Goal: Task Accomplishment & Management: Use online tool/utility

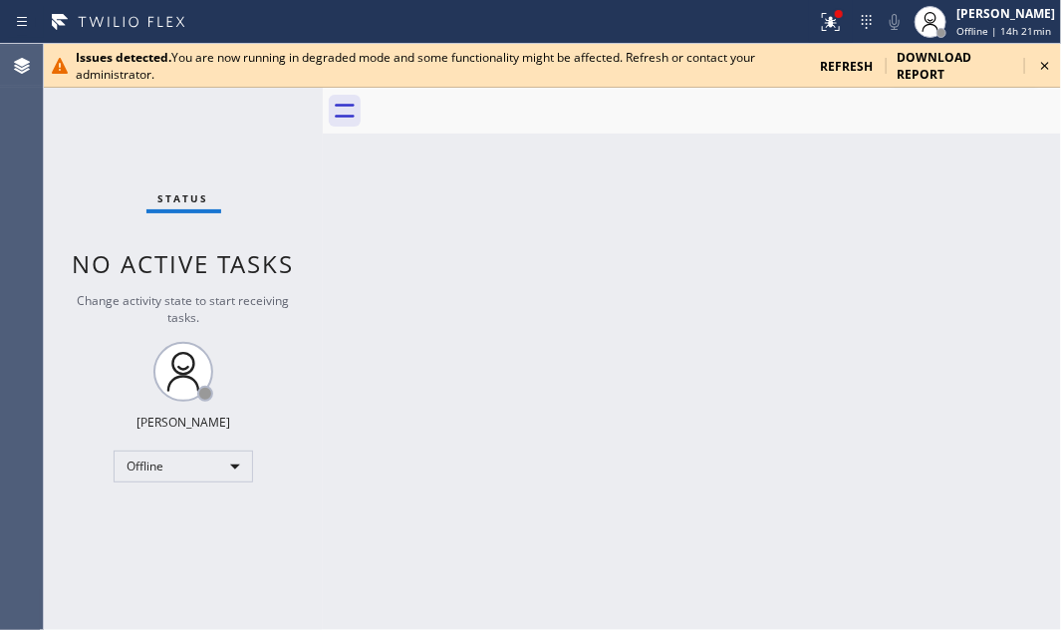
click at [1047, 65] on icon at bounding box center [1045, 66] width 24 height 24
click at [1042, 65] on icon at bounding box center [1045, 66] width 24 height 24
click at [1050, 60] on icon at bounding box center [1045, 66] width 24 height 24
click at [1047, 64] on icon at bounding box center [1045, 66] width 24 height 24
click at [958, 26] on span "Offline | 15h 13min" at bounding box center [1003, 31] width 95 height 14
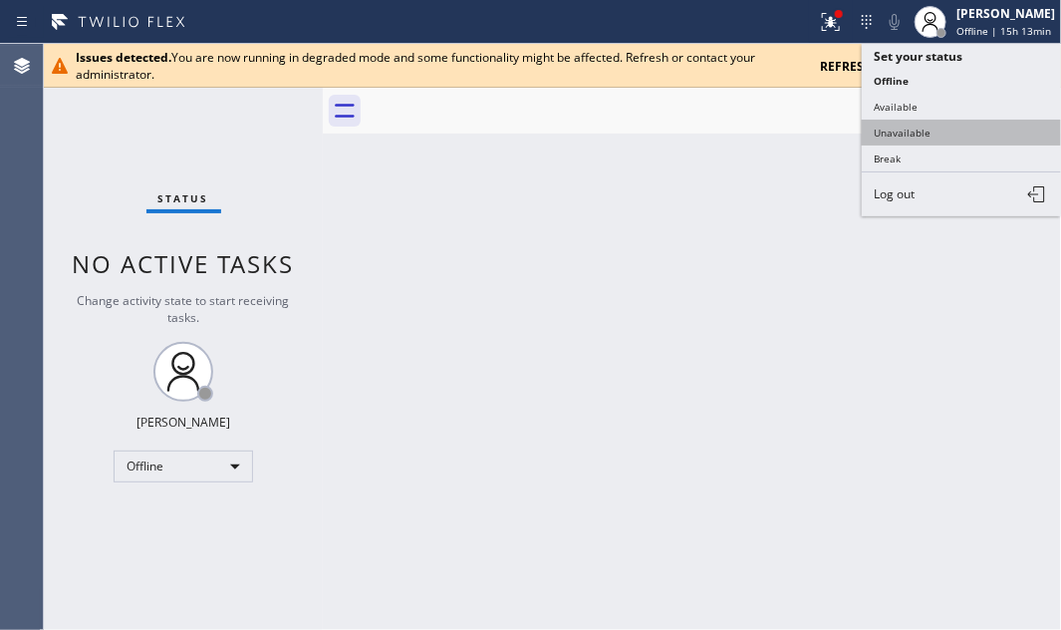
click at [915, 127] on button "Unavailable" at bounding box center [961, 133] width 199 height 26
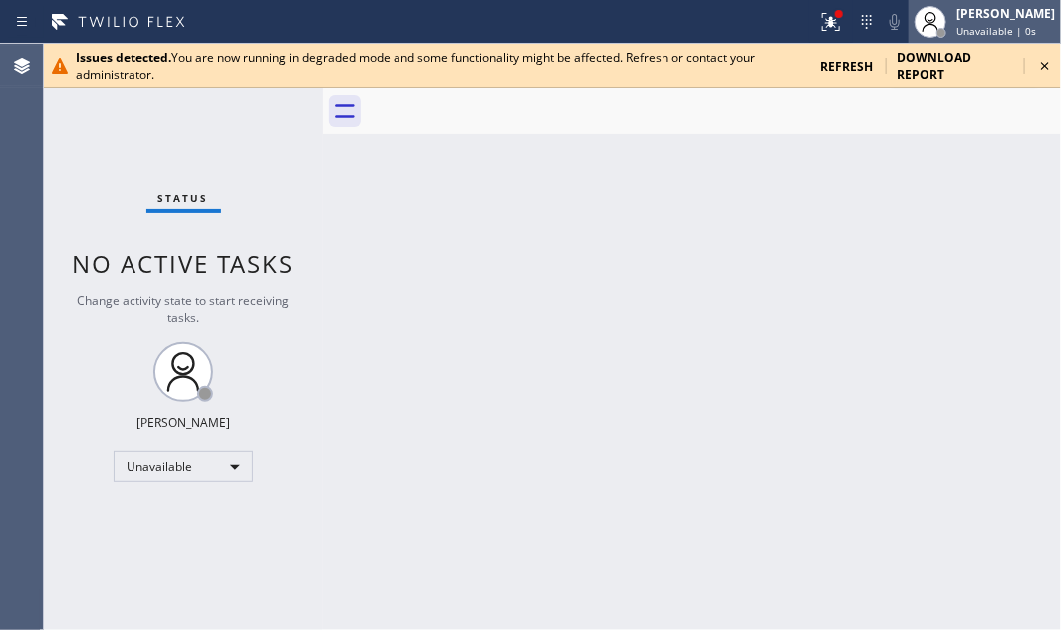
click at [956, 24] on span "Unavailable | 0s" at bounding box center [996, 31] width 80 height 14
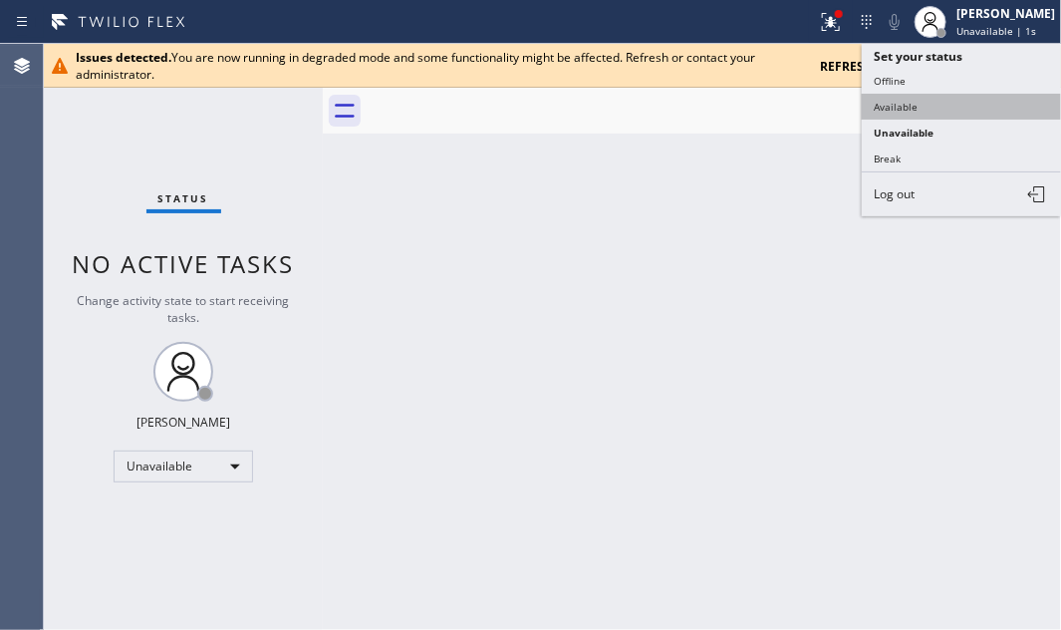
click at [903, 108] on button "Available" at bounding box center [961, 107] width 199 height 26
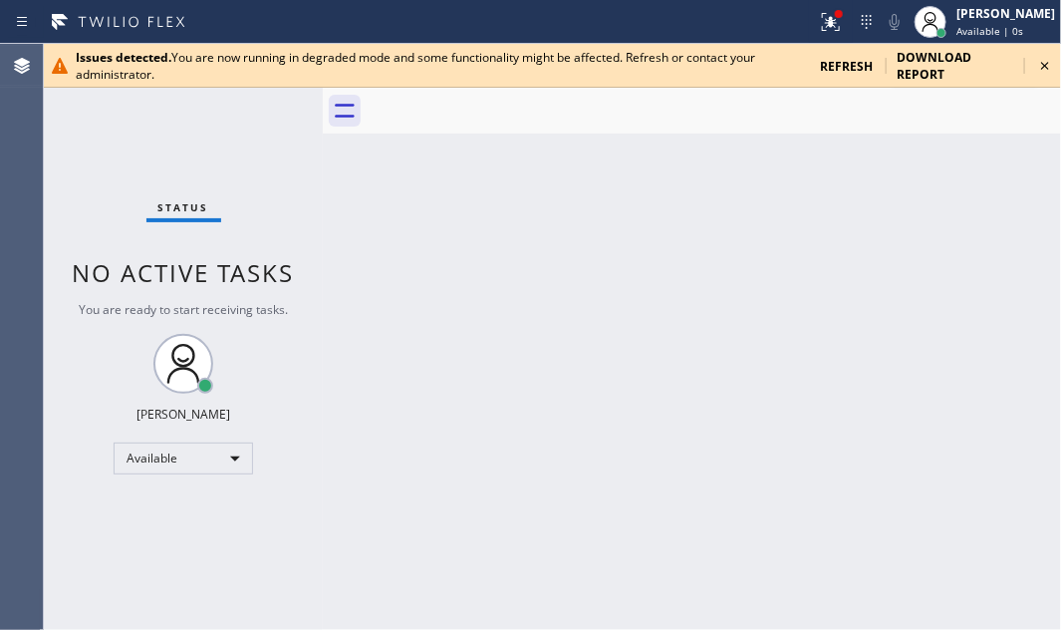
click at [1042, 63] on icon at bounding box center [1045, 66] width 24 height 24
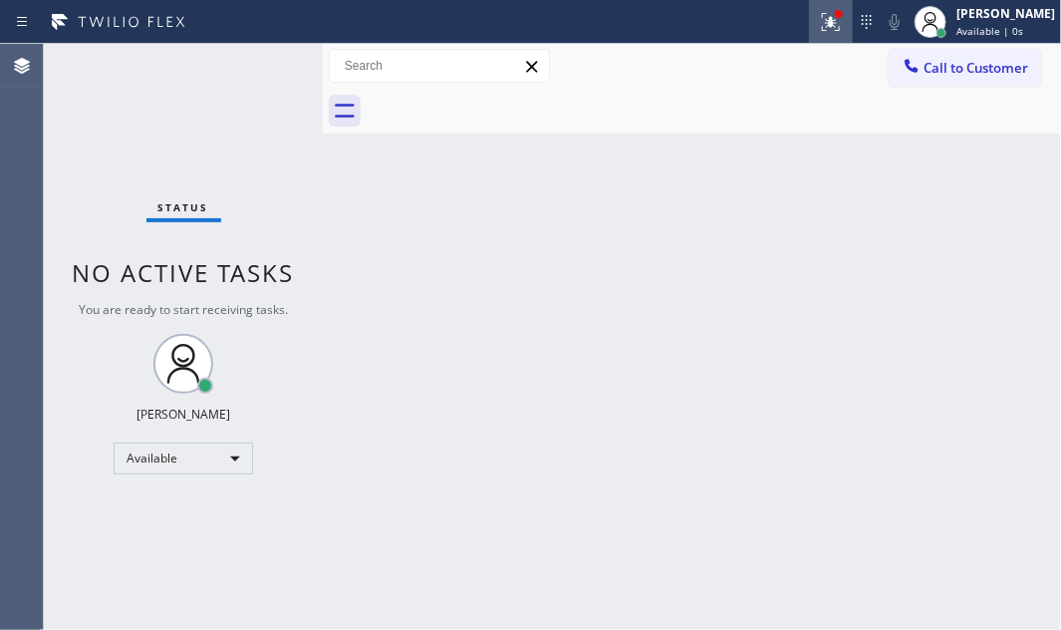
click at [819, 23] on icon at bounding box center [831, 22] width 24 height 24
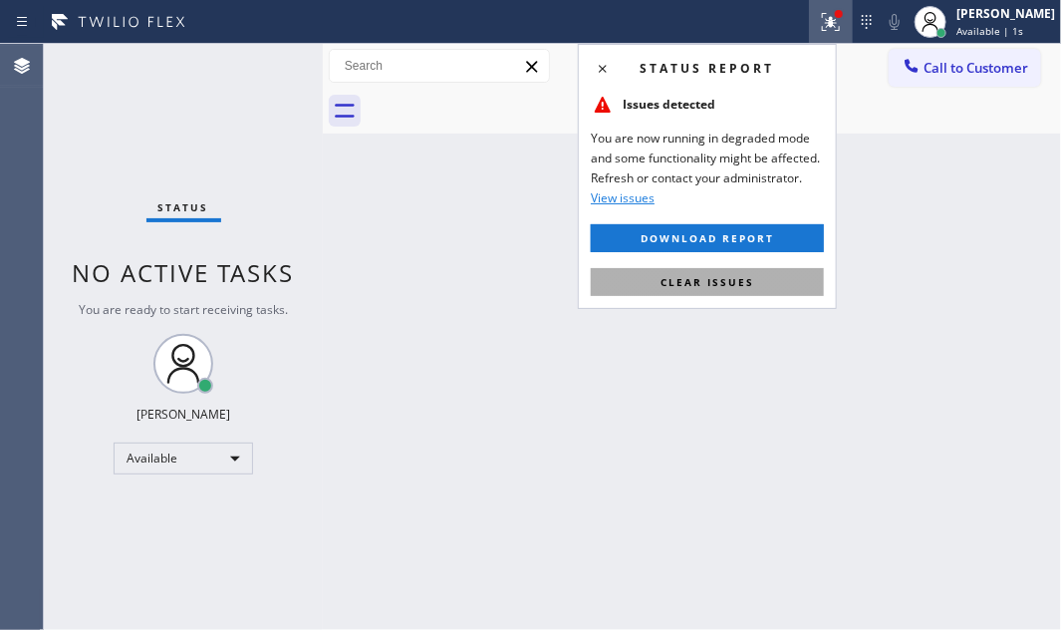
click at [714, 276] on span "Clear issues" at bounding box center [707, 282] width 94 height 14
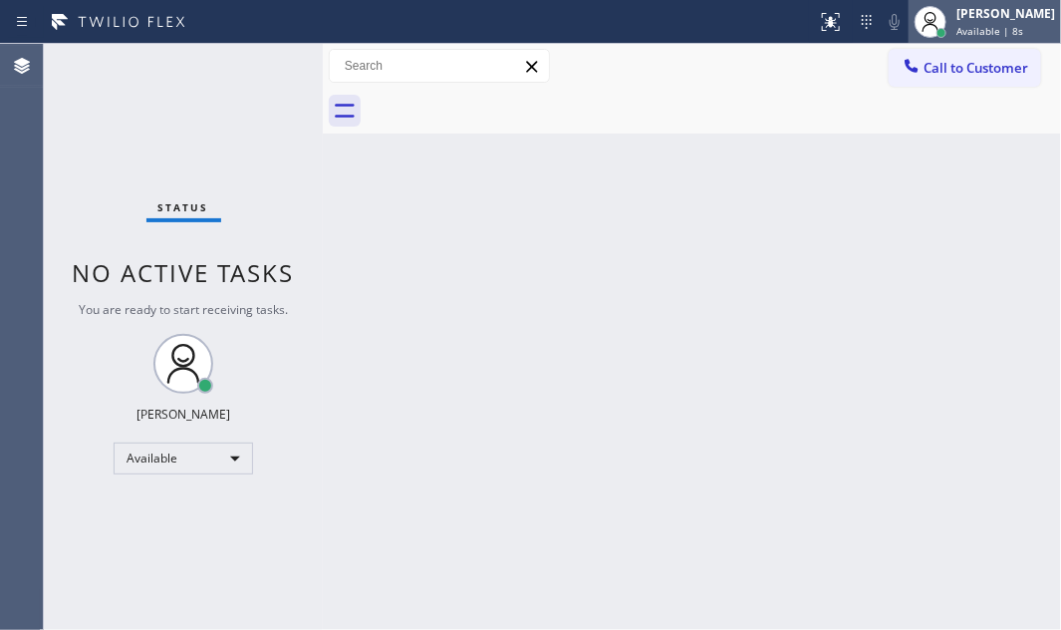
click at [965, 30] on span "Available | 8s" at bounding box center [989, 31] width 67 height 14
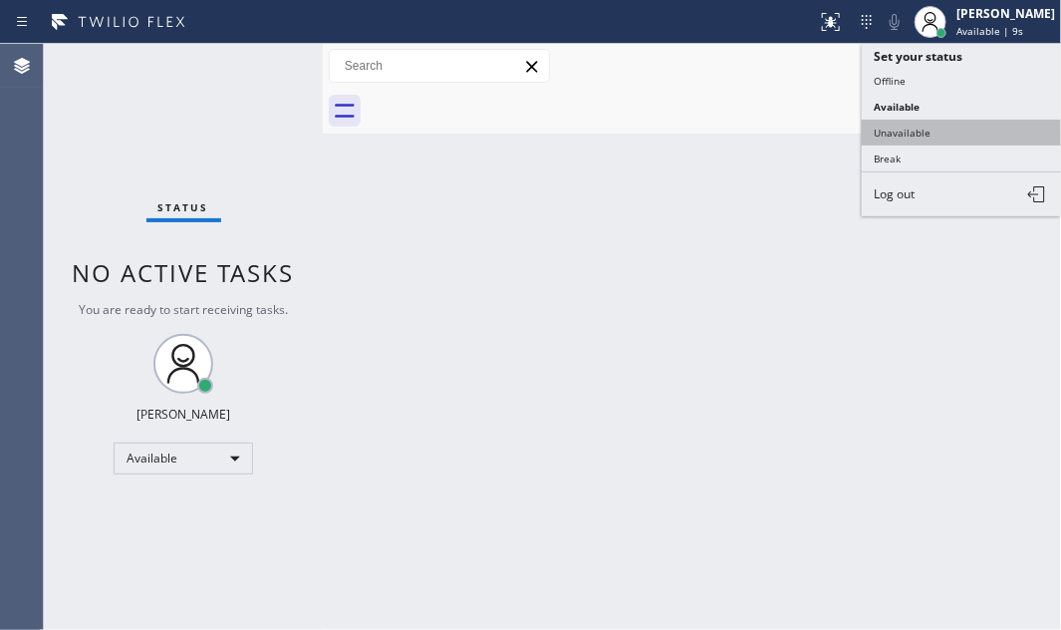
click at [915, 126] on button "Unavailable" at bounding box center [961, 133] width 199 height 26
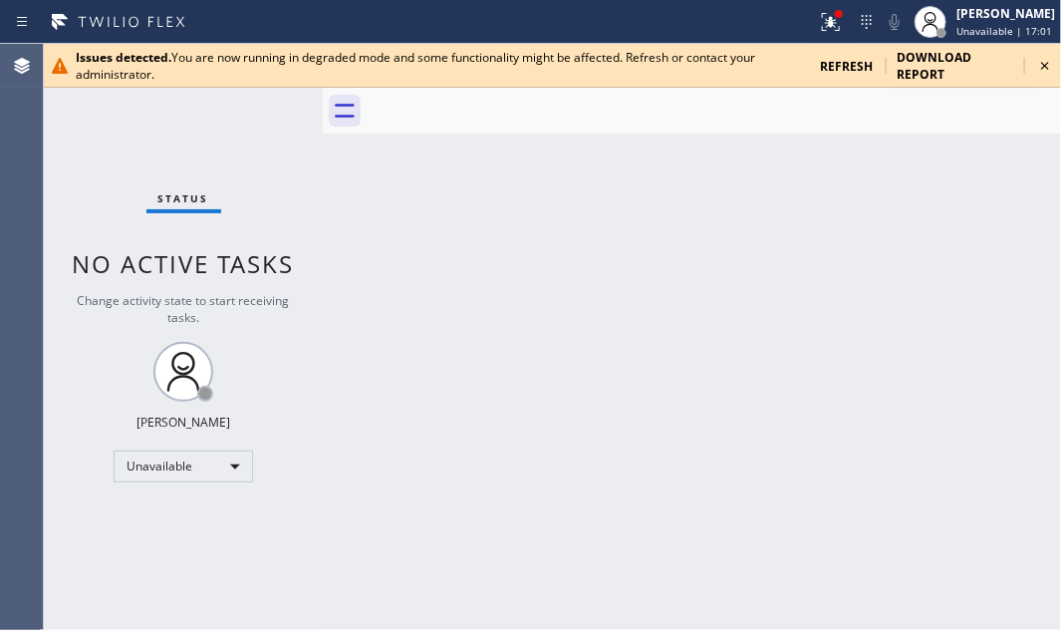
click at [1046, 68] on icon at bounding box center [1045, 66] width 24 height 24
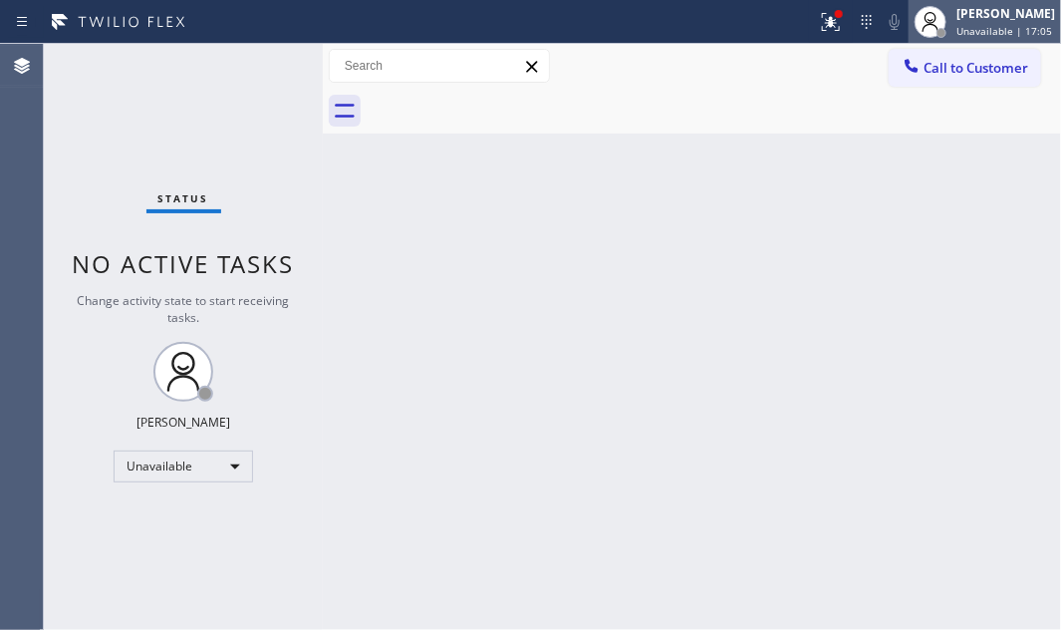
click at [956, 15] on div "[PERSON_NAME]" at bounding box center [1005, 13] width 99 height 17
click at [792, 80] on div "Call to Customer Outbound call Location Search location Your caller id phone nu…" at bounding box center [692, 66] width 738 height 35
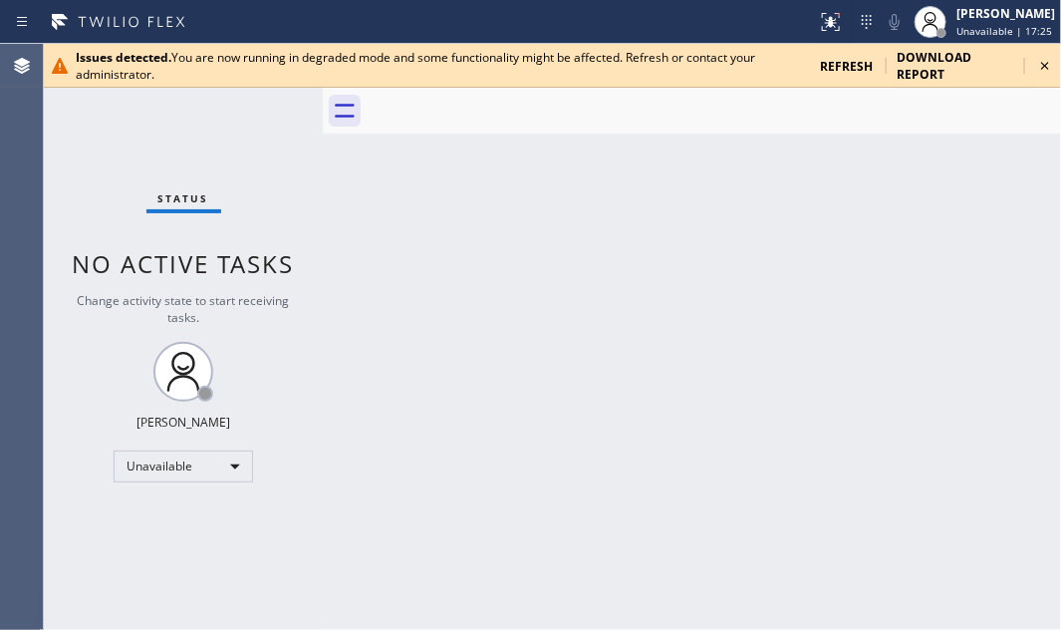
click at [1044, 61] on icon at bounding box center [1045, 66] width 24 height 24
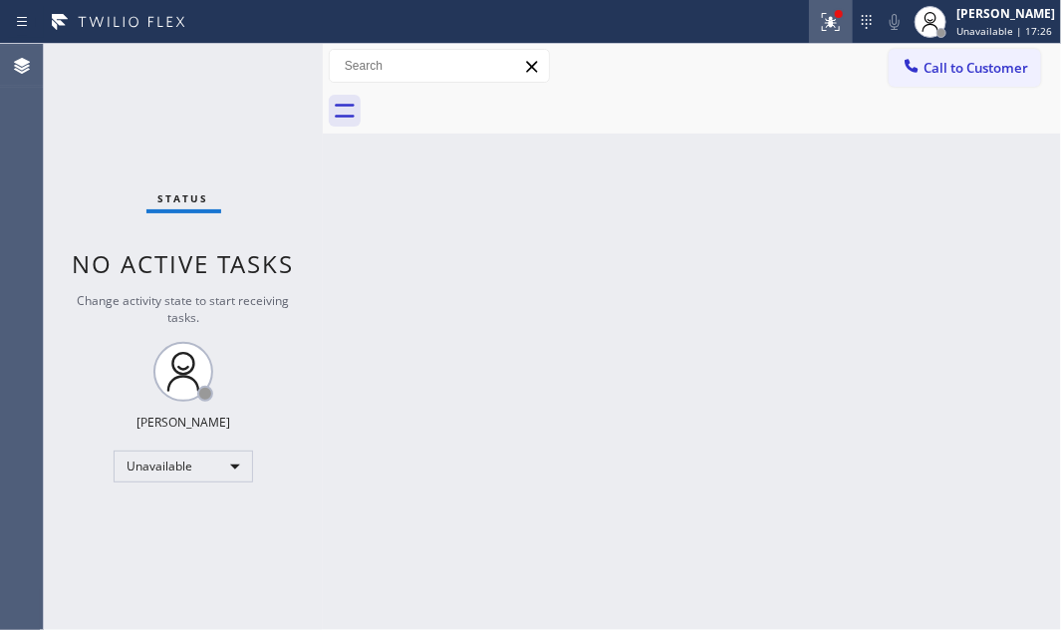
click at [823, 26] on icon at bounding box center [831, 22] width 18 height 18
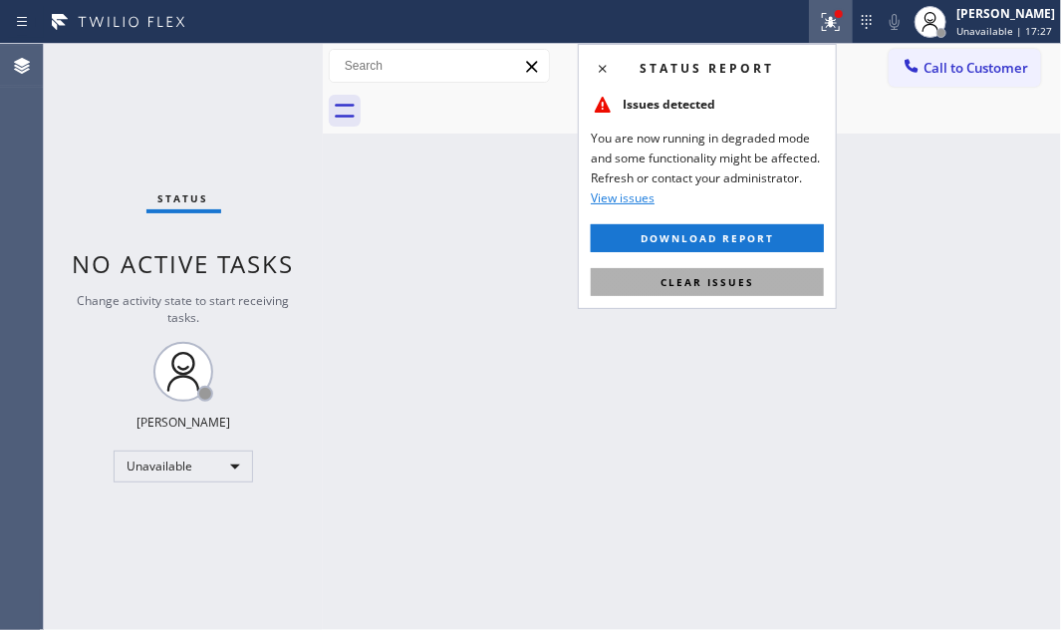
click at [723, 279] on span "Clear issues" at bounding box center [707, 282] width 94 height 14
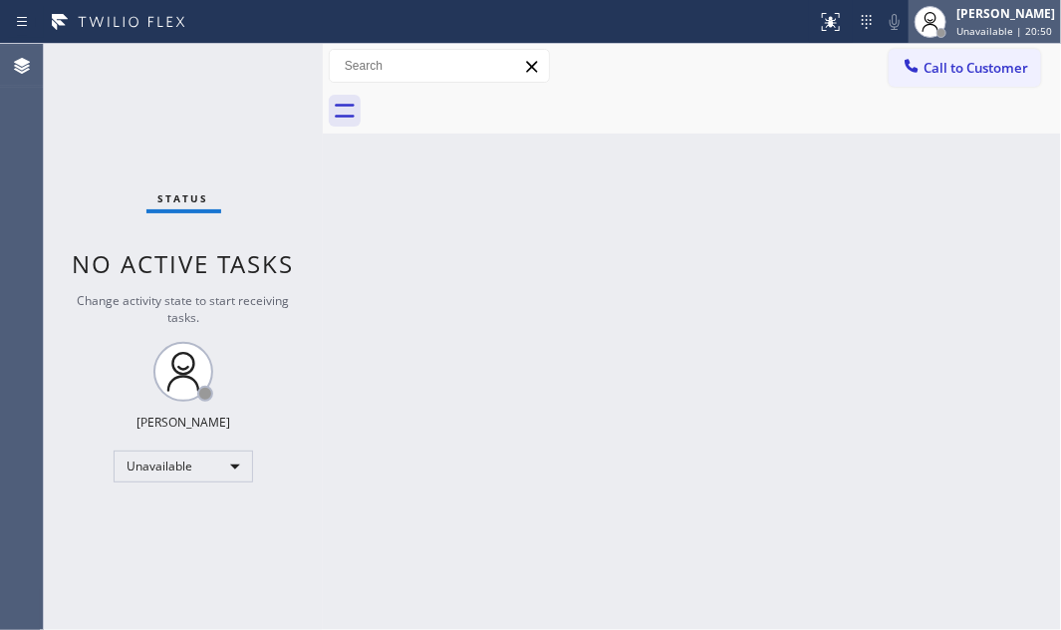
click at [976, 14] on div "[PERSON_NAME]" at bounding box center [1005, 13] width 99 height 17
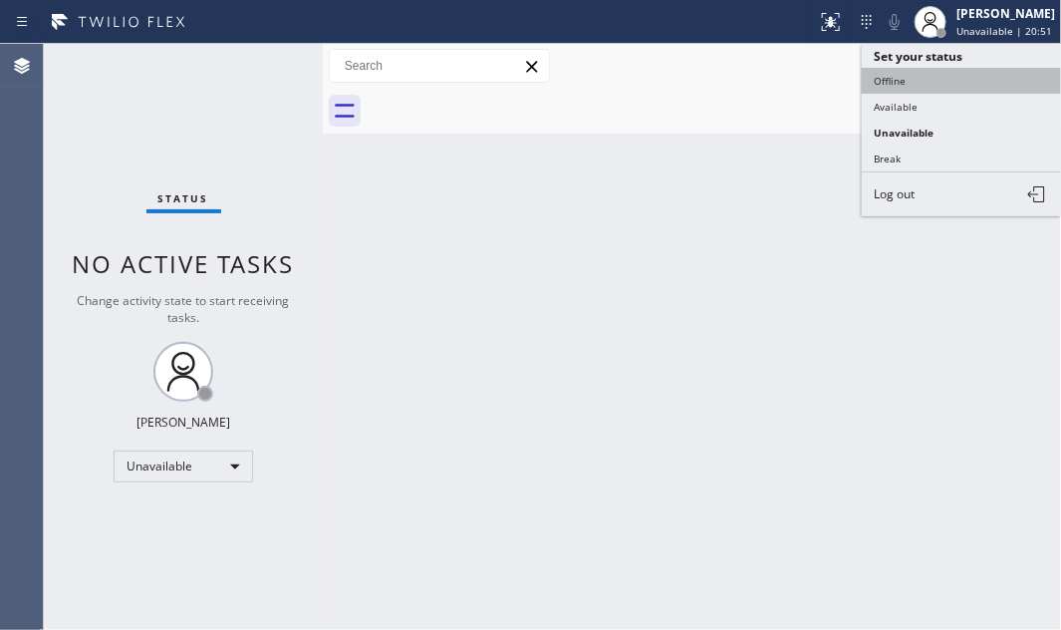
click at [918, 82] on button "Offline" at bounding box center [961, 81] width 199 height 26
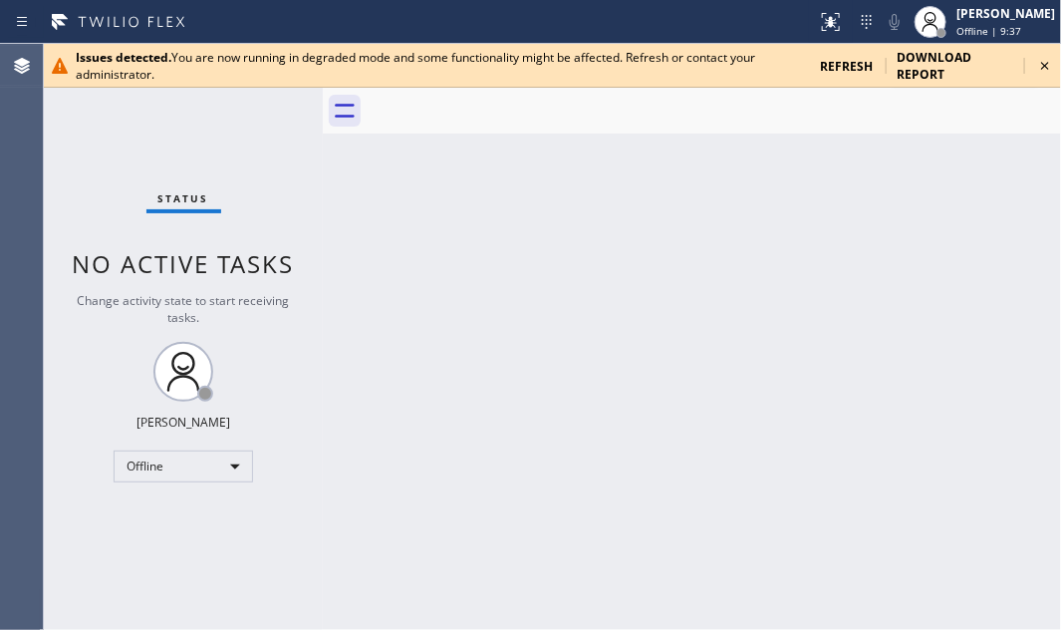
click at [1040, 68] on icon at bounding box center [1045, 66] width 24 height 24
click at [1044, 61] on icon at bounding box center [1045, 66] width 24 height 24
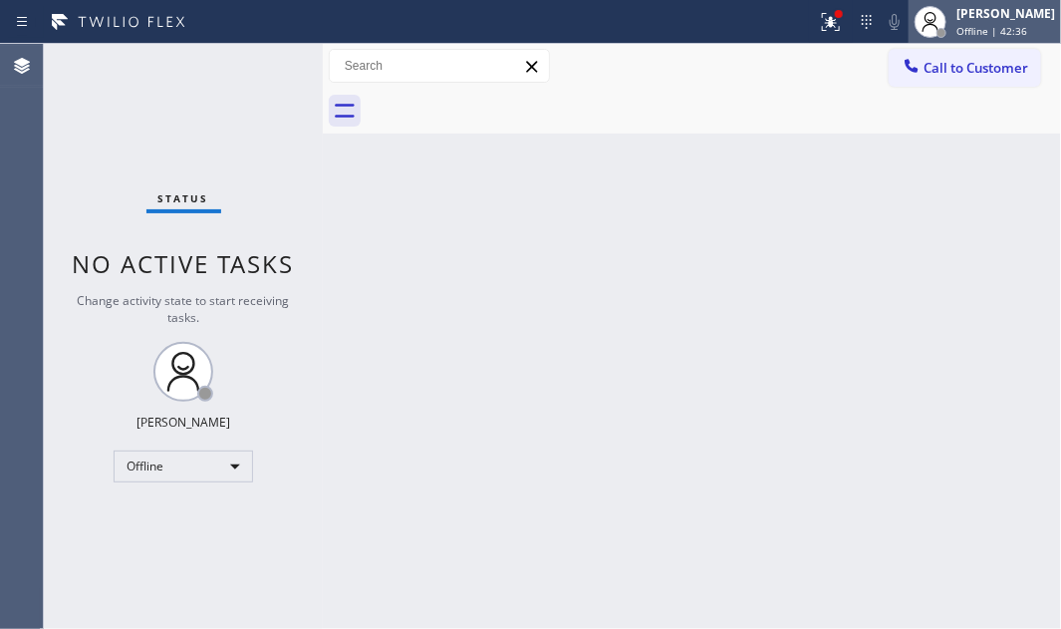
click at [955, 22] on div "Judy Mae Saturinas Offline | 42:36" at bounding box center [1006, 21] width 109 height 35
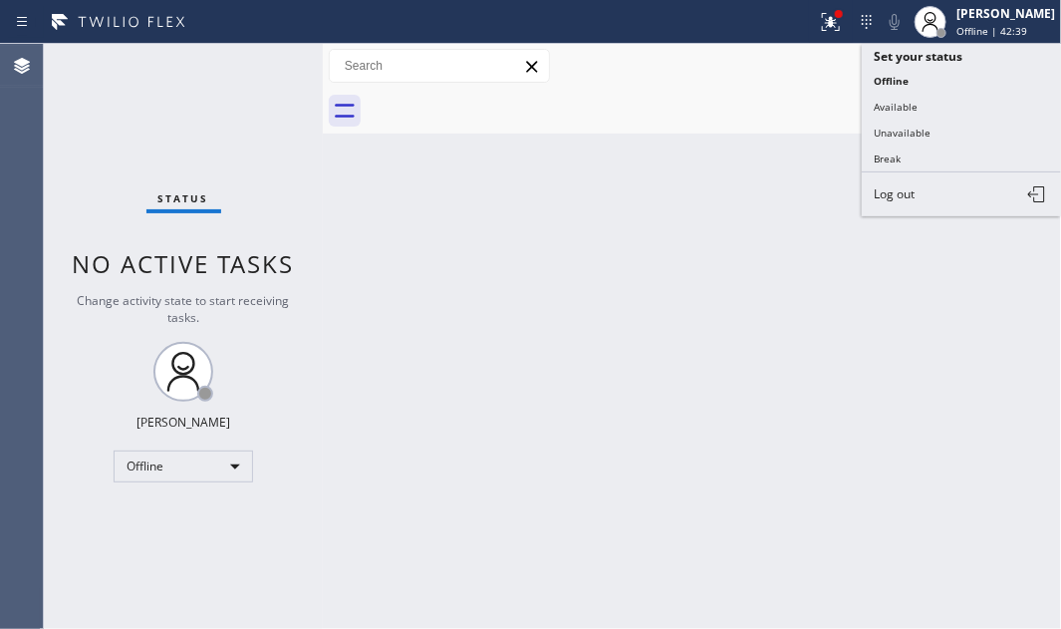
drag, startPoint x: 901, startPoint y: 100, endPoint x: 543, endPoint y: 32, distance: 364.9
click at [898, 100] on button "Available" at bounding box center [961, 107] width 199 height 26
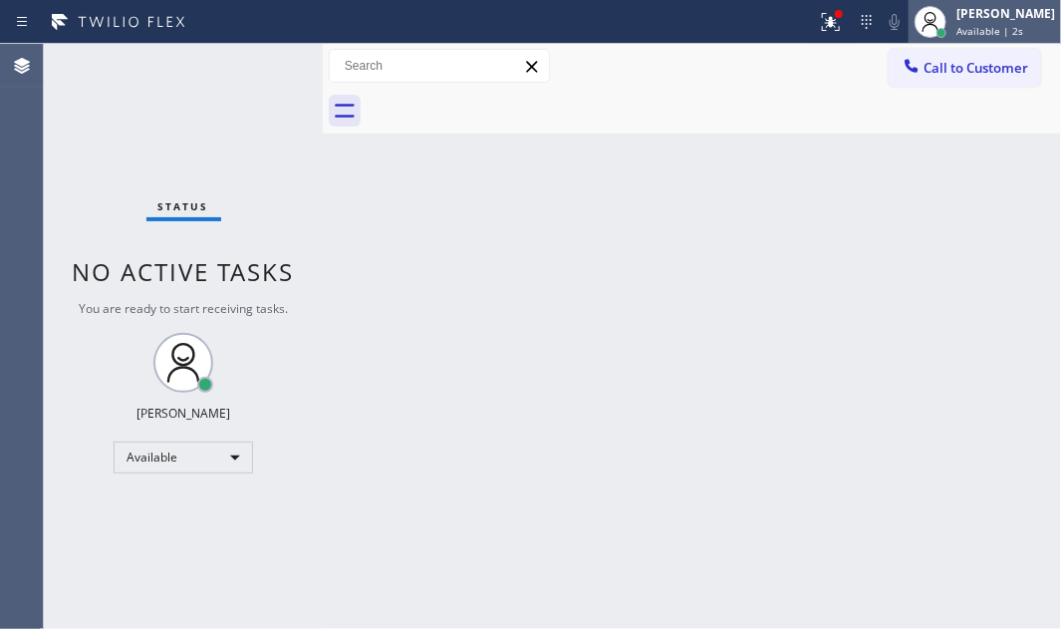
click at [966, 19] on div "[PERSON_NAME]" at bounding box center [1005, 13] width 99 height 17
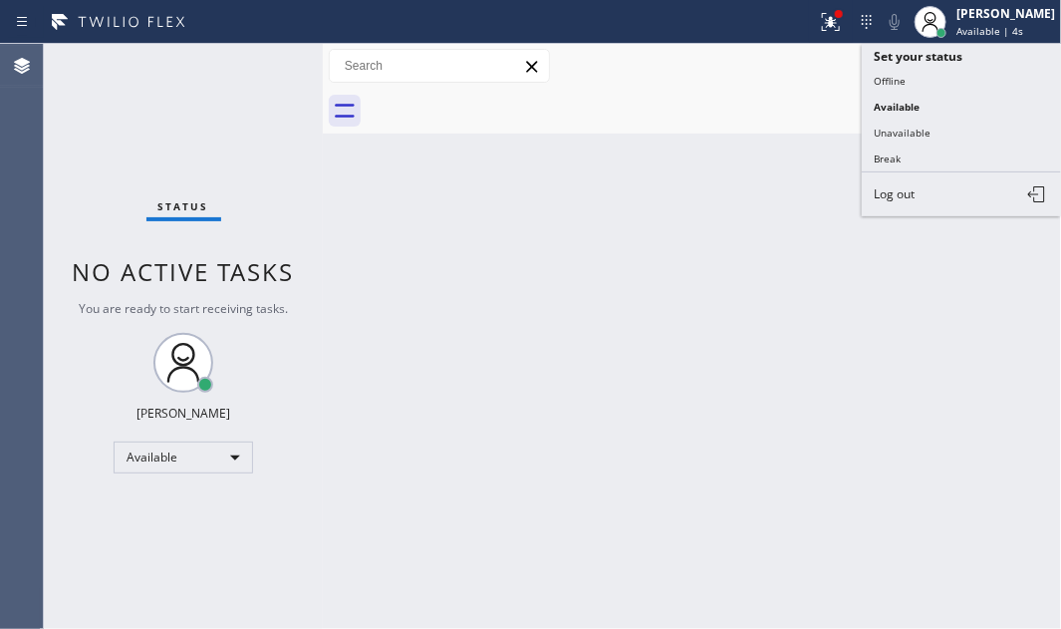
drag, startPoint x: 891, startPoint y: 128, endPoint x: 507, endPoint y: 58, distance: 390.0
click at [890, 128] on button "Unavailable" at bounding box center [961, 133] width 199 height 26
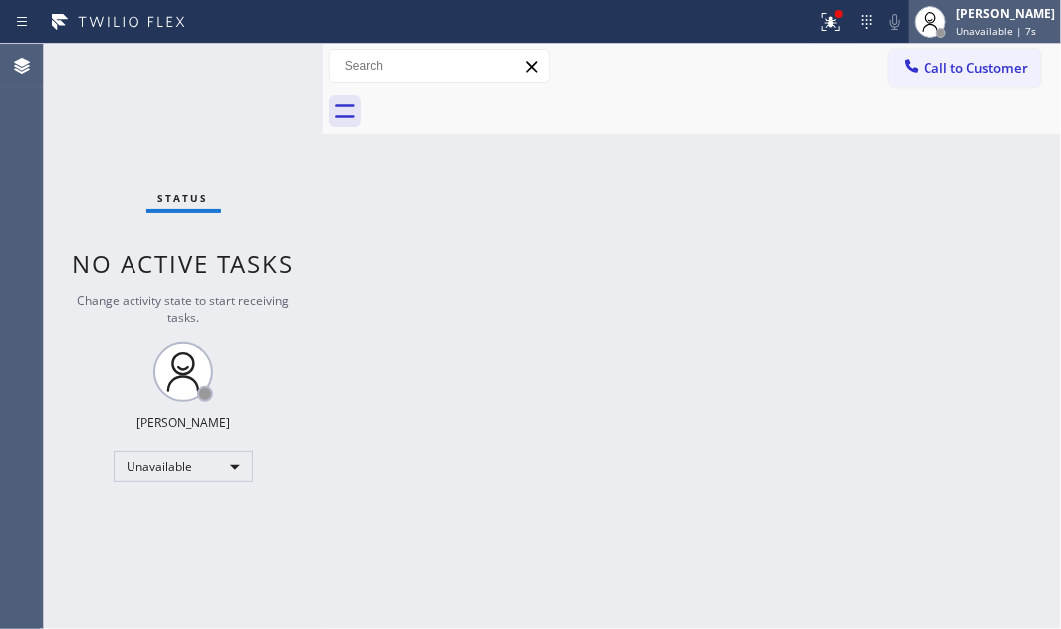
click at [960, 28] on span "Unavailable | 7s" at bounding box center [996, 31] width 80 height 14
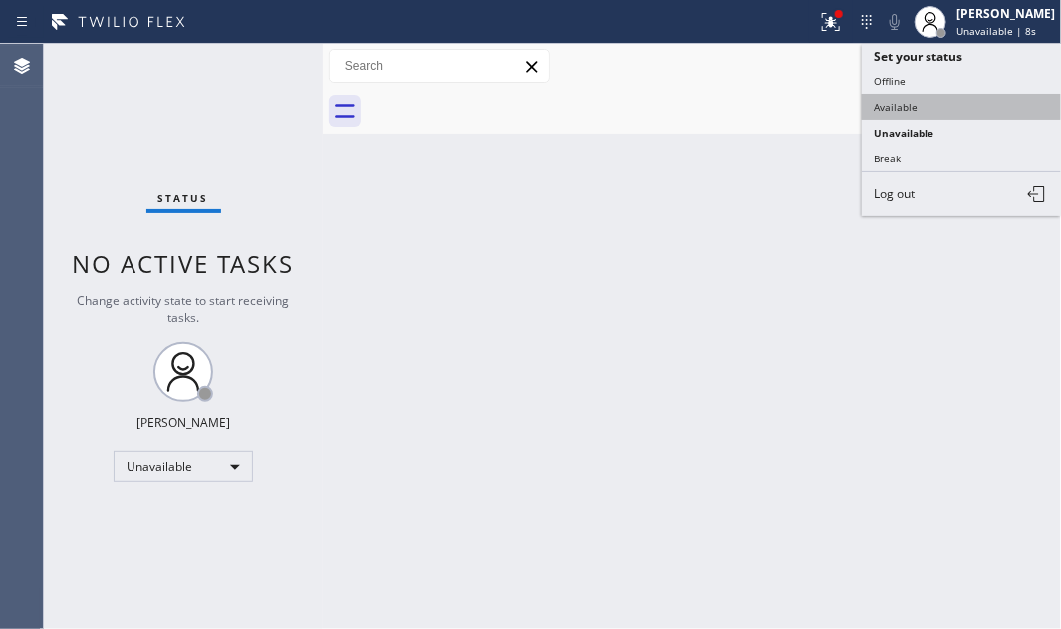
click at [903, 106] on button "Available" at bounding box center [961, 107] width 199 height 26
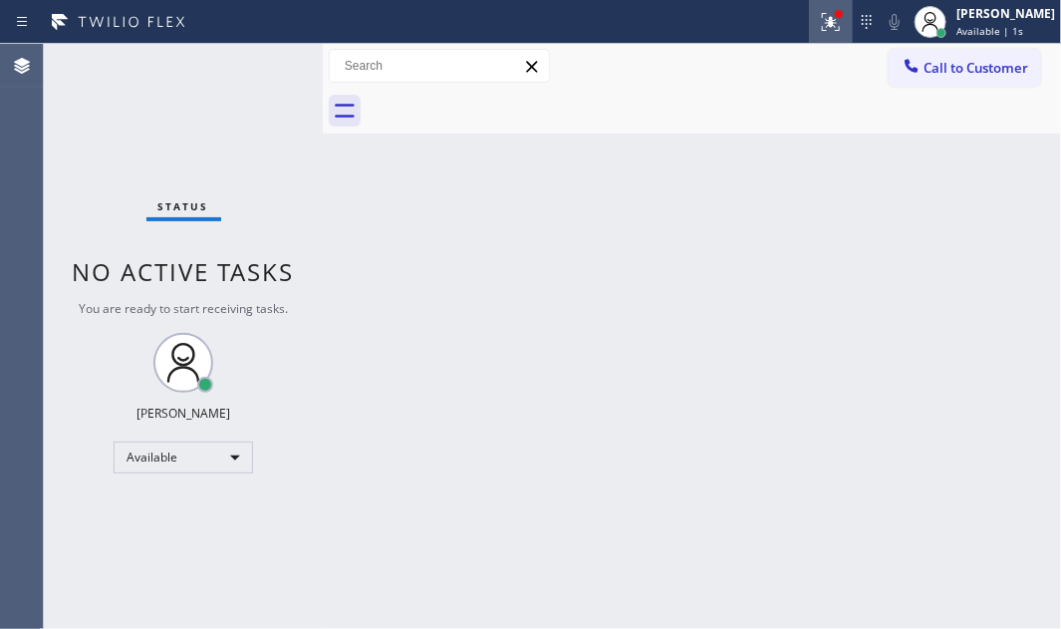
click at [822, 25] on icon at bounding box center [831, 22] width 18 height 18
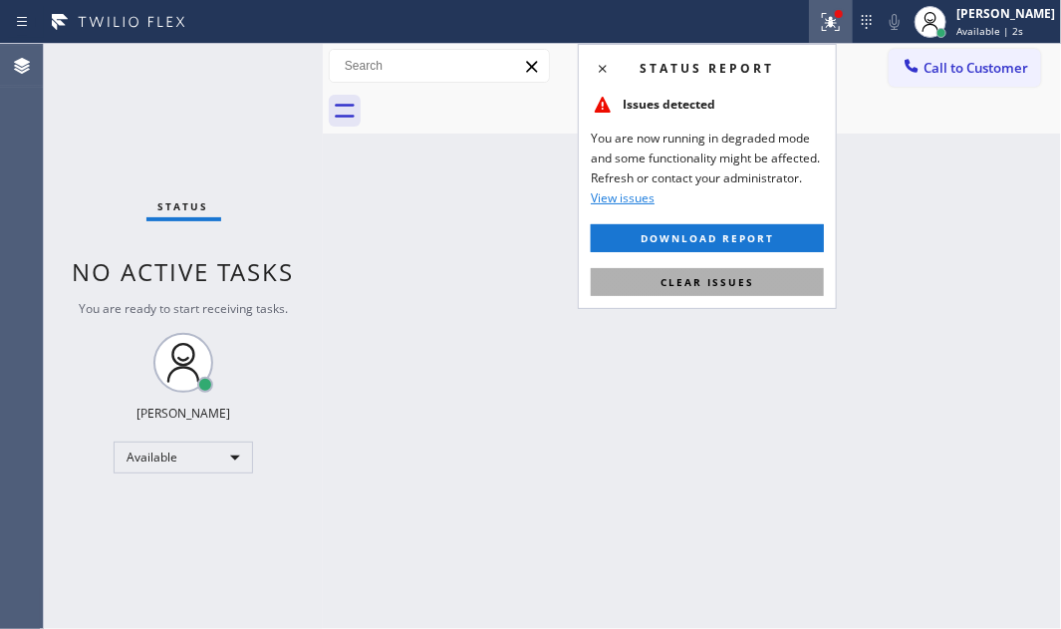
click at [716, 280] on span "Clear issues" at bounding box center [707, 282] width 94 height 14
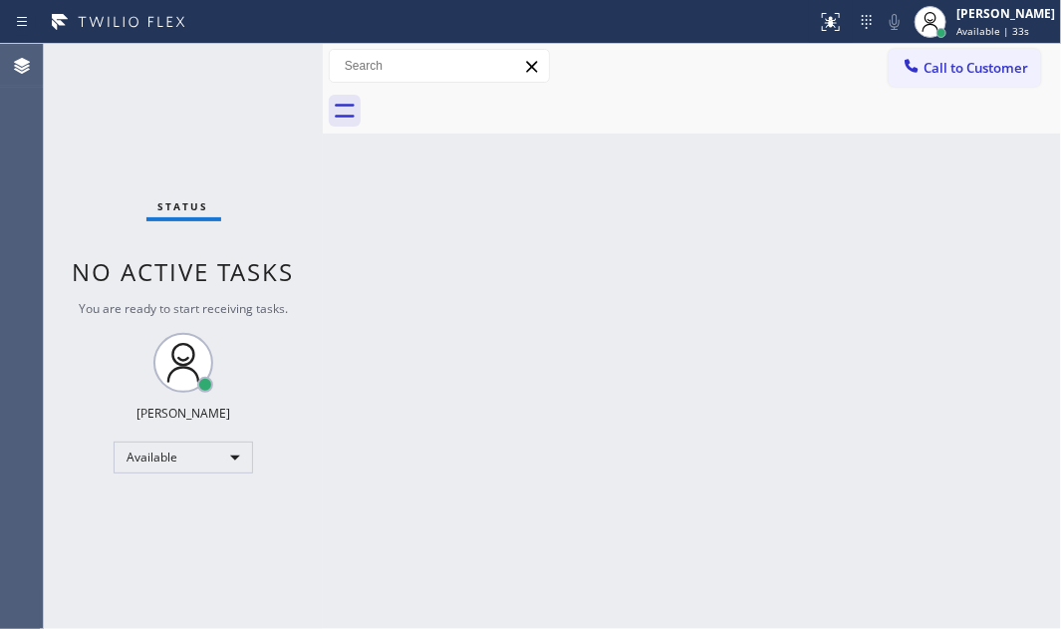
click at [183, 110] on div "Status No active tasks You are ready to start receiving tasks. [PERSON_NAME] Av…" at bounding box center [183, 336] width 279 height 585
click at [956, 32] on span "Available | 48s" at bounding box center [992, 31] width 73 height 14
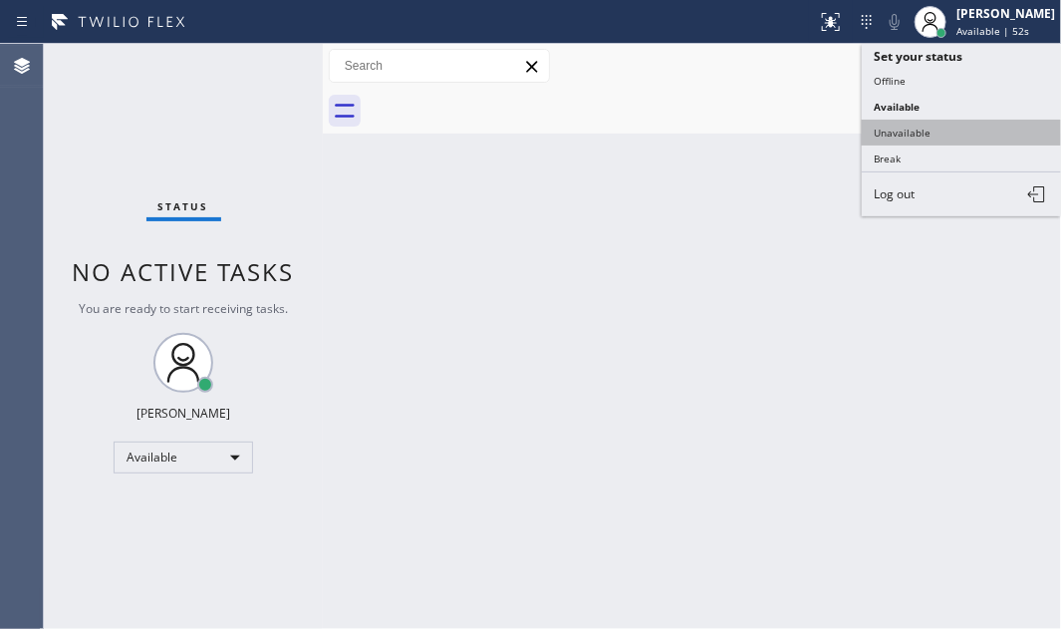
click at [907, 128] on button "Unavailable" at bounding box center [961, 133] width 199 height 26
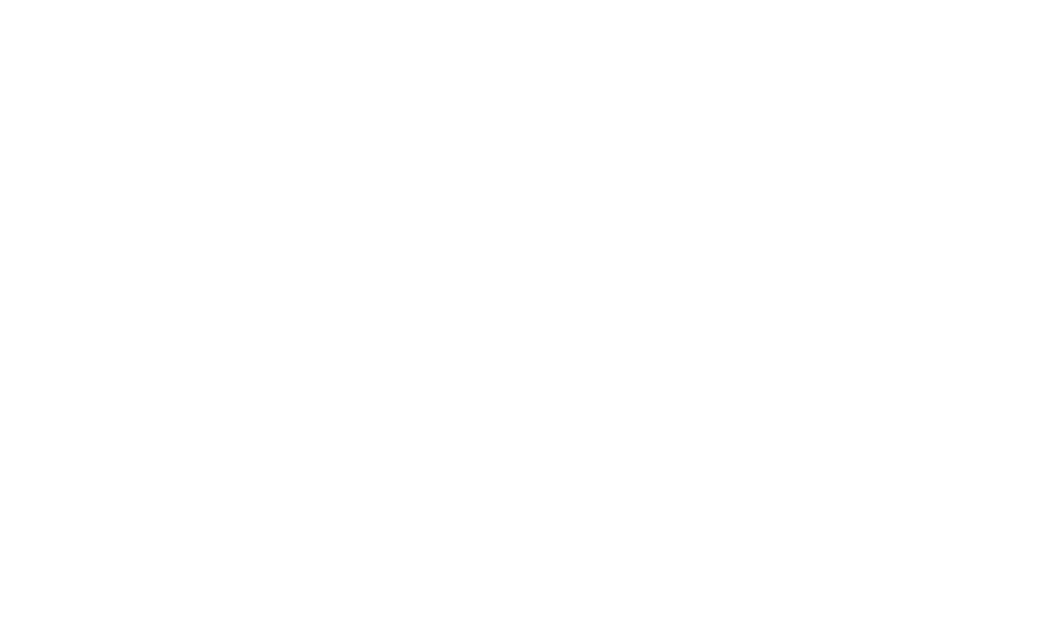
click at [948, 22] on div at bounding box center [530, 314] width 1061 height 629
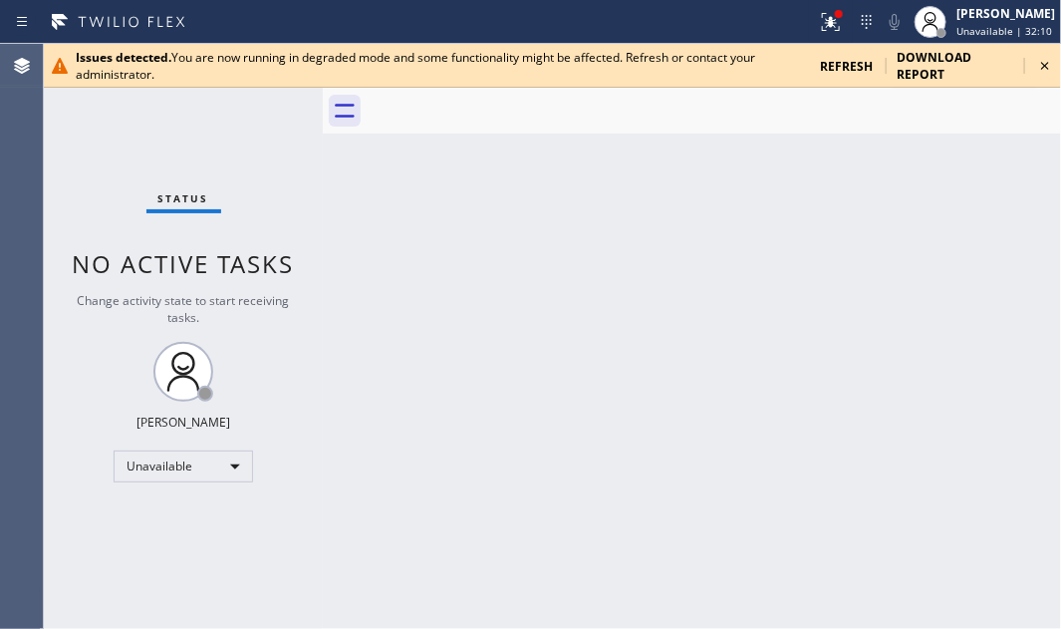
click at [1039, 59] on icon at bounding box center [1045, 66] width 24 height 24
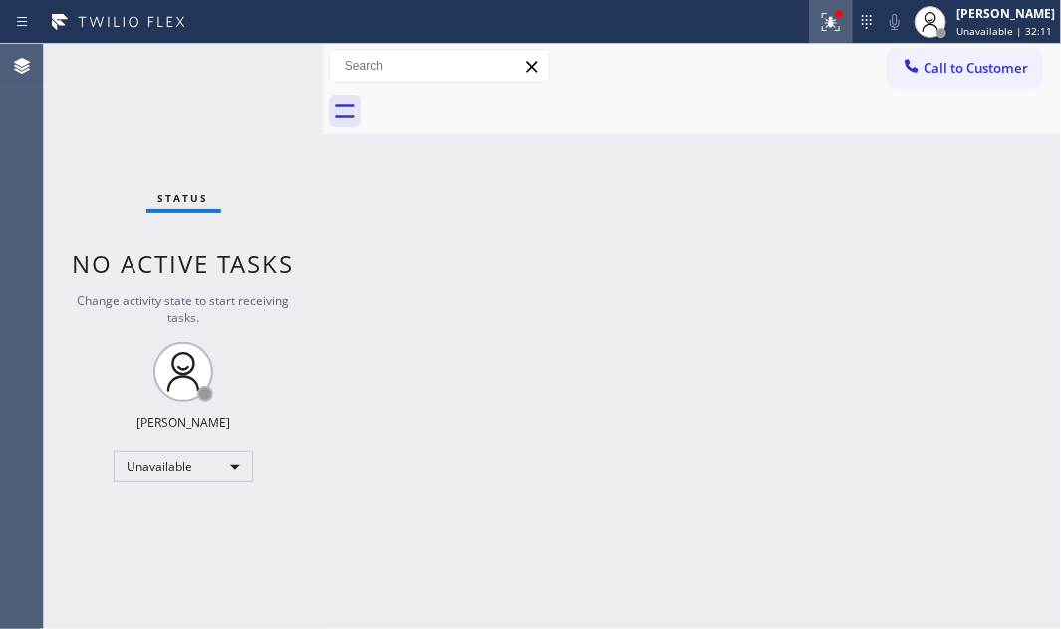
click at [823, 25] on icon at bounding box center [831, 22] width 24 height 24
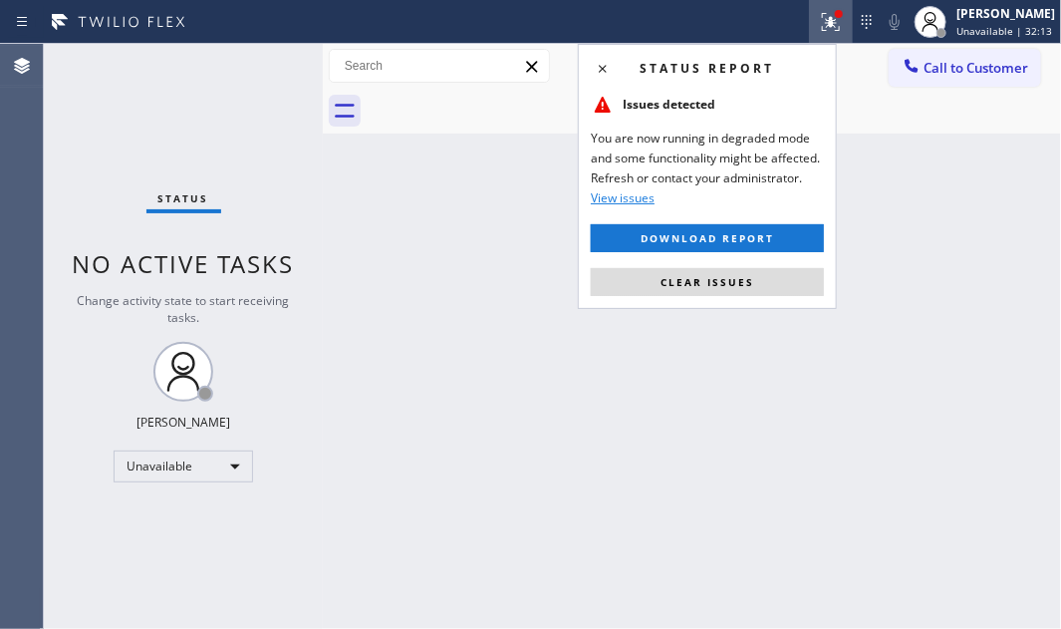
click at [669, 269] on button "Clear issues" at bounding box center [707, 282] width 233 height 28
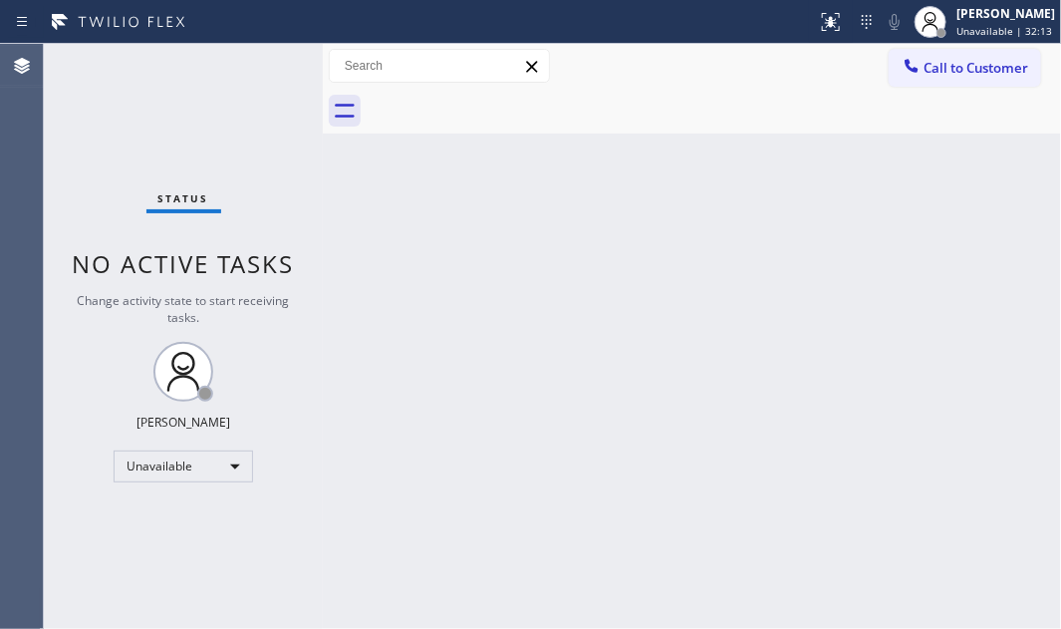
click at [749, 180] on div "Back to Dashboard Change Sender ID Customers Technicians Select a contact Outbo…" at bounding box center [692, 336] width 738 height 585
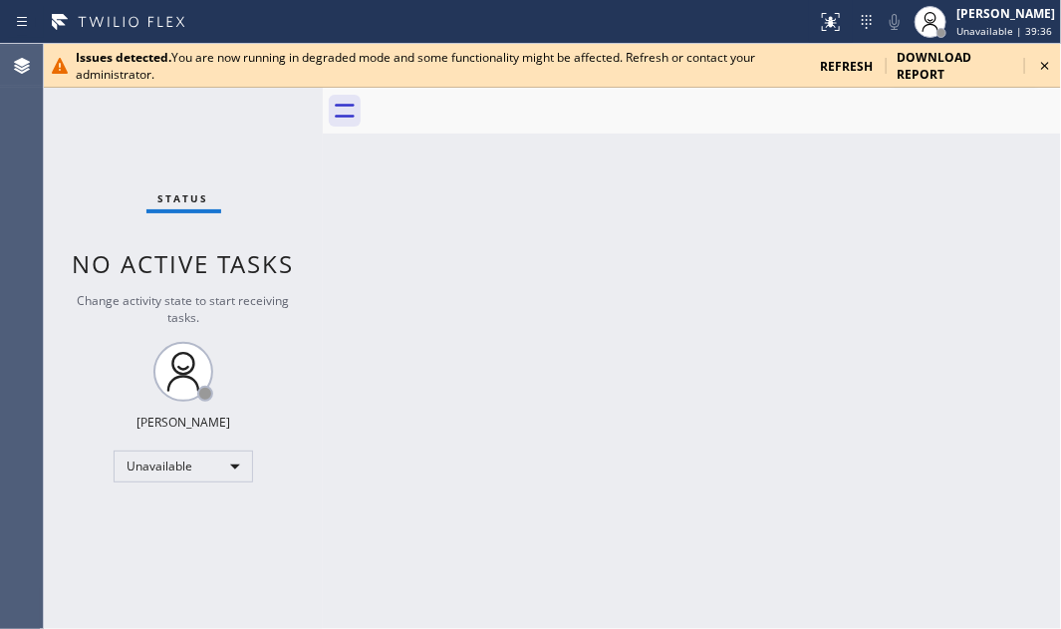
click at [1050, 63] on icon at bounding box center [1045, 66] width 24 height 24
click at [916, 218] on div "Back to Dashboard Change Sender ID Customers Technicians Select a contact Outbo…" at bounding box center [692, 336] width 738 height 585
click at [1049, 68] on icon at bounding box center [1045, 66] width 24 height 24
click at [1046, 64] on icon at bounding box center [1045, 66] width 8 height 8
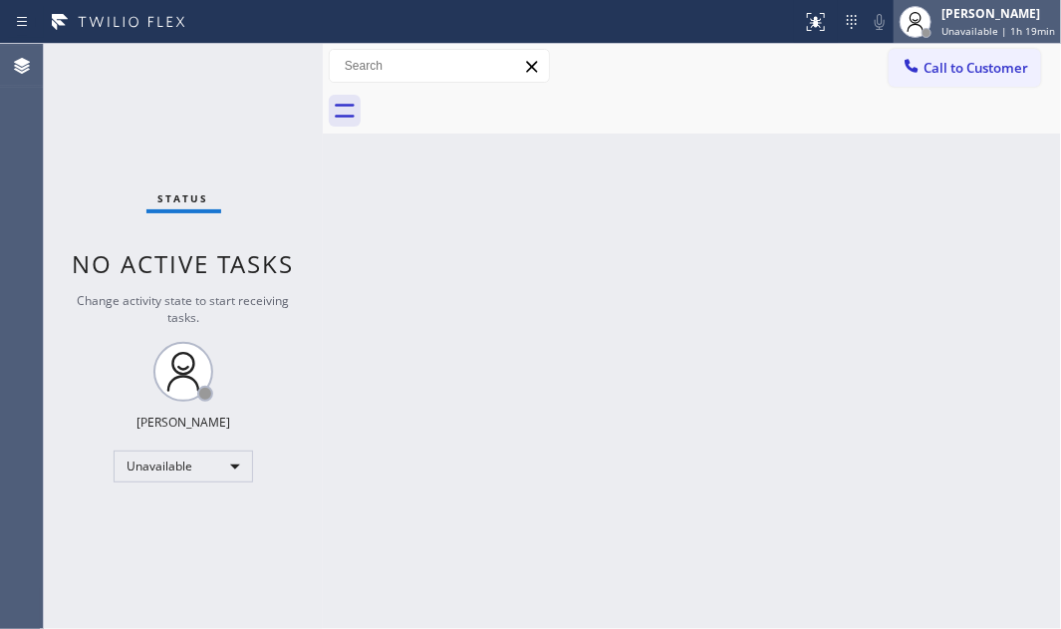
click at [965, 26] on span "Unavailable | 1h 19min" at bounding box center [998, 31] width 114 height 14
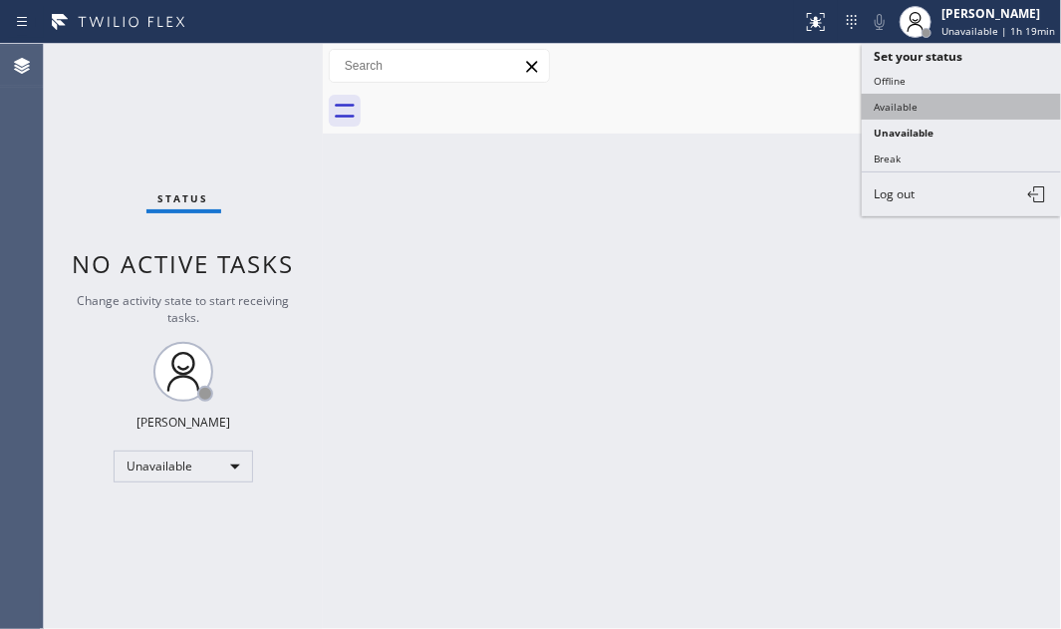
click at [901, 100] on button "Available" at bounding box center [961, 107] width 199 height 26
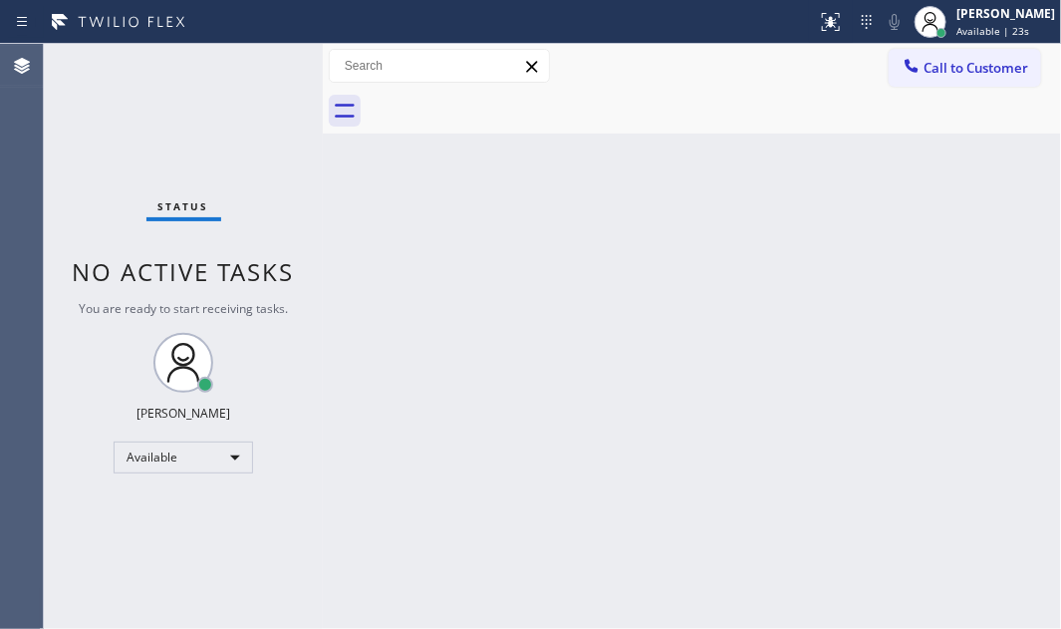
drag, startPoint x: 556, startPoint y: 189, endPoint x: 667, endPoint y: 164, distance: 114.3
click at [564, 190] on div "Back to Dashboard Change Sender ID Customers Technicians Select a contact Outbo…" at bounding box center [692, 336] width 738 height 585
click at [956, 20] on div "[PERSON_NAME]" at bounding box center [1005, 13] width 99 height 17
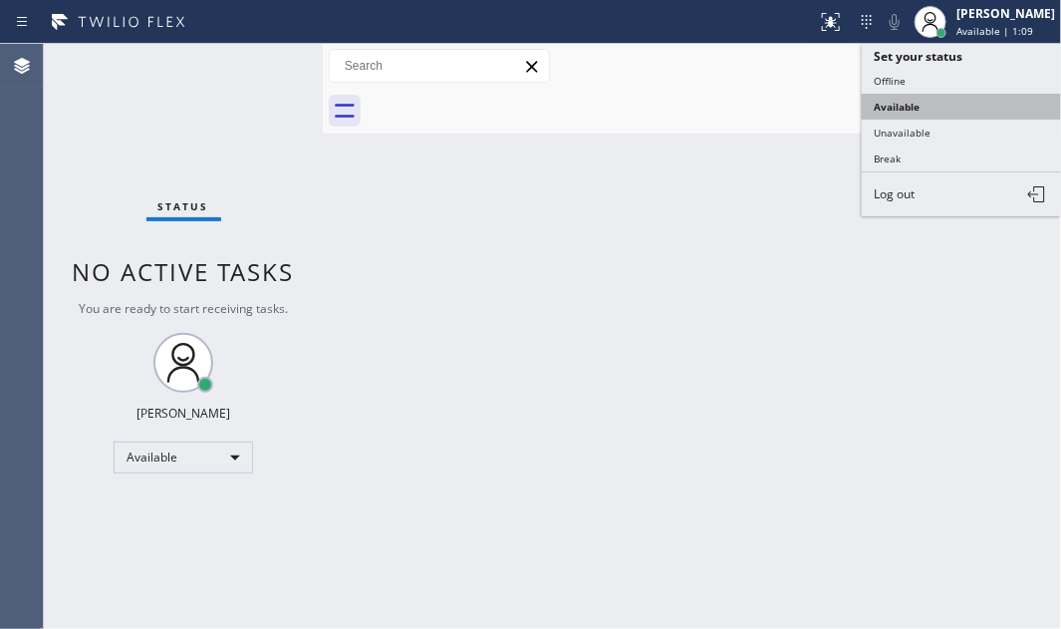
click at [890, 106] on button "Available" at bounding box center [961, 107] width 199 height 26
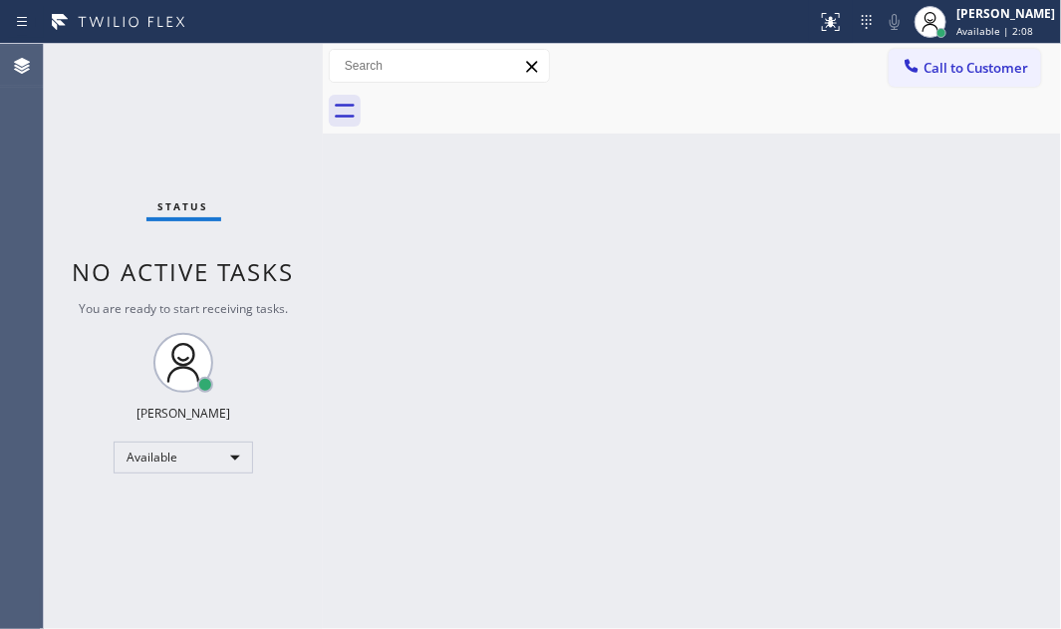
click at [938, 353] on div "Back to Dashboard Change Sender ID Customers Technicians Select a contact Outbo…" at bounding box center [692, 336] width 738 height 585
click at [199, 89] on div "Status No active tasks You are ready to start receiving tasks. [PERSON_NAME] Av…" at bounding box center [183, 336] width 279 height 585
click at [252, 65] on div "Status No active tasks You are ready to start receiving tasks. [PERSON_NAME] Av…" at bounding box center [183, 336] width 279 height 585
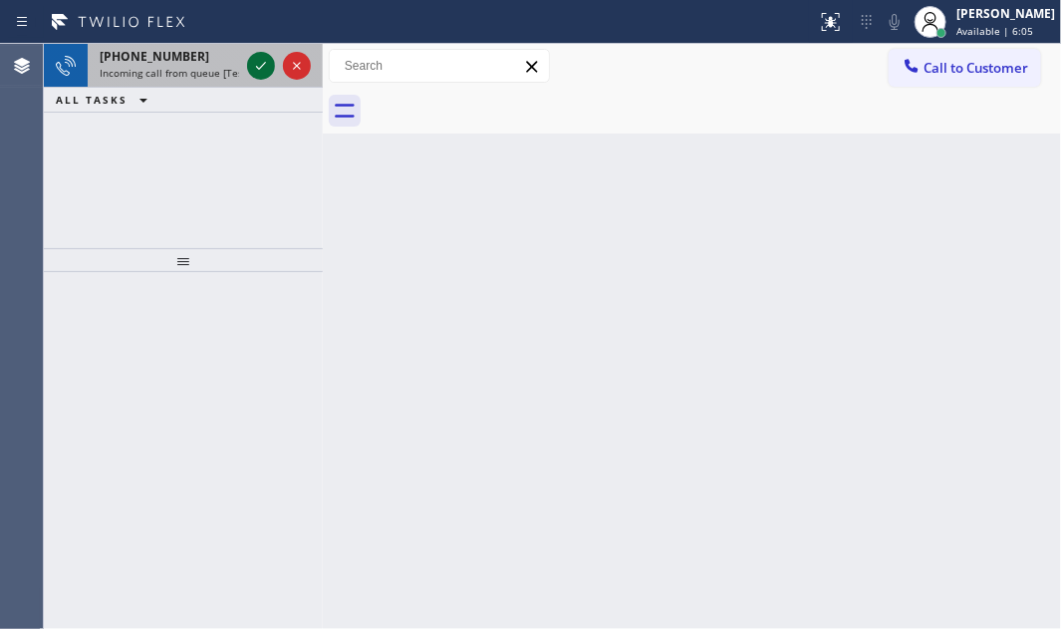
click at [261, 63] on icon at bounding box center [261, 66] width 24 height 24
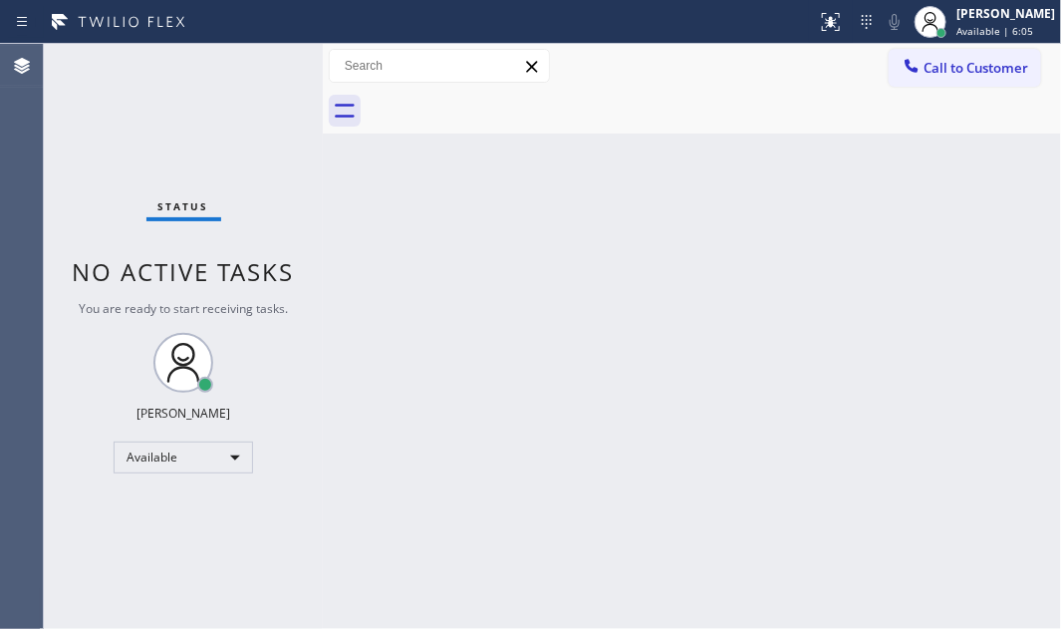
click at [260, 63] on div "Status No active tasks You are ready to start receiving tasks. [PERSON_NAME] Av…" at bounding box center [183, 336] width 279 height 585
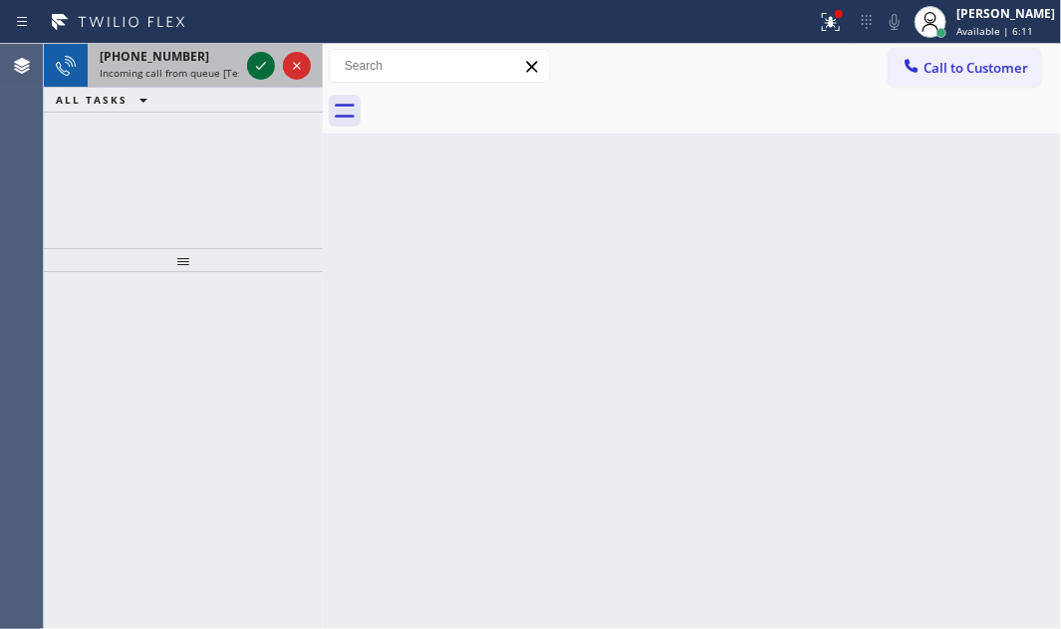
click at [261, 61] on icon at bounding box center [261, 66] width 24 height 24
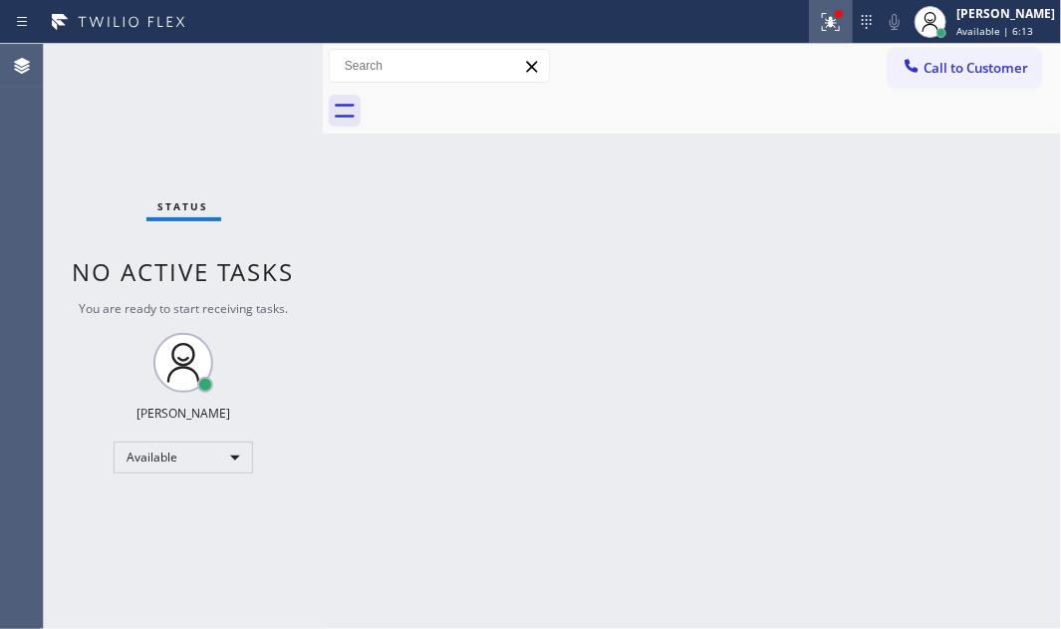
click at [819, 30] on icon at bounding box center [831, 22] width 24 height 24
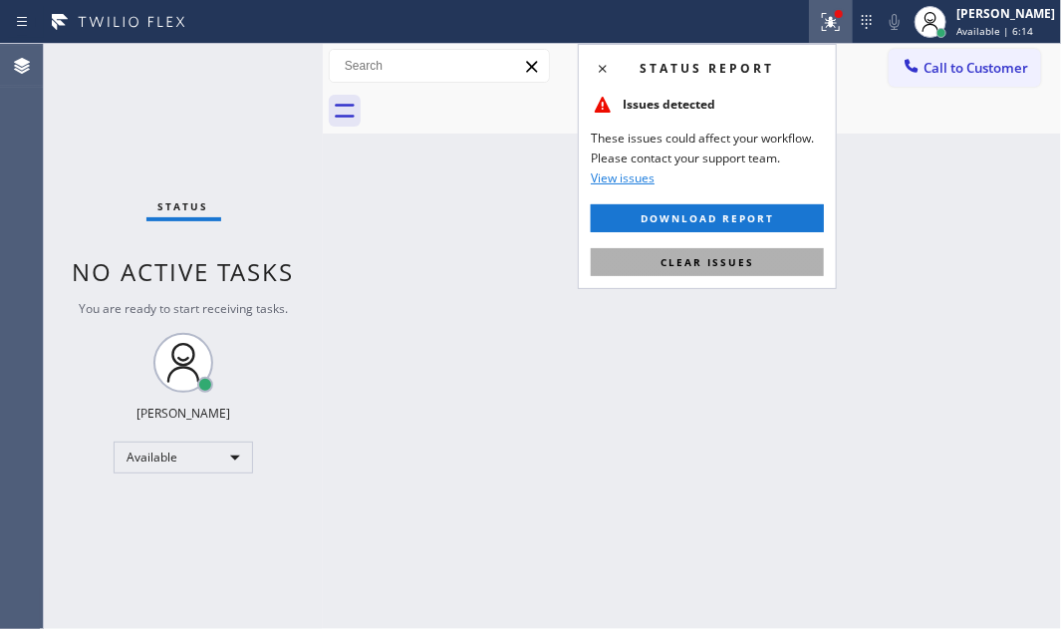
click at [736, 251] on button "Clear issues" at bounding box center [707, 262] width 233 height 28
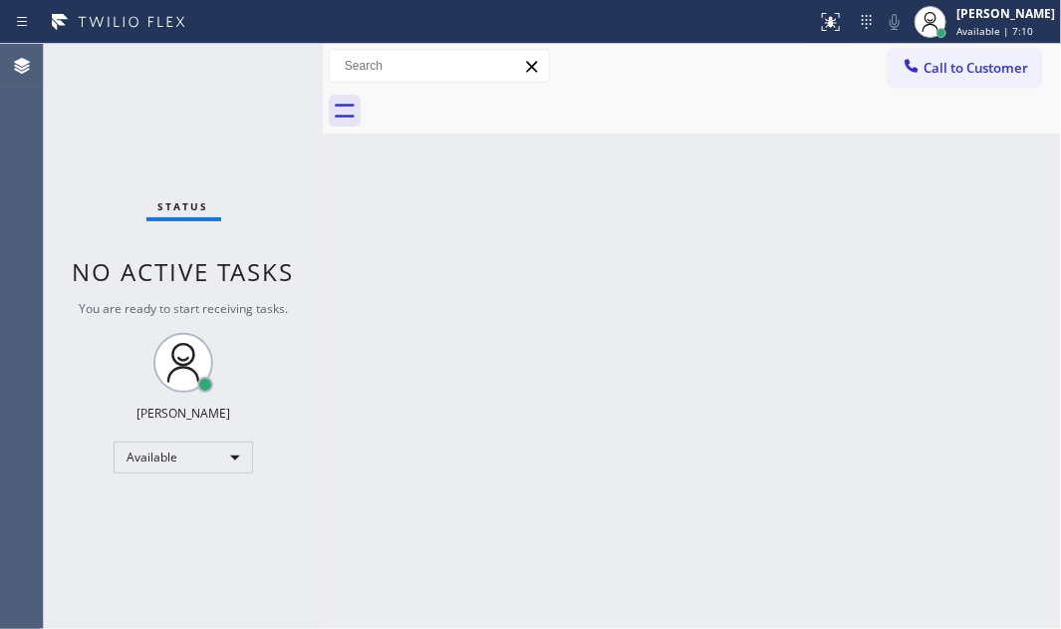
click at [935, 145] on div "Back to Dashboard Change Sender ID Customers Technicians Select a contact Outbo…" at bounding box center [692, 336] width 738 height 585
drag, startPoint x: 314, startPoint y: 57, endPoint x: 237, endPoint y: 71, distance: 78.0
click at [232, 72] on div "Status No active tasks You are ready to start receiving tasks. [PERSON_NAME] Av…" at bounding box center [183, 336] width 279 height 585
click at [268, 62] on div "Status No active tasks You are ready to start receiving tasks. [PERSON_NAME] Av…" at bounding box center [183, 336] width 279 height 585
click at [269, 61] on div "Status No active tasks You are ready to start receiving tasks. [PERSON_NAME] Av…" at bounding box center [183, 336] width 279 height 585
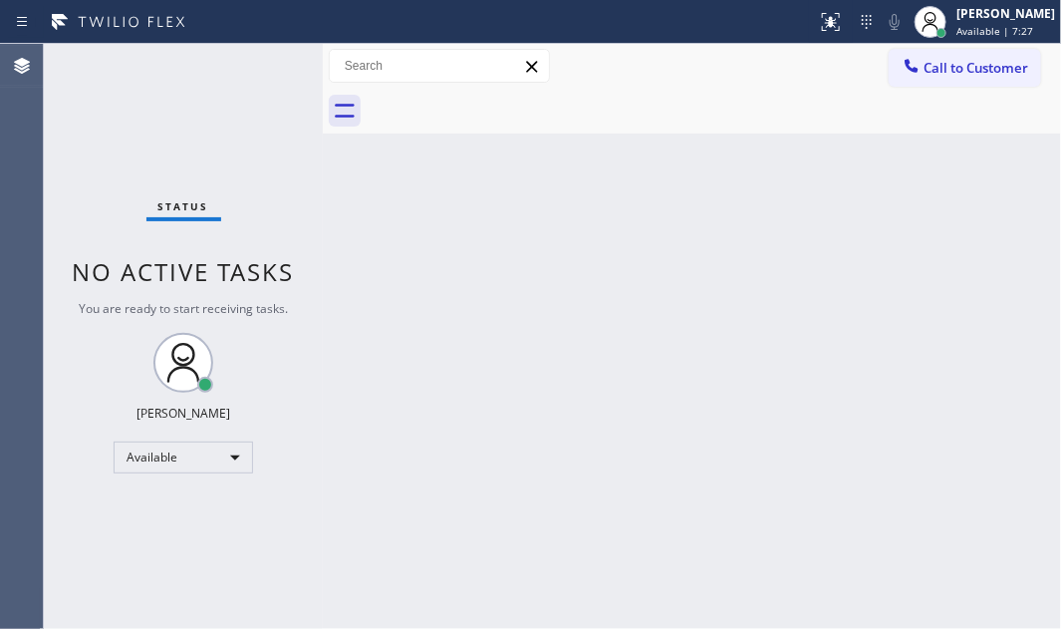
click at [254, 75] on div "Status No active tasks You are ready to start receiving tasks. [PERSON_NAME] Av…" at bounding box center [183, 336] width 279 height 585
click at [262, 74] on div "Status No active tasks You are ready to start receiving tasks. [PERSON_NAME] Av…" at bounding box center [183, 336] width 279 height 585
click at [262, 63] on div "Status No active tasks You are ready to start receiving tasks. [PERSON_NAME] Av…" at bounding box center [183, 336] width 279 height 585
click at [262, 62] on div "Status No active tasks You are ready to start receiving tasks. [PERSON_NAME] Av…" at bounding box center [183, 336] width 279 height 585
click at [262, 59] on div "Status No active tasks You are ready to start receiving tasks. [PERSON_NAME] Av…" at bounding box center [183, 336] width 279 height 585
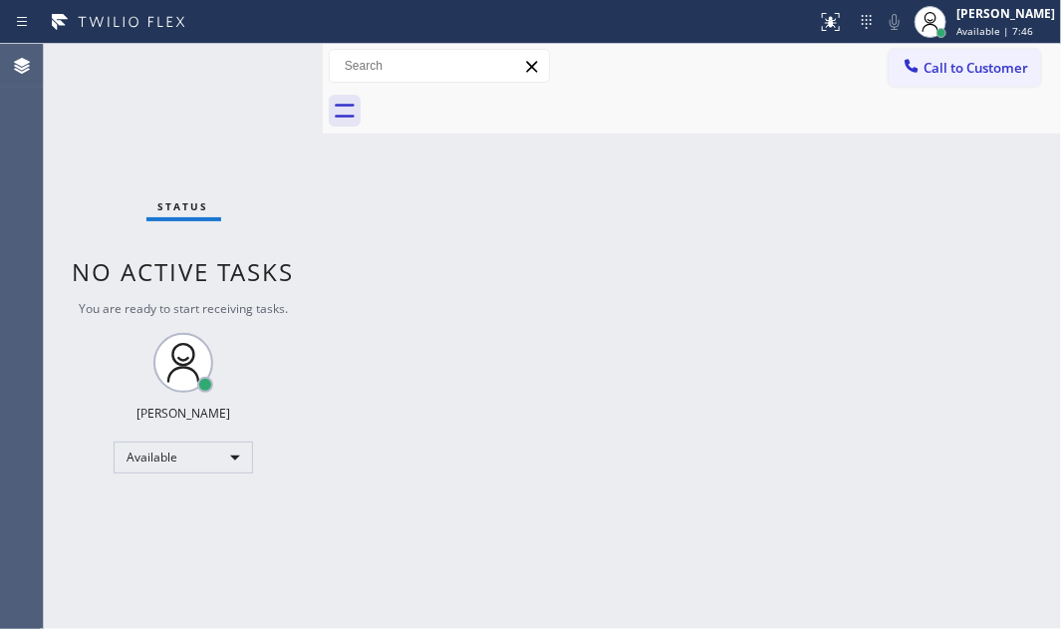
click at [262, 59] on div "Status No active tasks You are ready to start receiving tasks. [PERSON_NAME] Av…" at bounding box center [183, 336] width 279 height 585
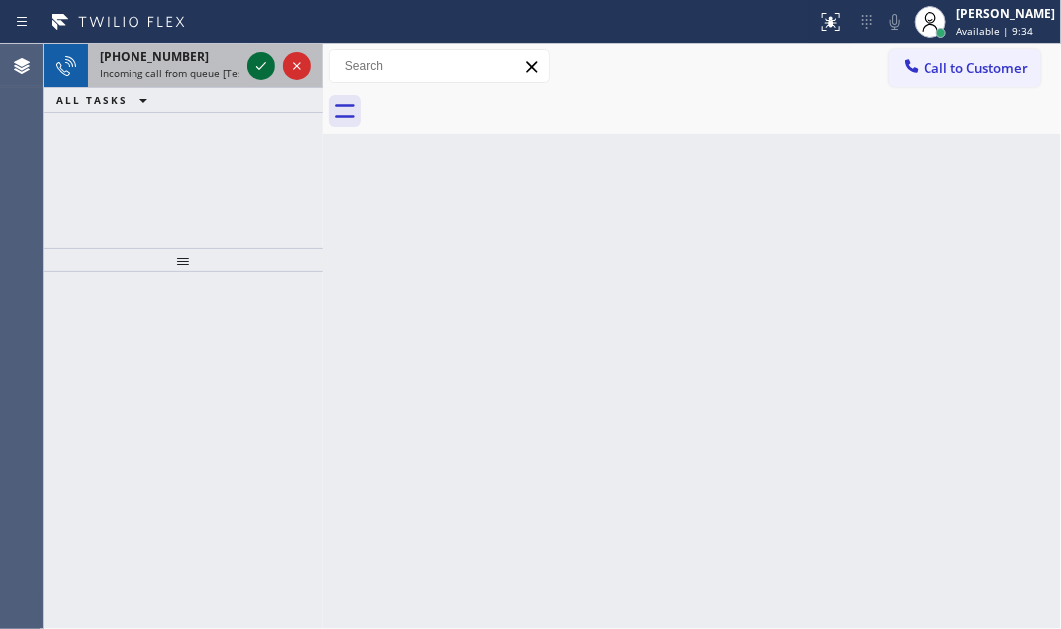
click at [261, 59] on icon at bounding box center [261, 66] width 24 height 24
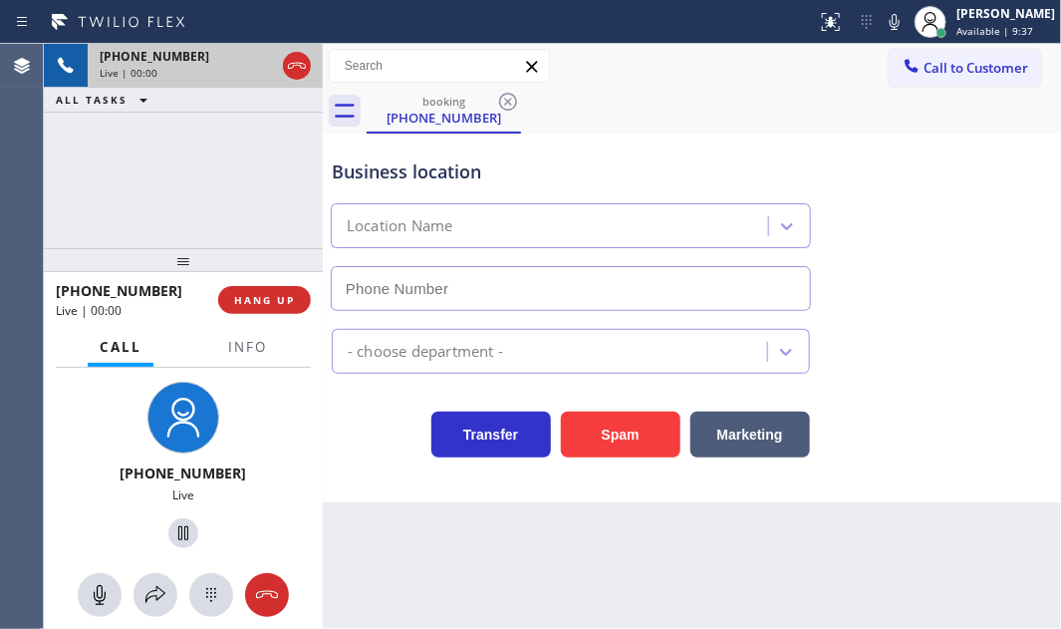
type input "[PHONE_NUMBER]"
click at [248, 350] on span "Info" at bounding box center [247, 347] width 39 height 18
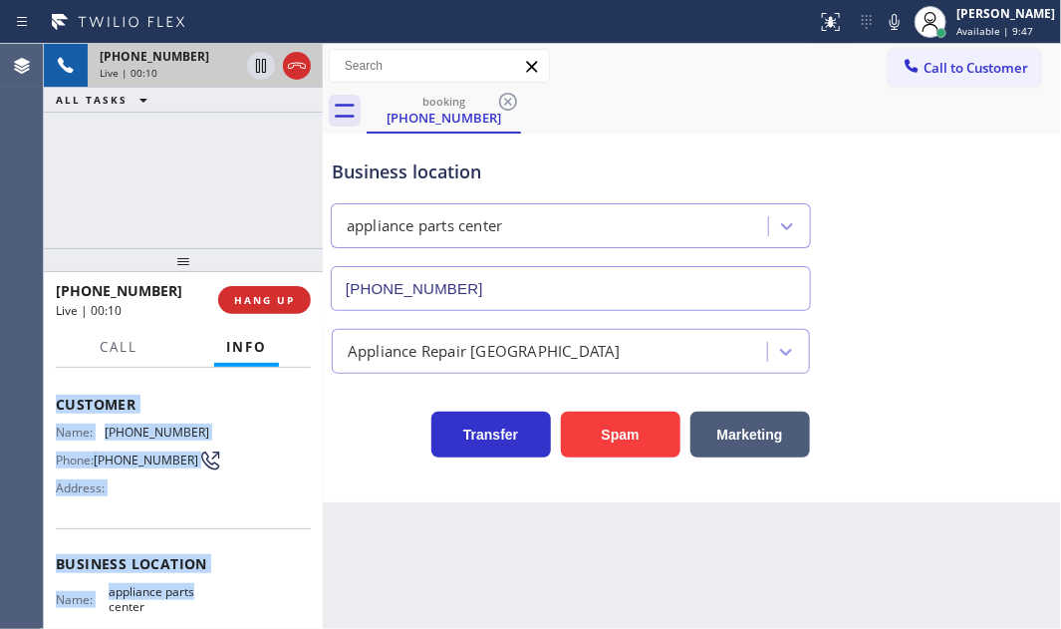
scroll to position [180, 0]
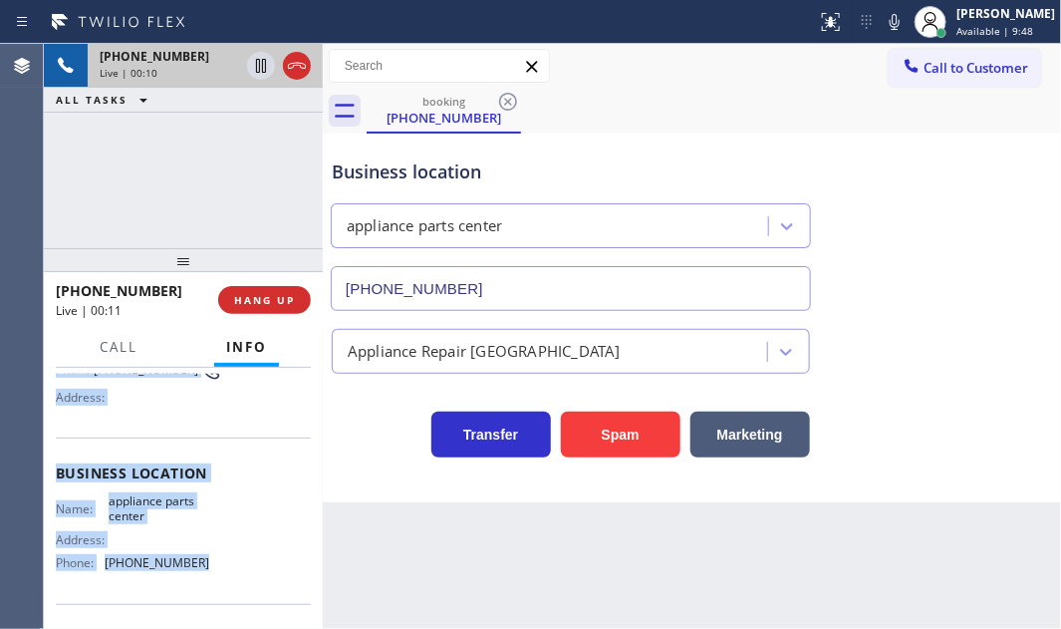
drag, startPoint x: 57, startPoint y: 485, endPoint x: 229, endPoint y: 575, distance: 194.3
click at [229, 575] on div "Context Queue: [Test] All Priority: 2 Customer Name: [PHONE_NUMBER] Phone: [PHO…" at bounding box center [183, 473] width 255 height 561
copy div "Customer Name: [PHONE_NUMBER] Phone: [PHONE_NUMBER] Address: Business location …"
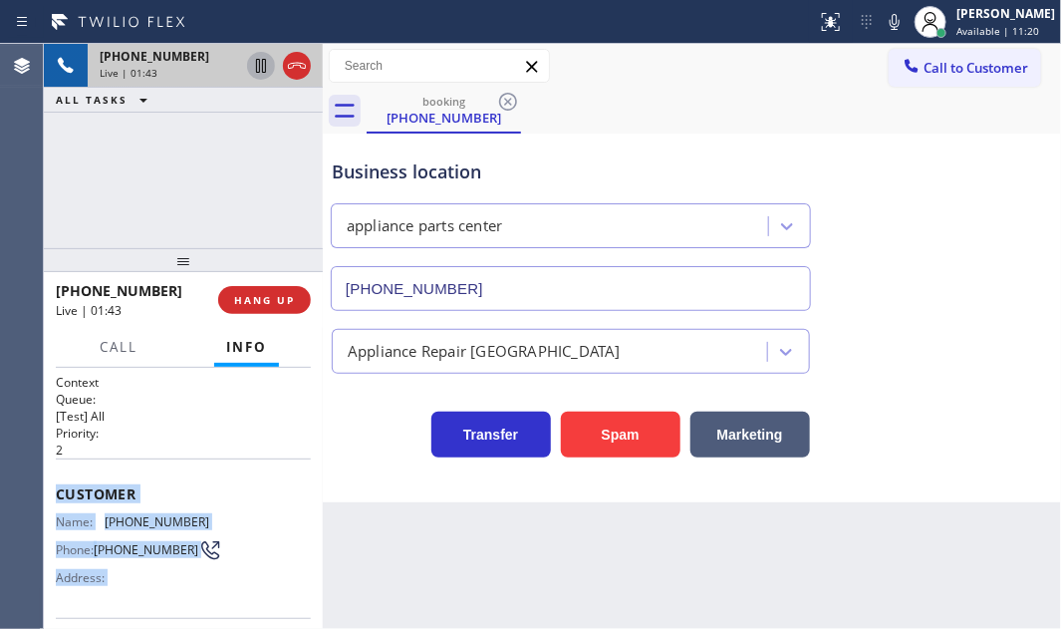
click at [255, 70] on icon at bounding box center [261, 66] width 24 height 24
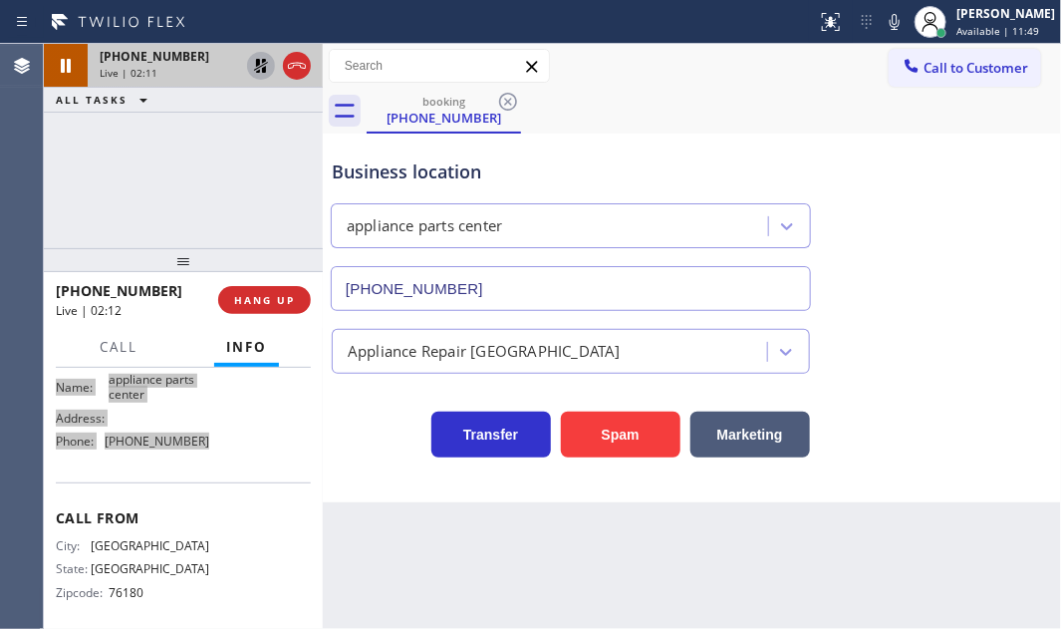
scroll to position [316, 0]
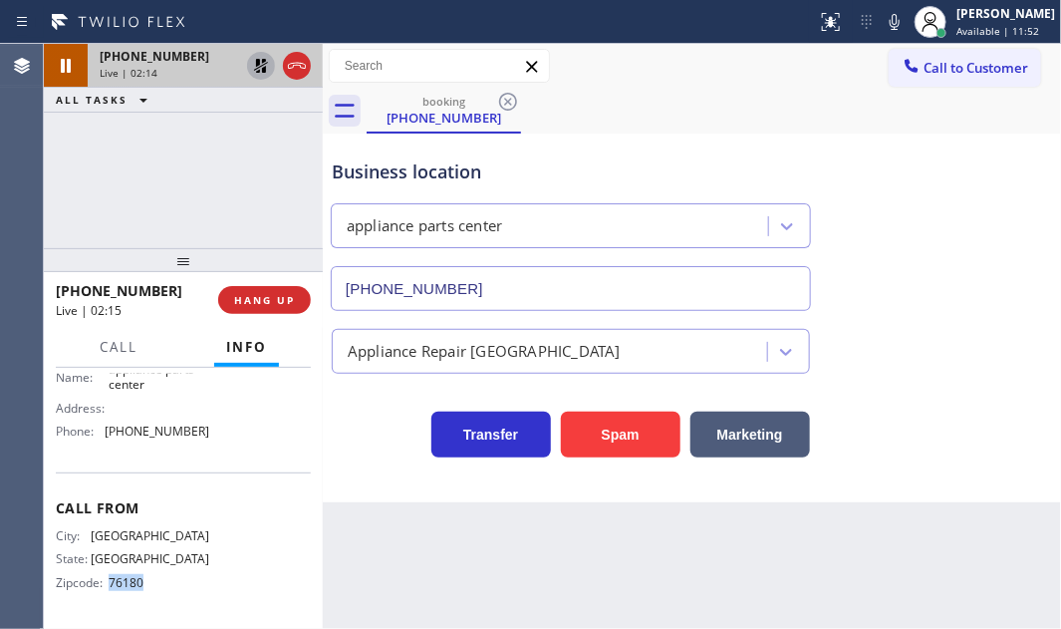
drag, startPoint x: 142, startPoint y: 583, endPoint x: 108, endPoint y: 582, distance: 34.9
click at [109, 582] on span "76180" at bounding box center [159, 582] width 100 height 15
copy span "76180"
click at [268, 64] on icon at bounding box center [261, 66] width 24 height 24
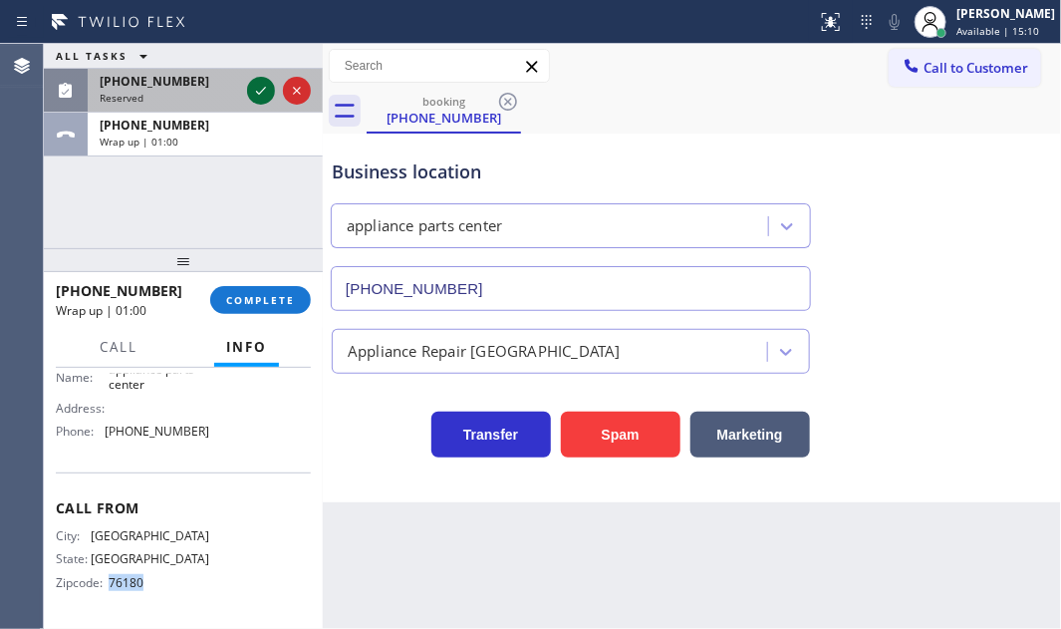
click at [247, 84] on div at bounding box center [261, 91] width 28 height 24
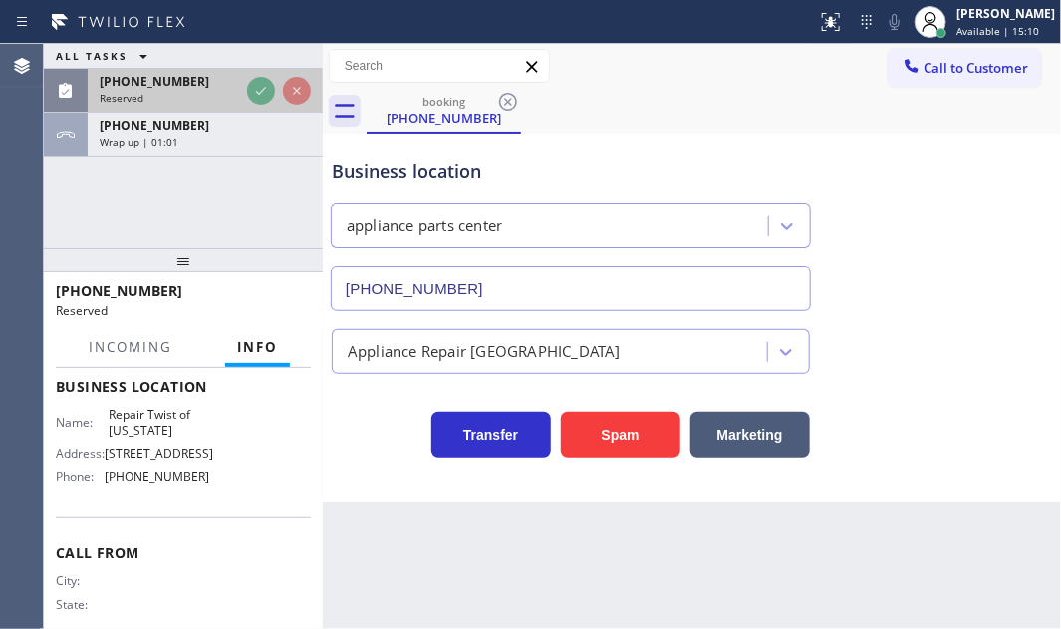
scroll to position [394, 0]
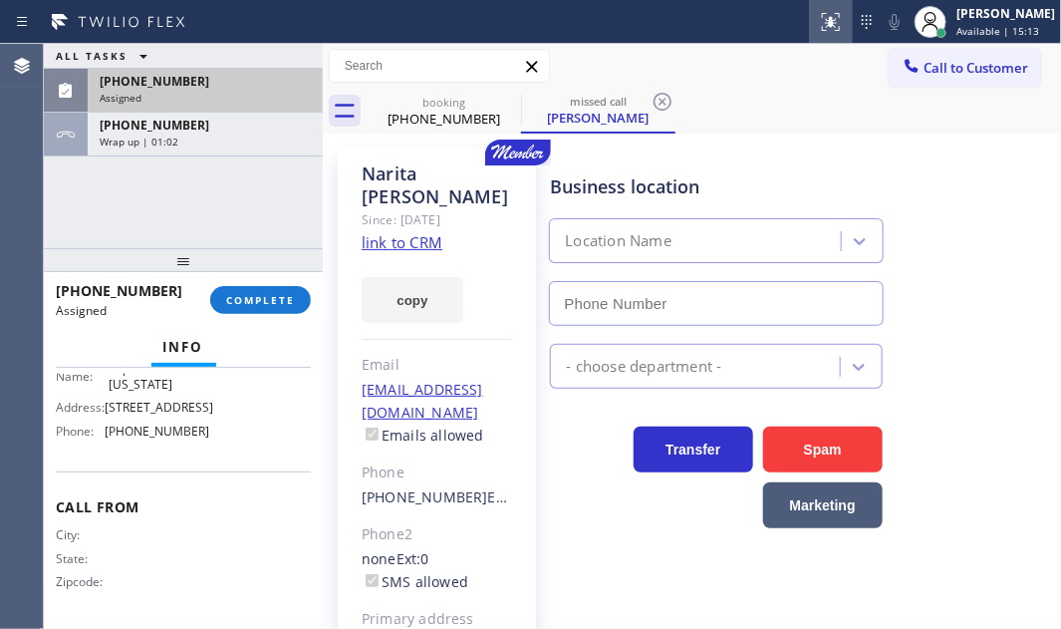
type input "[PHONE_NUMBER]"
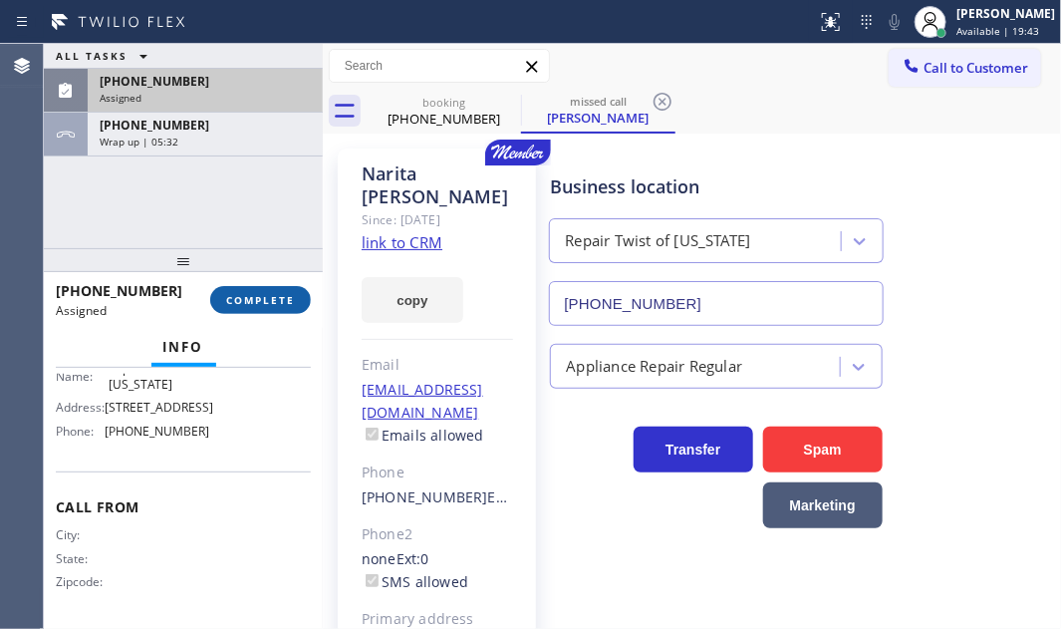
click at [253, 298] on span "COMPLETE" at bounding box center [260, 300] width 69 height 14
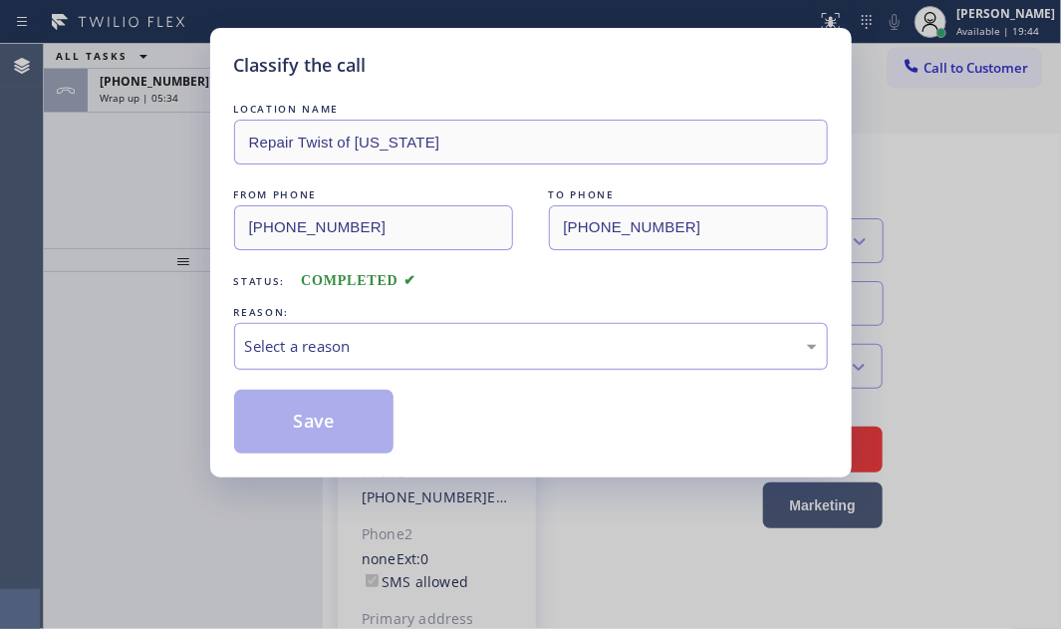
click at [494, 326] on div "Select a reason" at bounding box center [531, 346] width 594 height 47
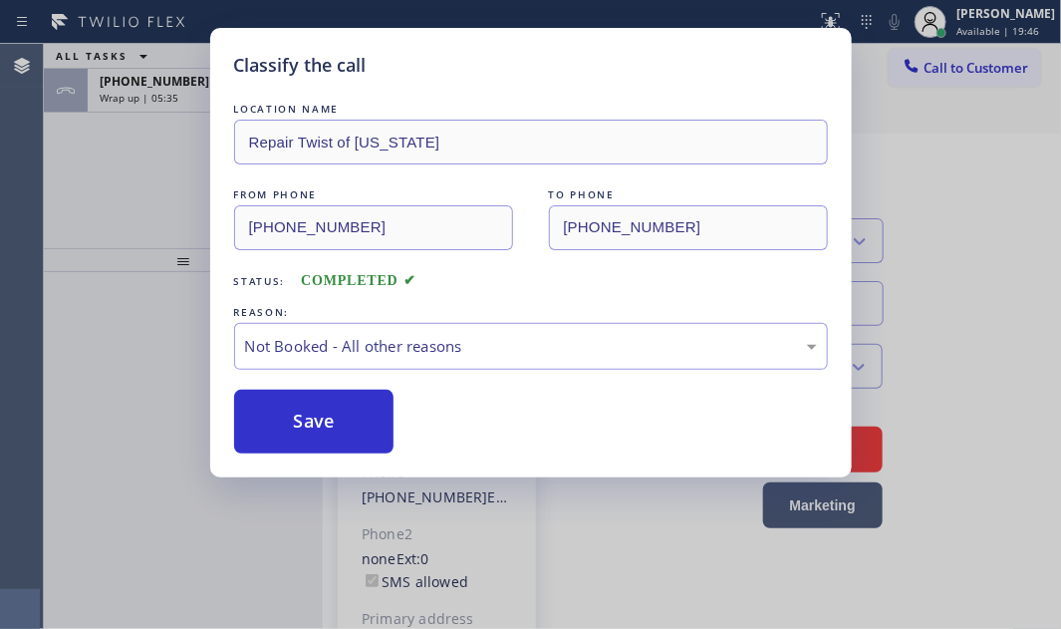
drag, startPoint x: 319, startPoint y: 418, endPoint x: 521, endPoint y: 427, distance: 202.4
click at [322, 417] on button "Save" at bounding box center [314, 421] width 160 height 64
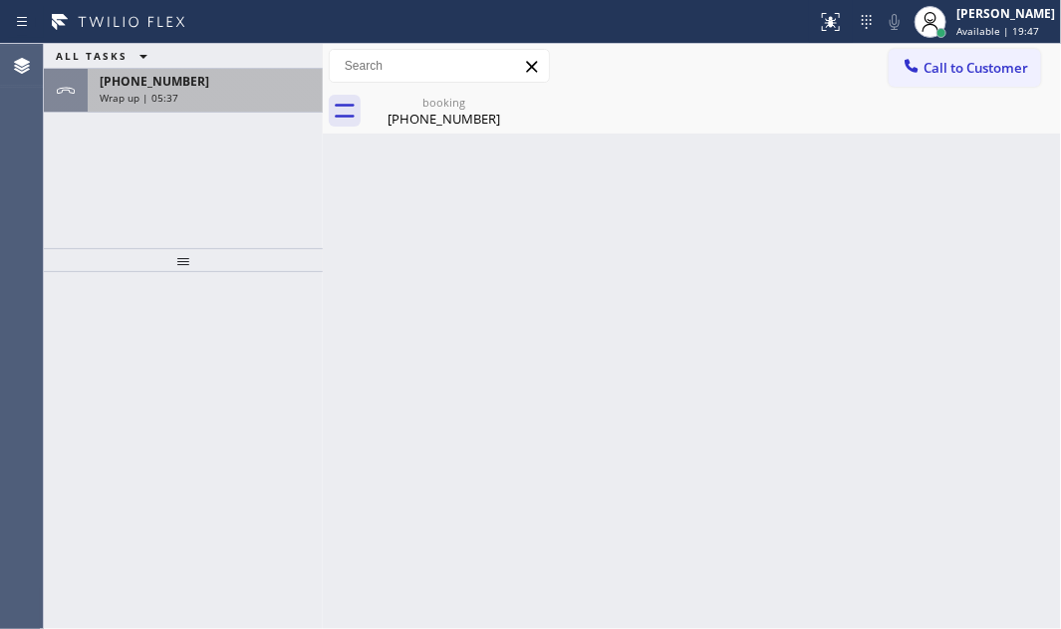
click at [230, 94] on div "Wrap up | 05:37" at bounding box center [205, 98] width 211 height 14
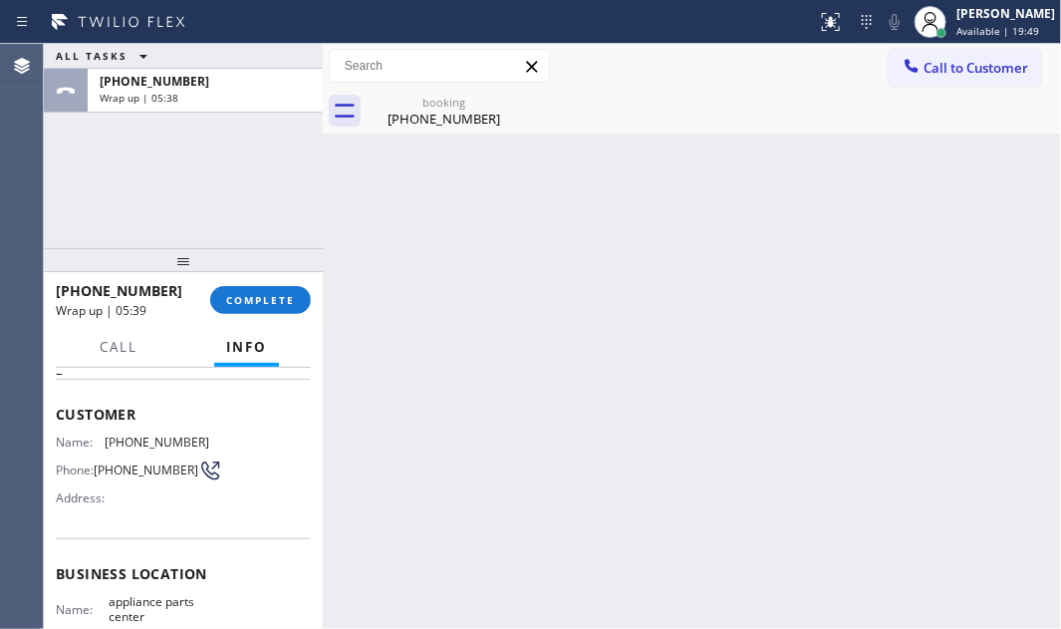
scroll to position [180, 0]
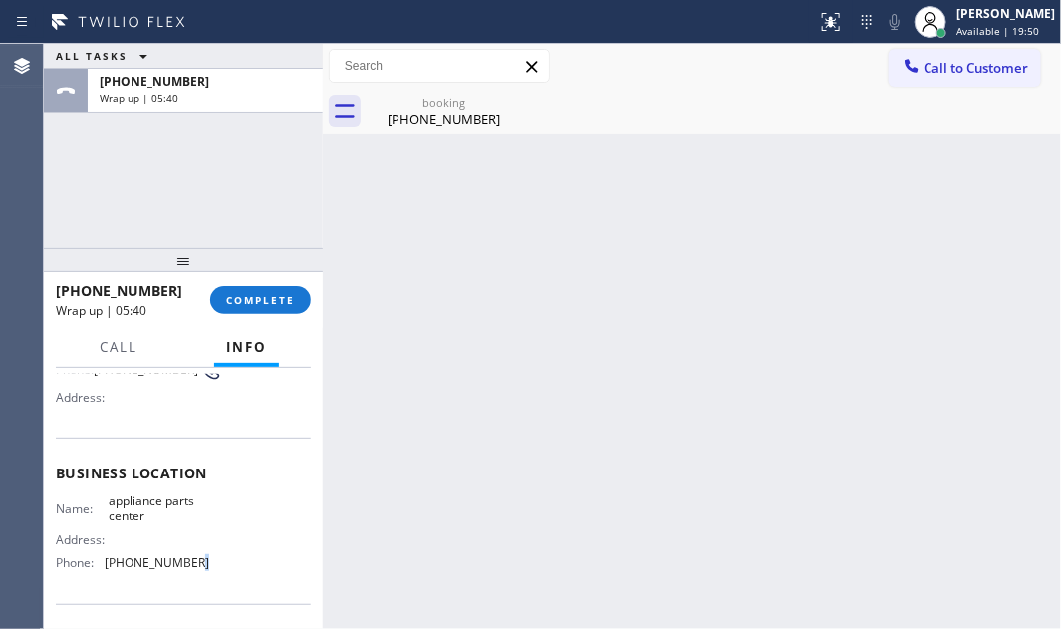
drag, startPoint x: 193, startPoint y: 565, endPoint x: 214, endPoint y: 447, distance: 119.4
click at [181, 563] on span "[PHONE_NUMBER]" at bounding box center [157, 562] width 105 height 15
click at [294, 303] on span "COMPLETE" at bounding box center [260, 300] width 69 height 14
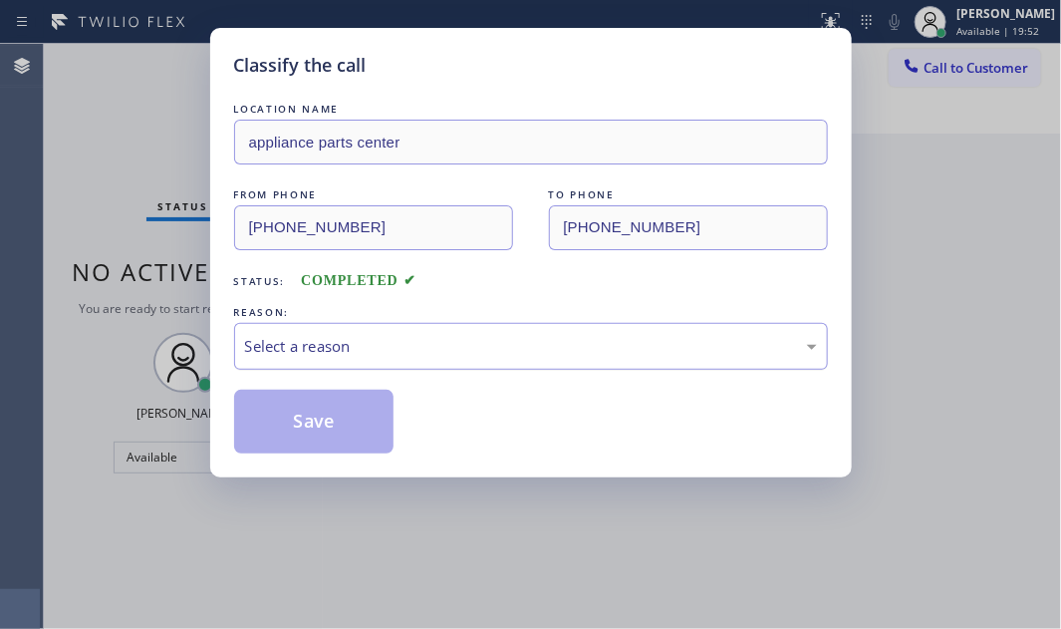
drag, startPoint x: 480, startPoint y: 346, endPoint x: 470, endPoint y: 364, distance: 20.5
click at [477, 349] on div "Select a reason" at bounding box center [531, 346] width 572 height 23
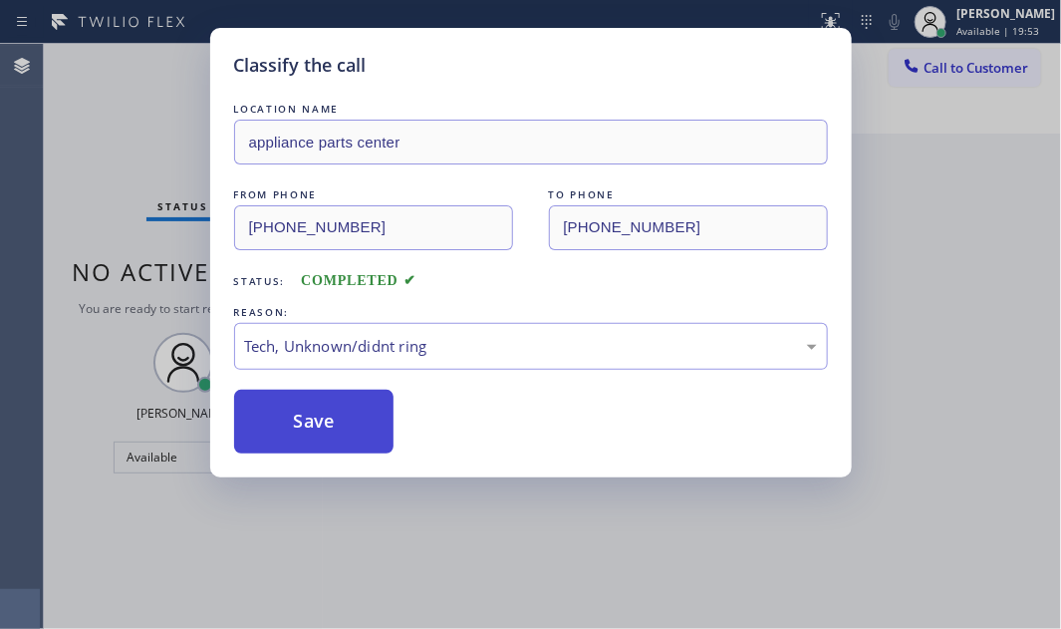
click at [332, 437] on button "Save" at bounding box center [314, 421] width 160 height 64
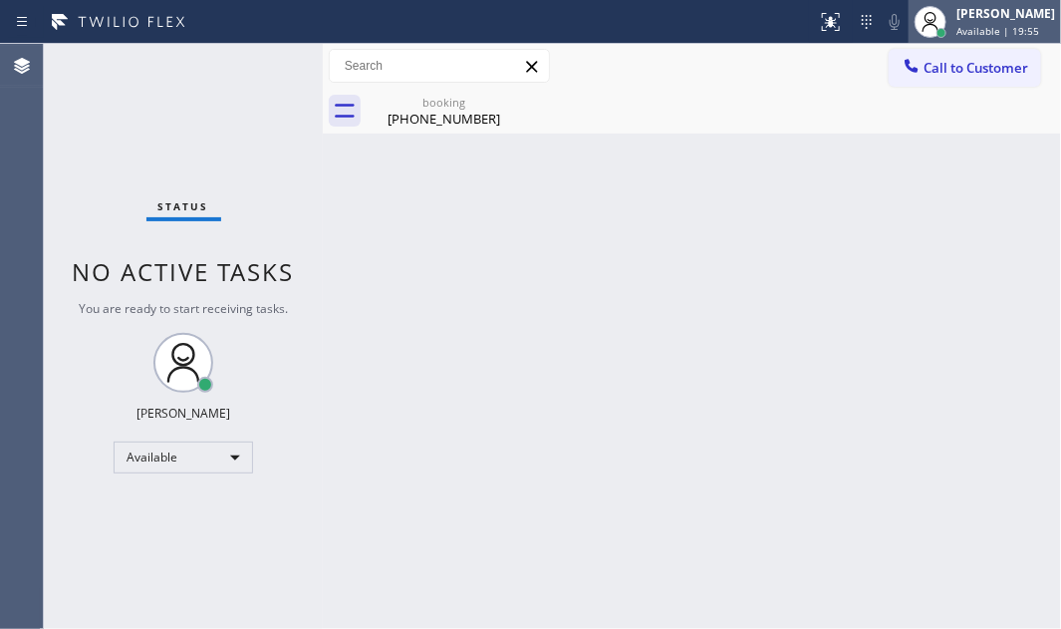
click at [975, 20] on div "[PERSON_NAME]" at bounding box center [1005, 13] width 99 height 17
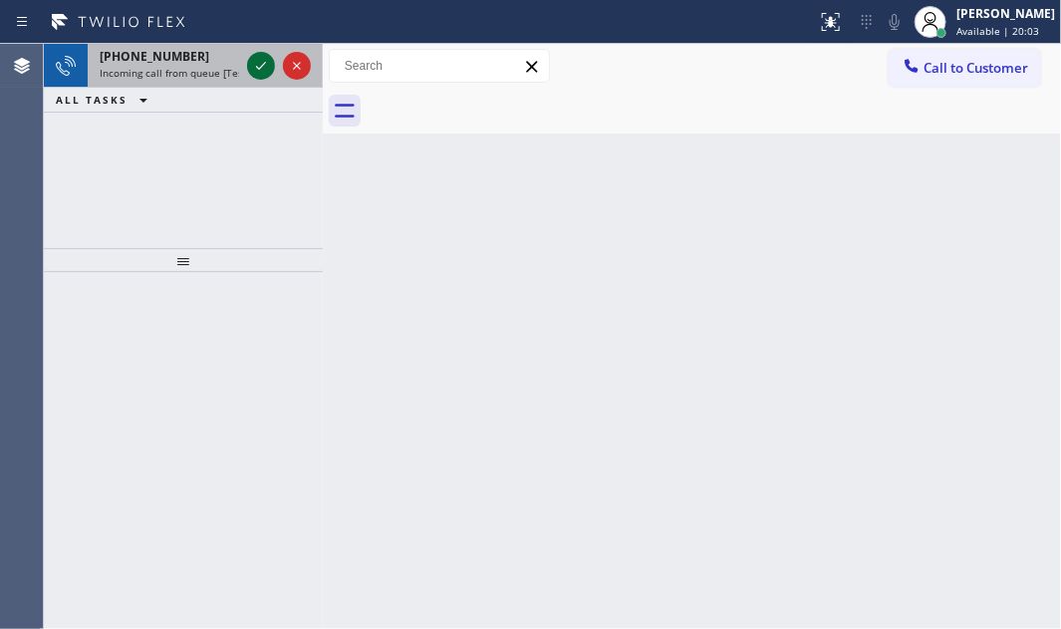
click at [254, 57] on icon at bounding box center [261, 66] width 24 height 24
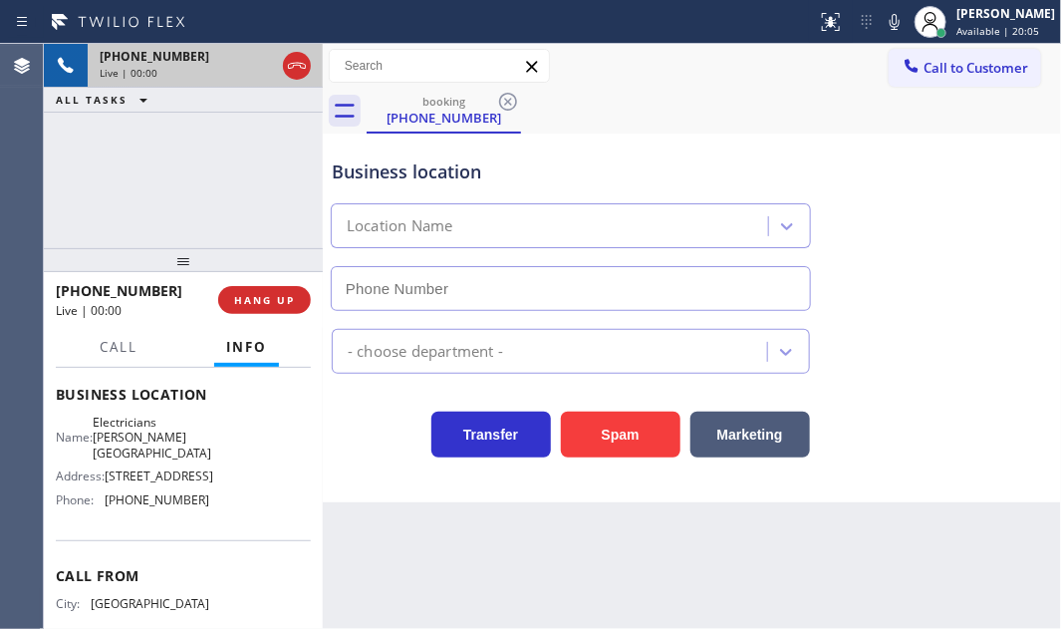
type input "[PHONE_NUMBER]"
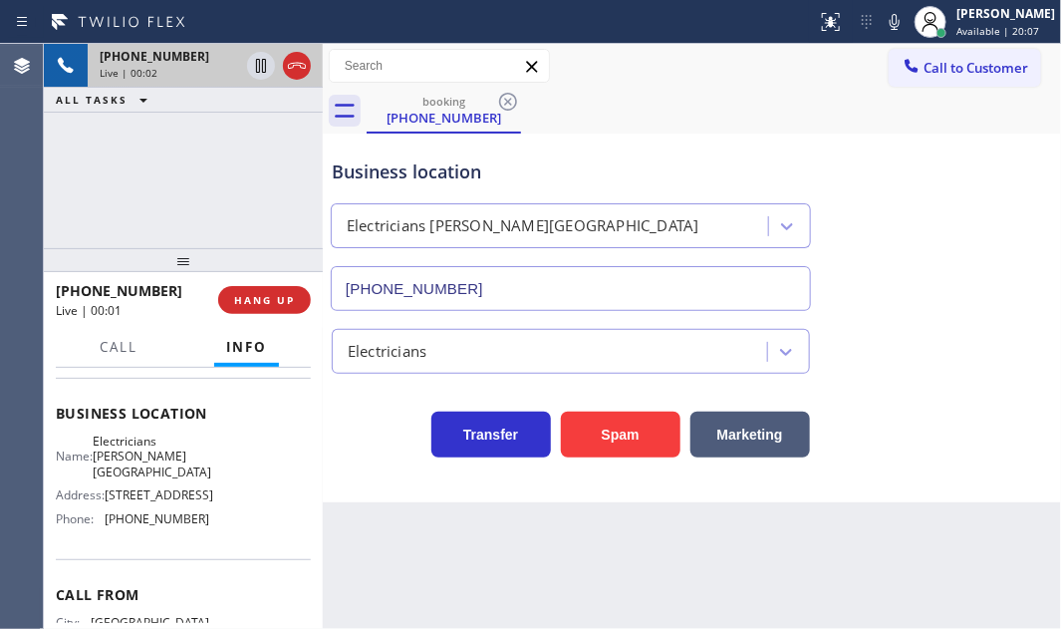
scroll to position [149, 0]
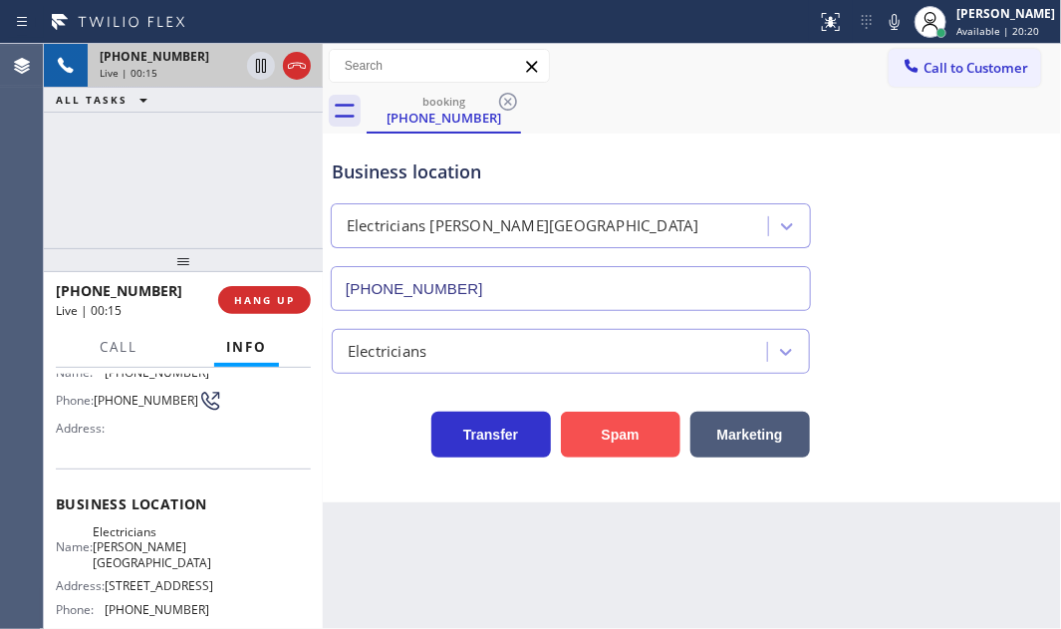
click at [608, 434] on button "Spam" at bounding box center [621, 434] width 120 height 46
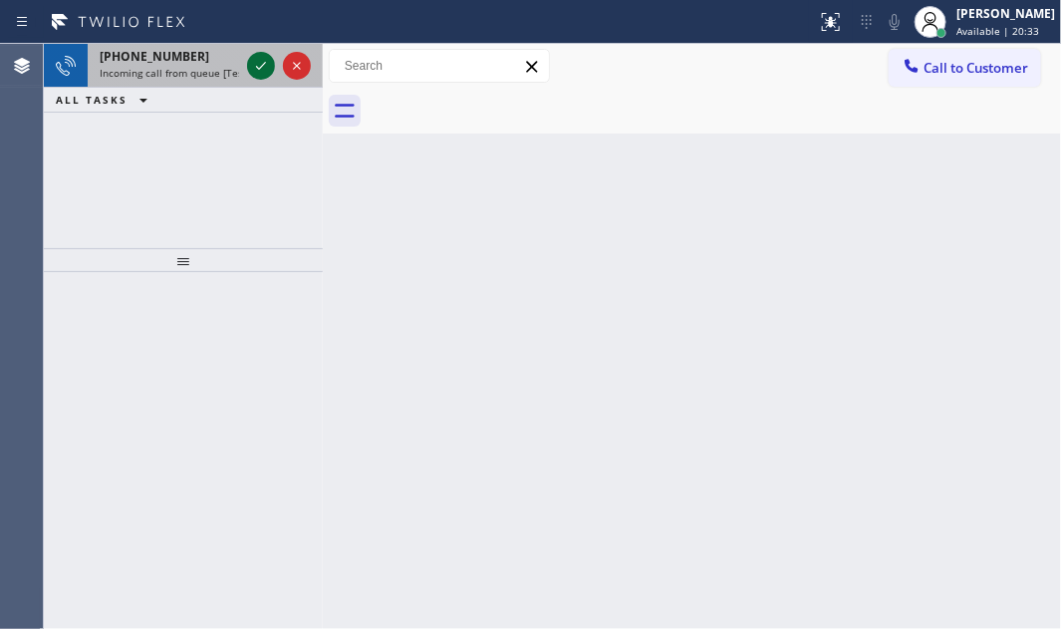
click at [263, 76] on icon at bounding box center [261, 66] width 24 height 24
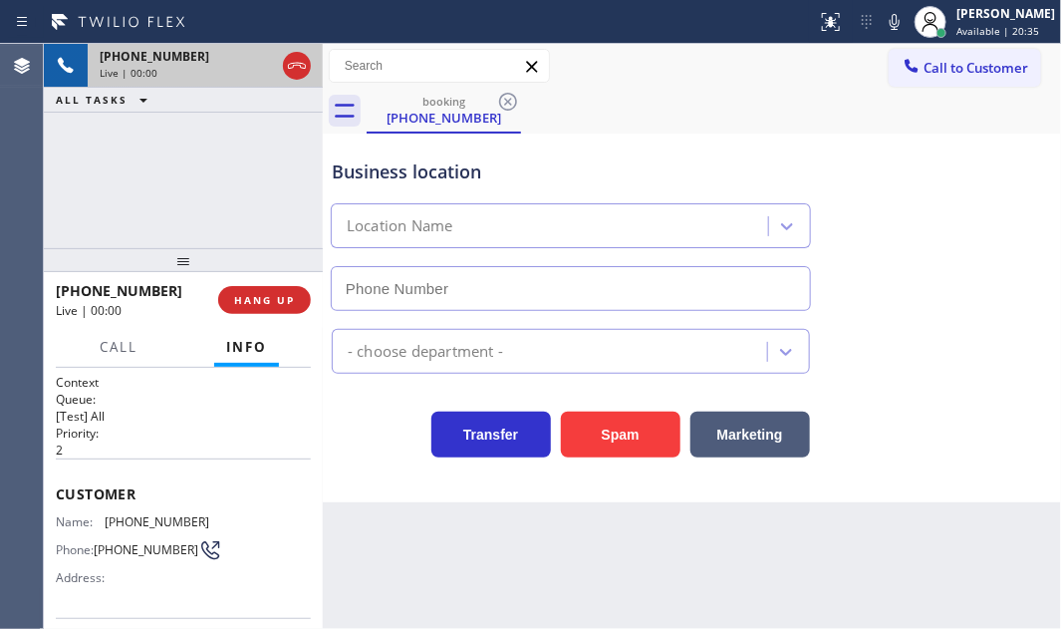
type input "[PHONE_NUMBER]"
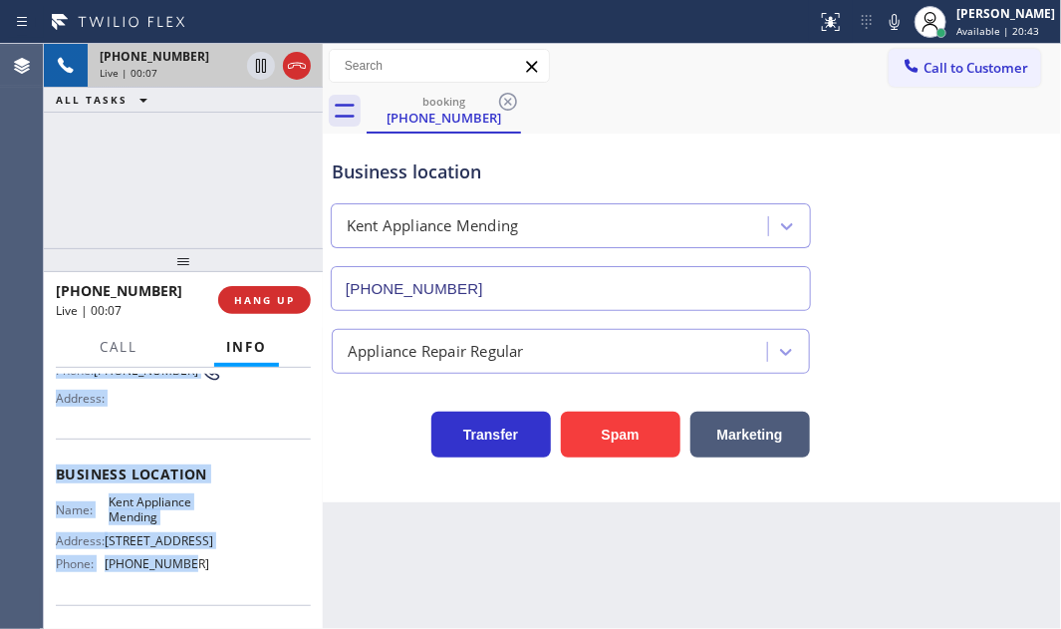
scroll to position [180, 0]
drag, startPoint x: 52, startPoint y: 481, endPoint x: 211, endPoint y: 582, distance: 188.5
click at [211, 582] on div "Context Queue: [Test] All Priority: 2 Customer Name: [PHONE_NUMBER] Phone: [PHO…" at bounding box center [183, 498] width 279 height 261
copy div "Customer Name: [PHONE_NUMBER] Phone: [PHONE_NUMBER] Address: Business location …"
click at [268, 293] on span "HANG UP" at bounding box center [264, 300] width 61 height 14
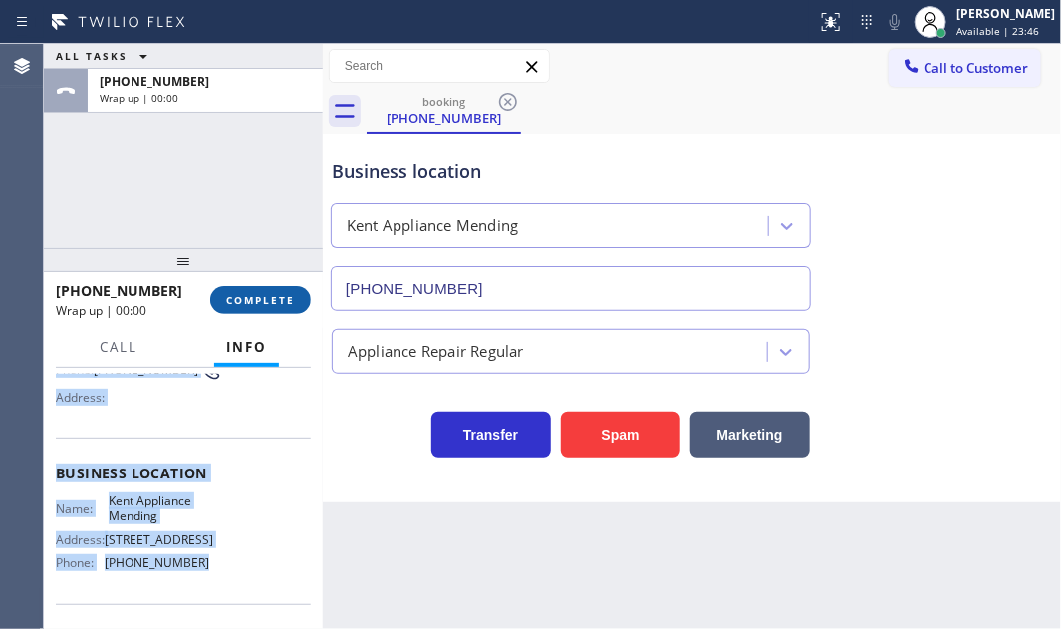
click at [254, 297] on span "COMPLETE" at bounding box center [260, 300] width 69 height 14
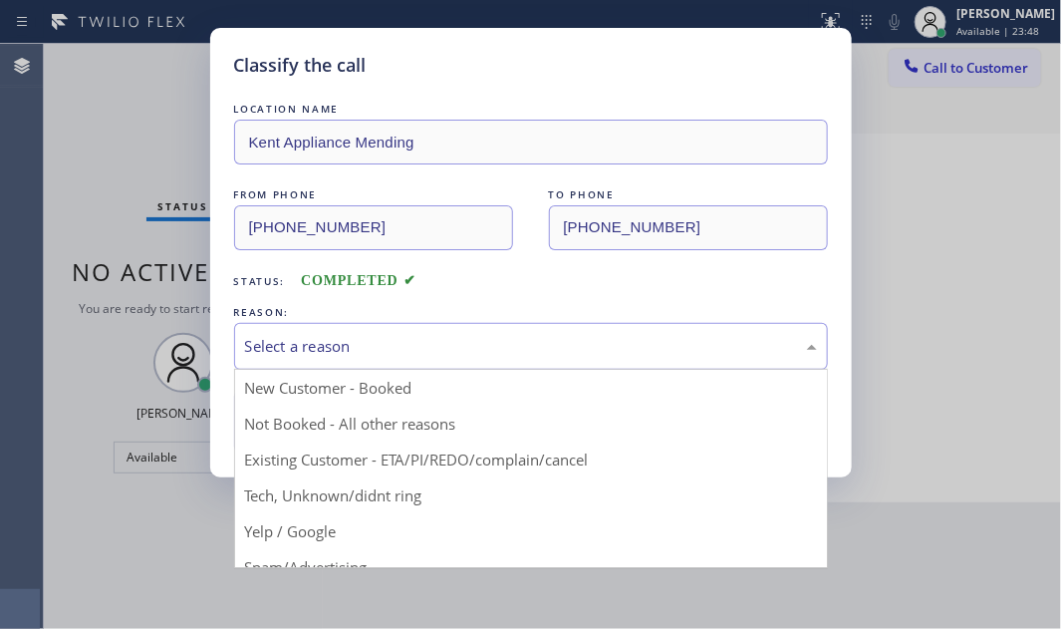
click at [497, 353] on div "Select a reason" at bounding box center [531, 346] width 572 height 23
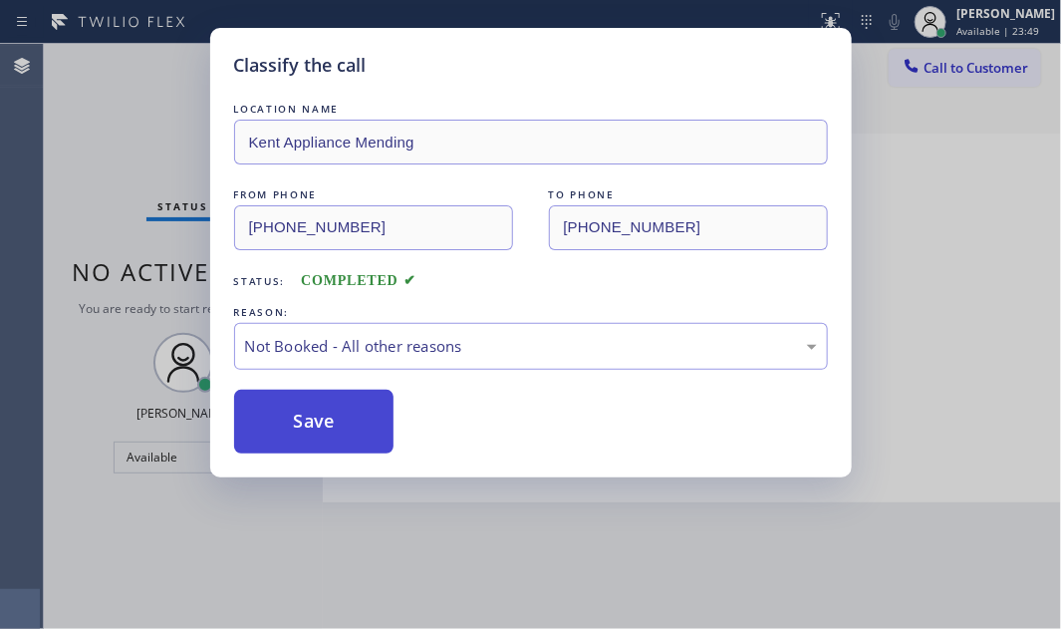
click at [279, 408] on button "Save" at bounding box center [314, 421] width 160 height 64
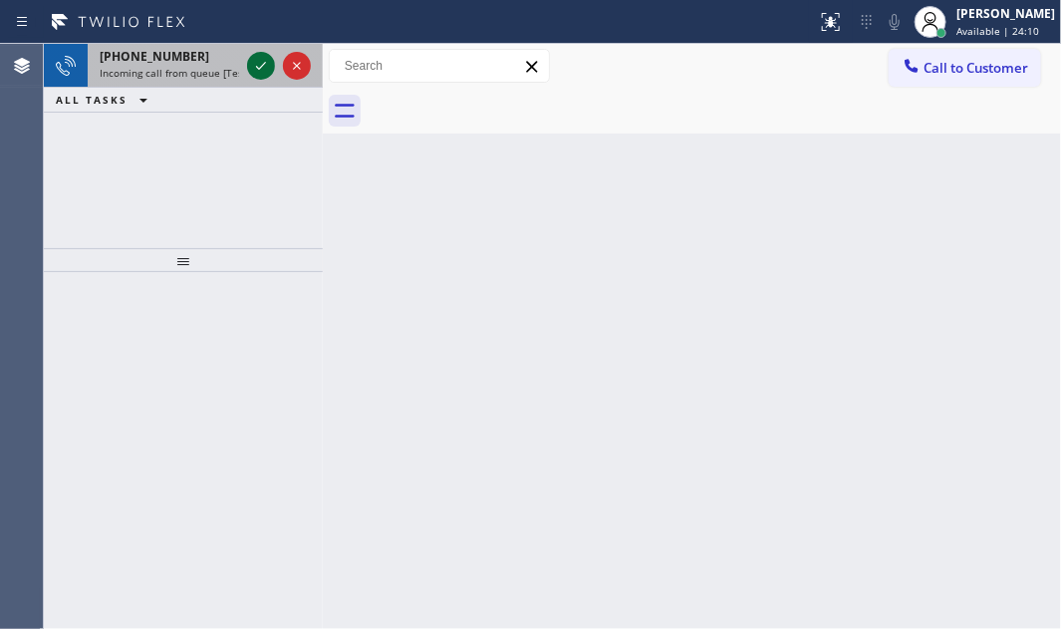
click at [264, 61] on icon at bounding box center [261, 66] width 24 height 24
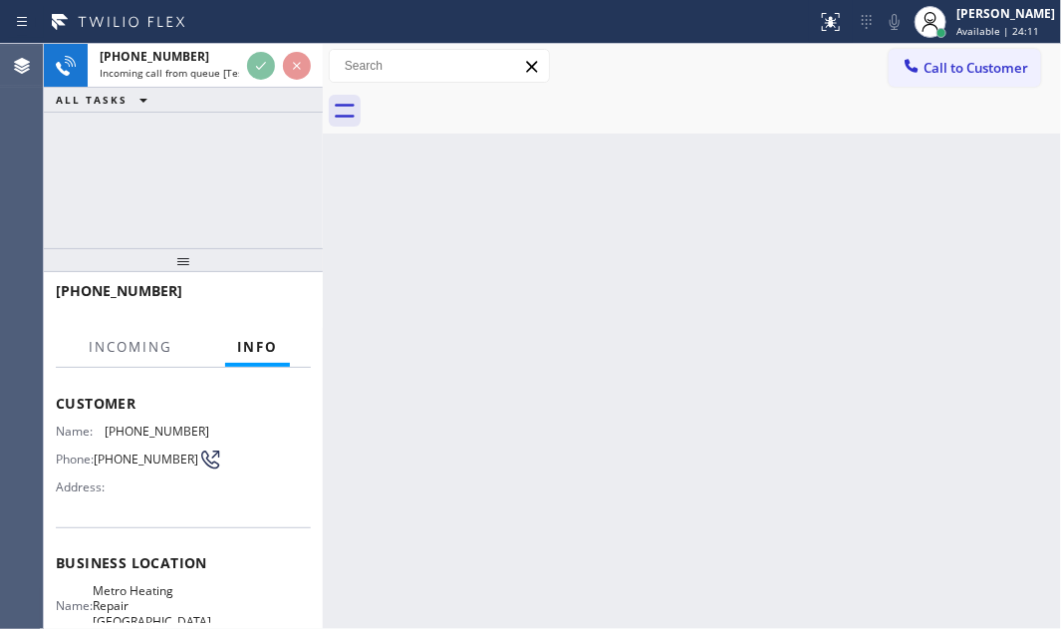
scroll to position [271, 0]
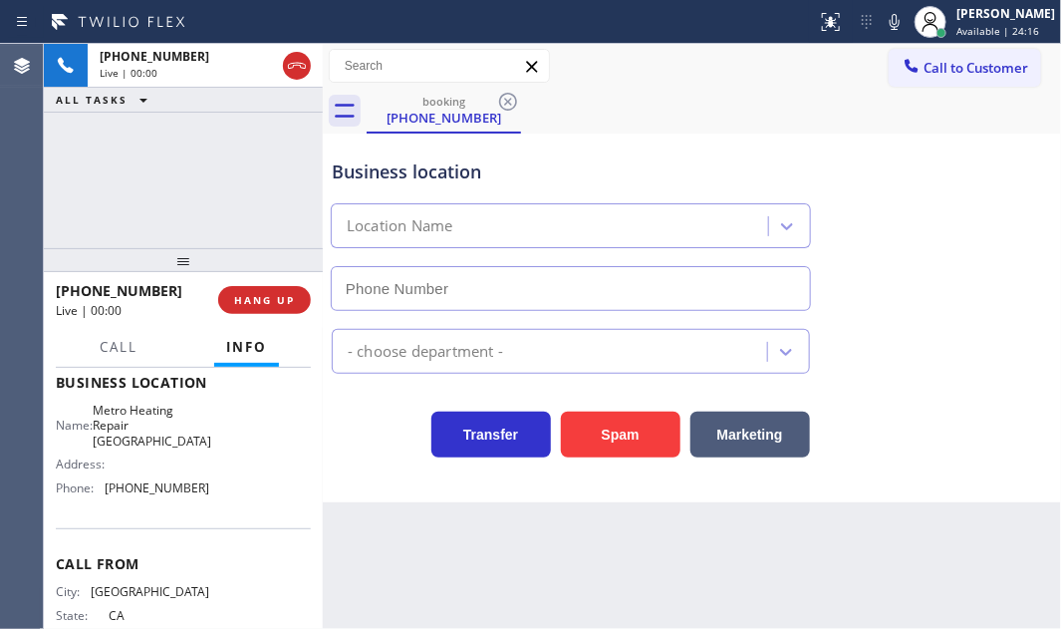
type input "[PHONE_NUMBER]"
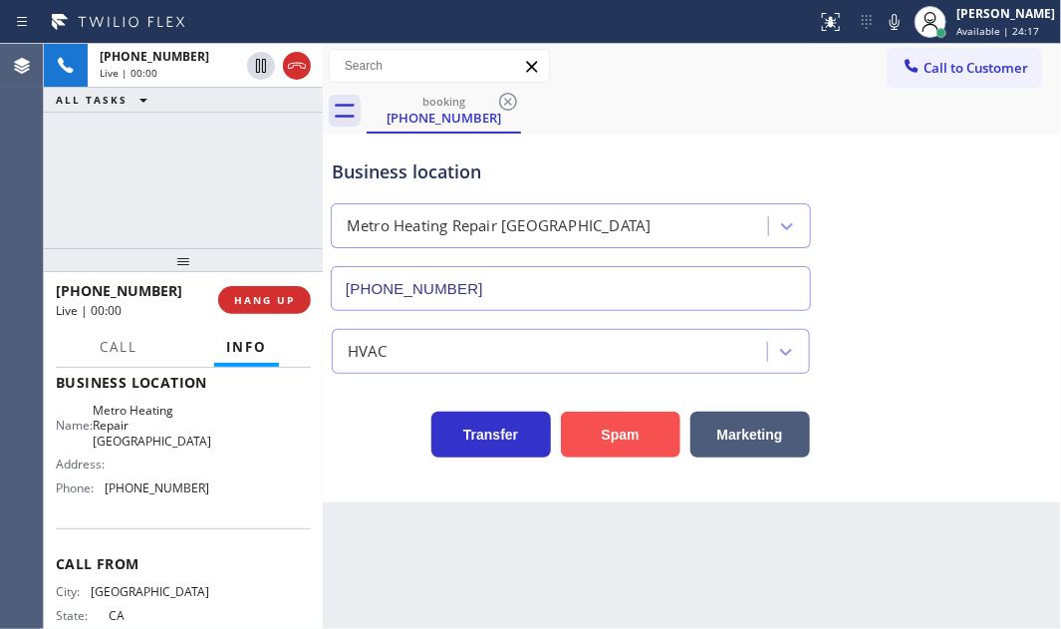
click at [613, 429] on button "Spam" at bounding box center [621, 434] width 120 height 46
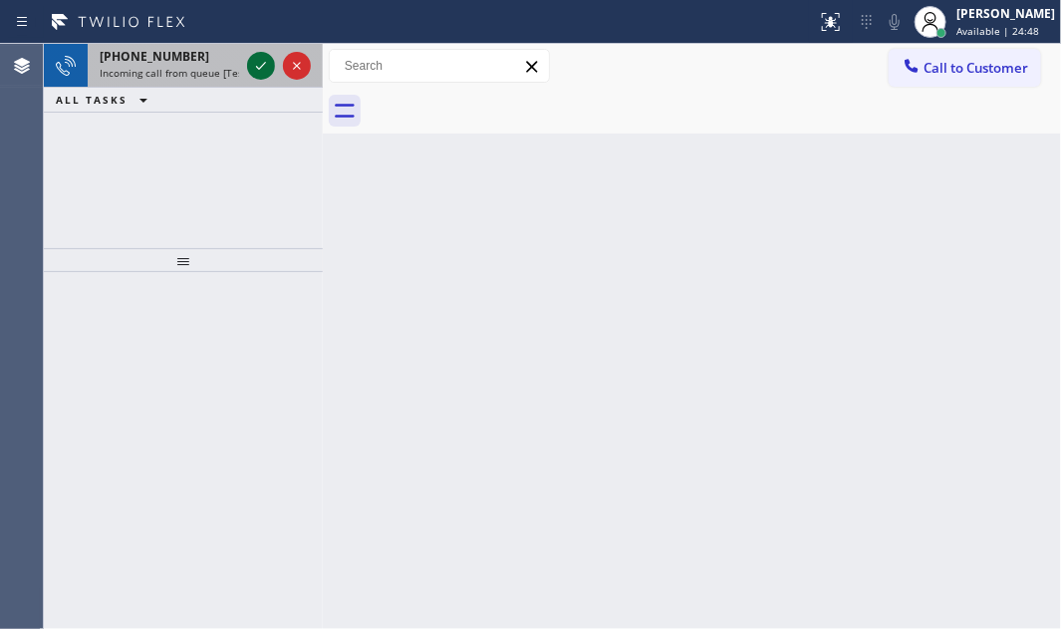
click at [265, 68] on icon at bounding box center [261, 66] width 24 height 24
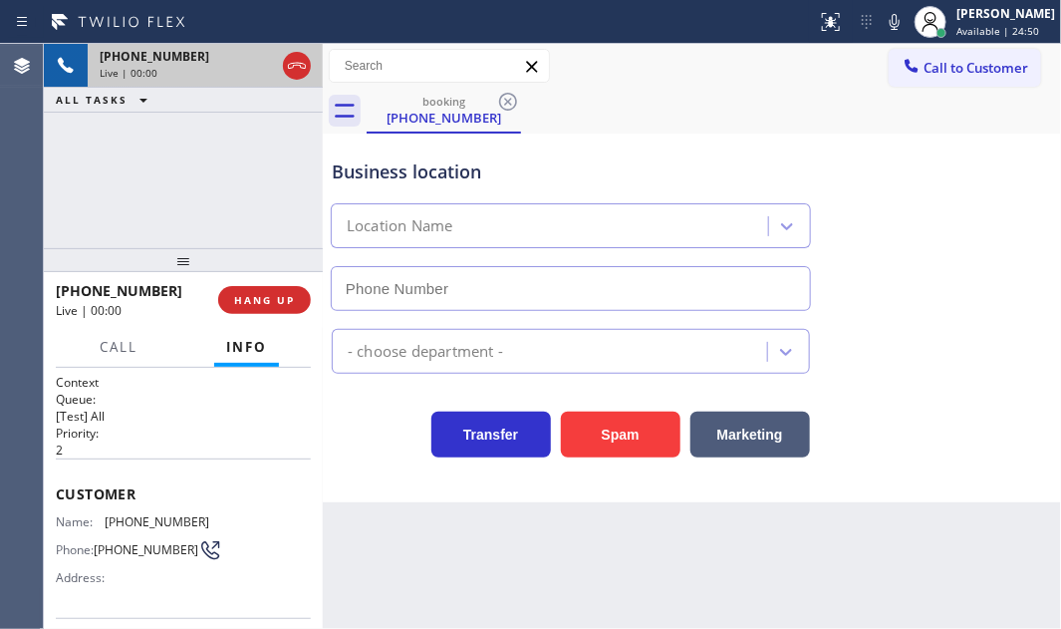
type input "[PHONE_NUMBER]"
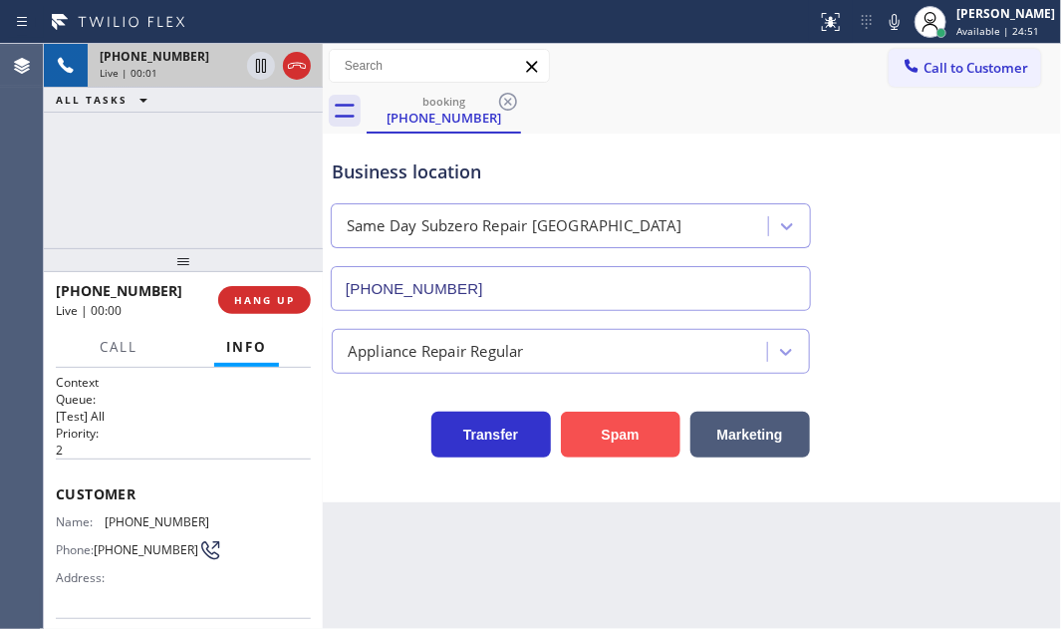
click at [638, 427] on button "Spam" at bounding box center [621, 434] width 120 height 46
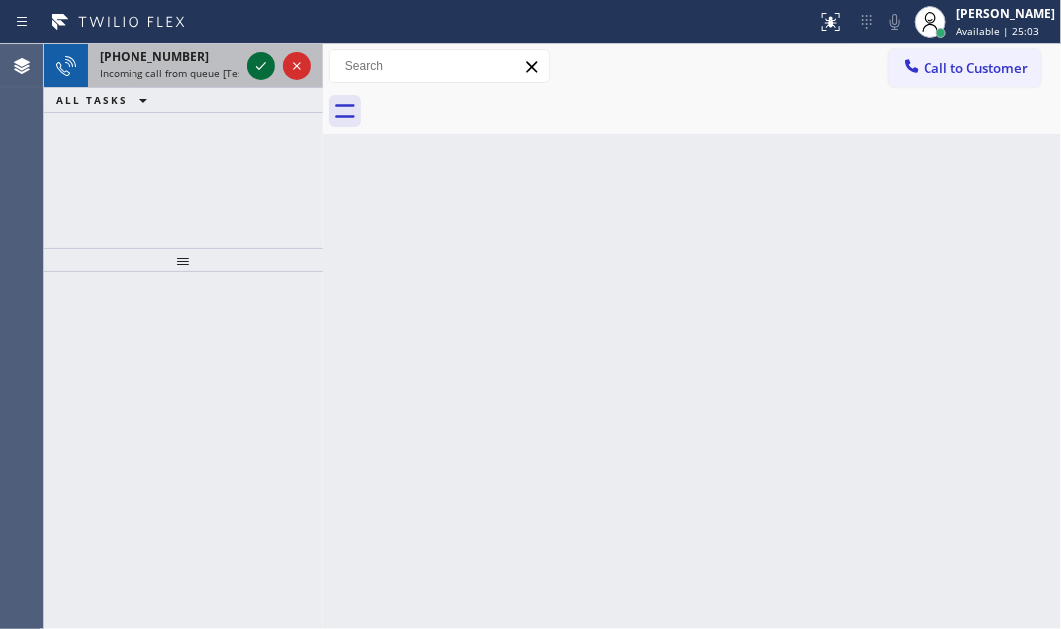
click at [260, 71] on icon at bounding box center [261, 66] width 24 height 24
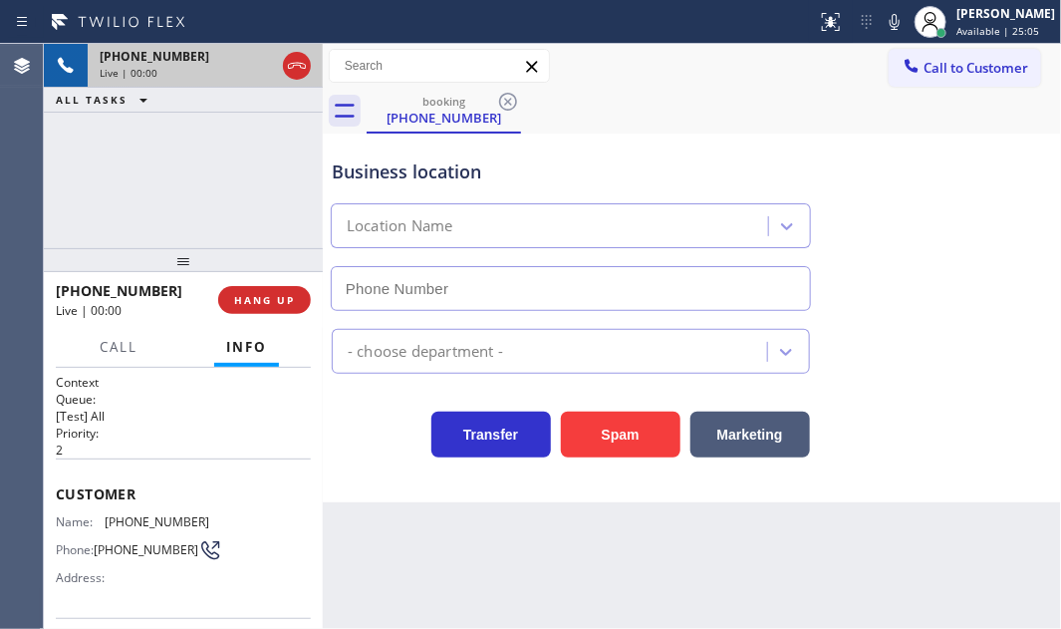
type input "[PHONE_NUMBER]"
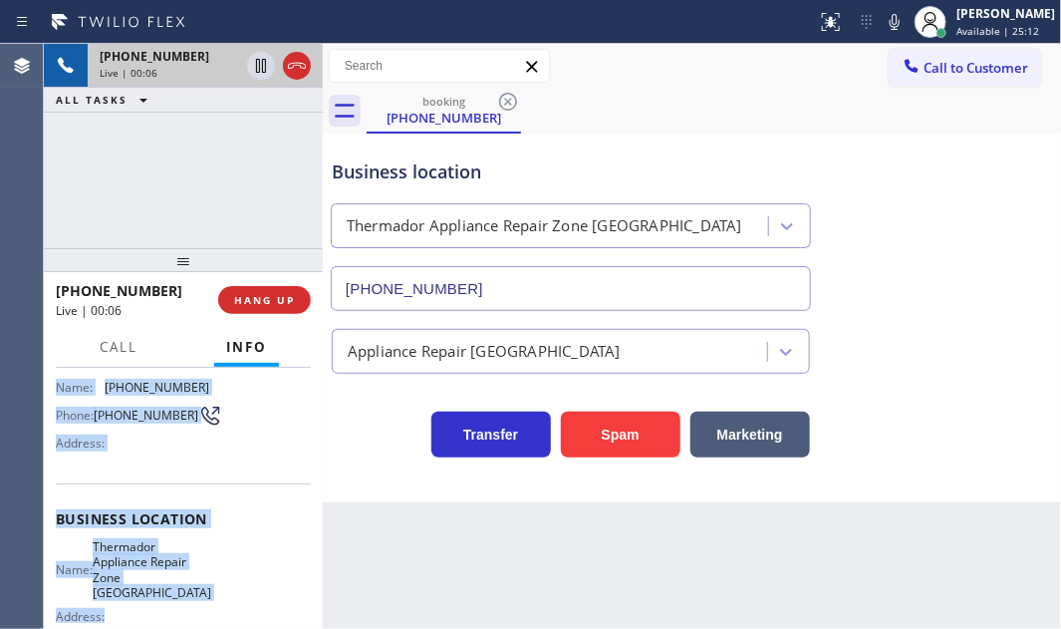
scroll to position [180, 0]
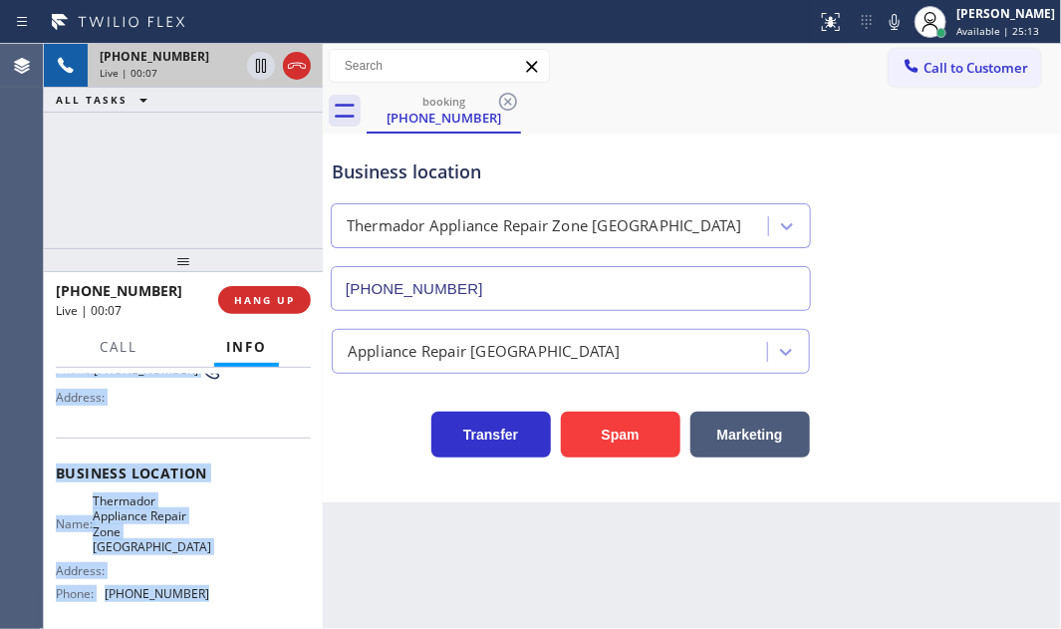
drag, startPoint x: 50, startPoint y: 482, endPoint x: 199, endPoint y: 587, distance: 182.4
click at [199, 587] on div "Context Queue: [Test] All Priority: 2 Customer Name: [PHONE_NUMBER] Phone: [PHO…" at bounding box center [183, 498] width 279 height 261
click at [268, 299] on span "HANG UP" at bounding box center [264, 300] width 61 height 14
click at [259, 306] on span "HANG UP" at bounding box center [264, 300] width 61 height 14
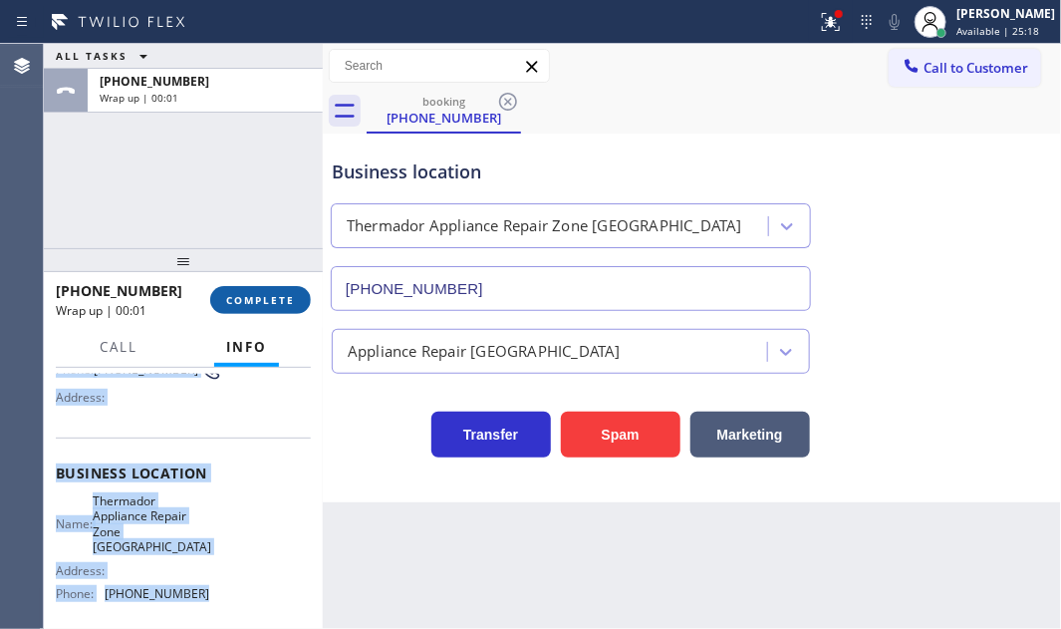
click at [289, 293] on span "COMPLETE" at bounding box center [260, 300] width 69 height 14
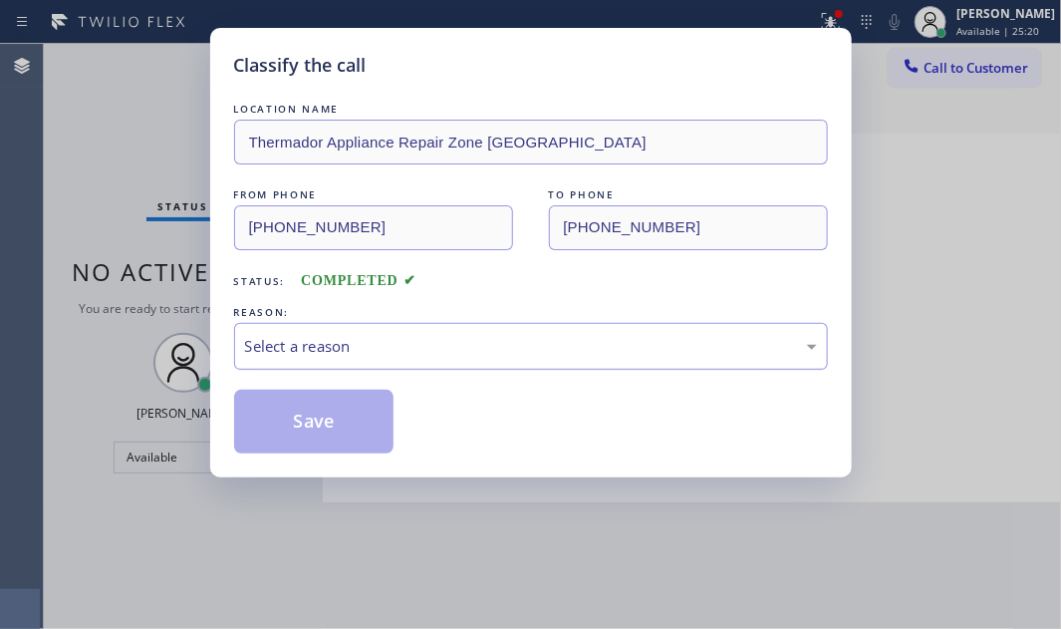
click at [459, 356] on div "Select a reason" at bounding box center [531, 346] width 572 height 23
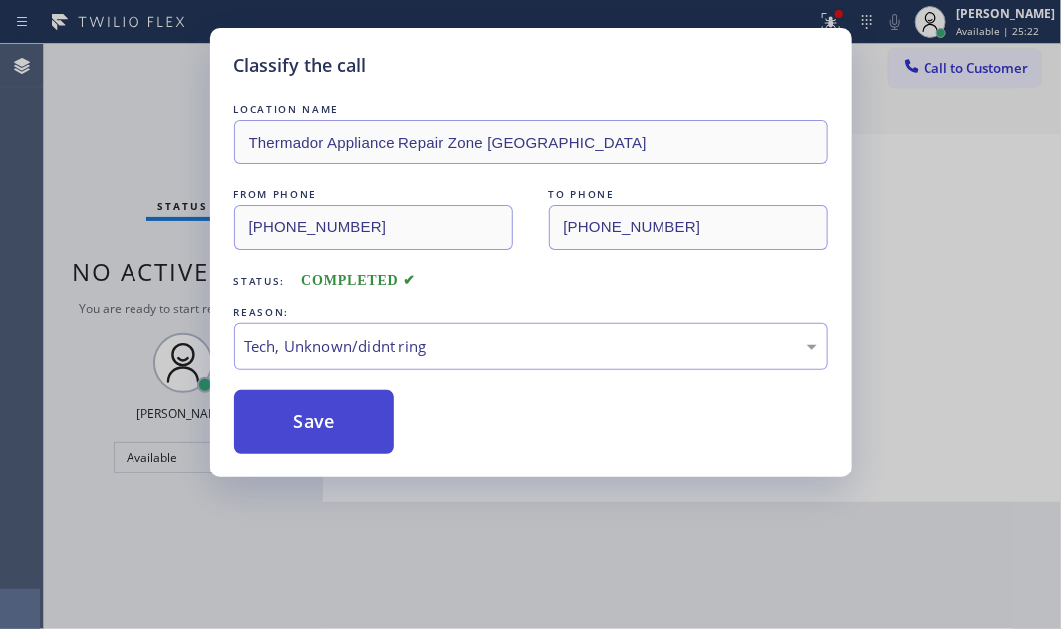
click at [332, 429] on button "Save" at bounding box center [314, 421] width 160 height 64
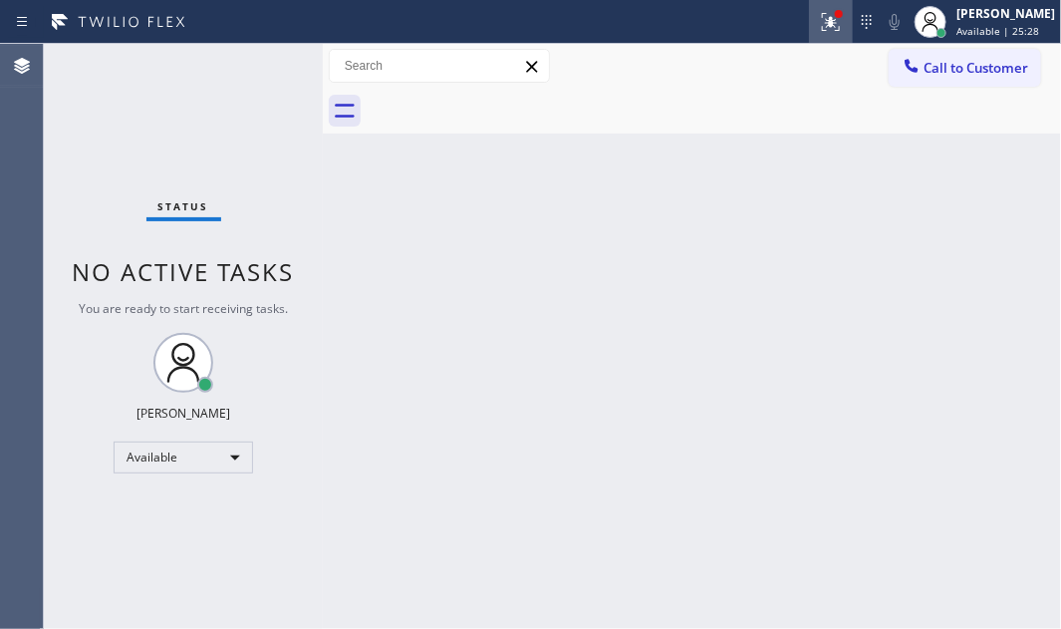
click at [810, 33] on button at bounding box center [831, 22] width 44 height 44
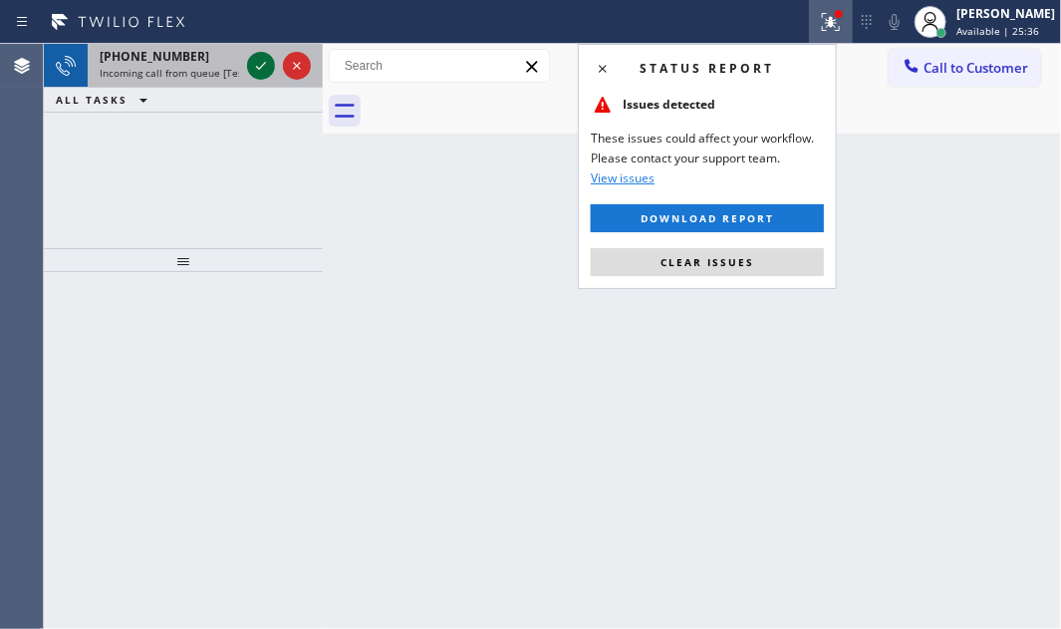
click at [264, 70] on icon at bounding box center [261, 66] width 24 height 24
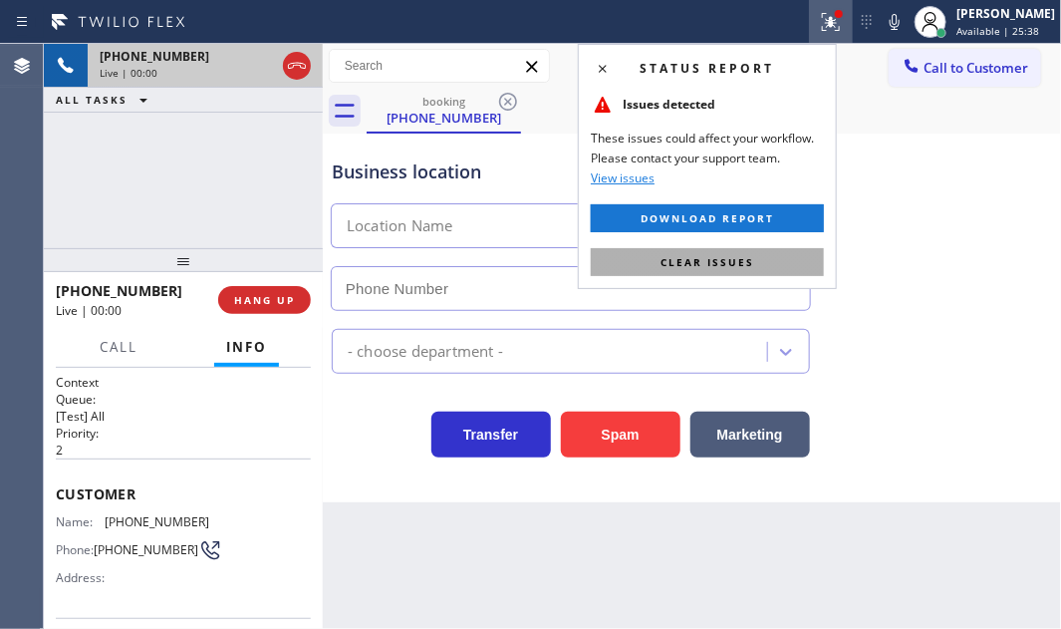
type input "[PHONE_NUMBER]"
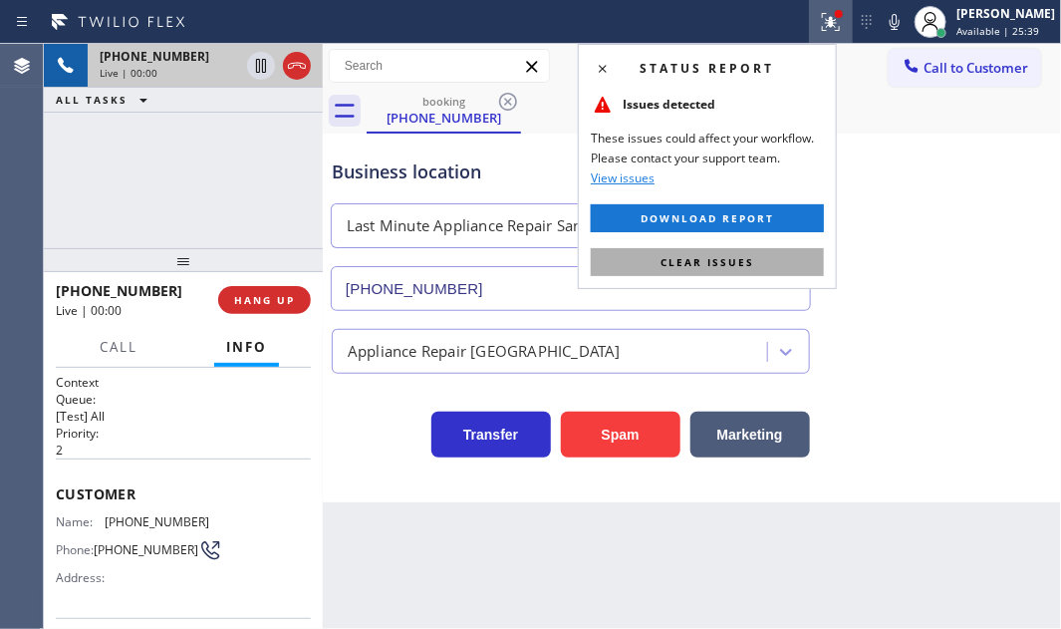
click at [687, 261] on span "Clear issues" at bounding box center [707, 262] width 94 height 14
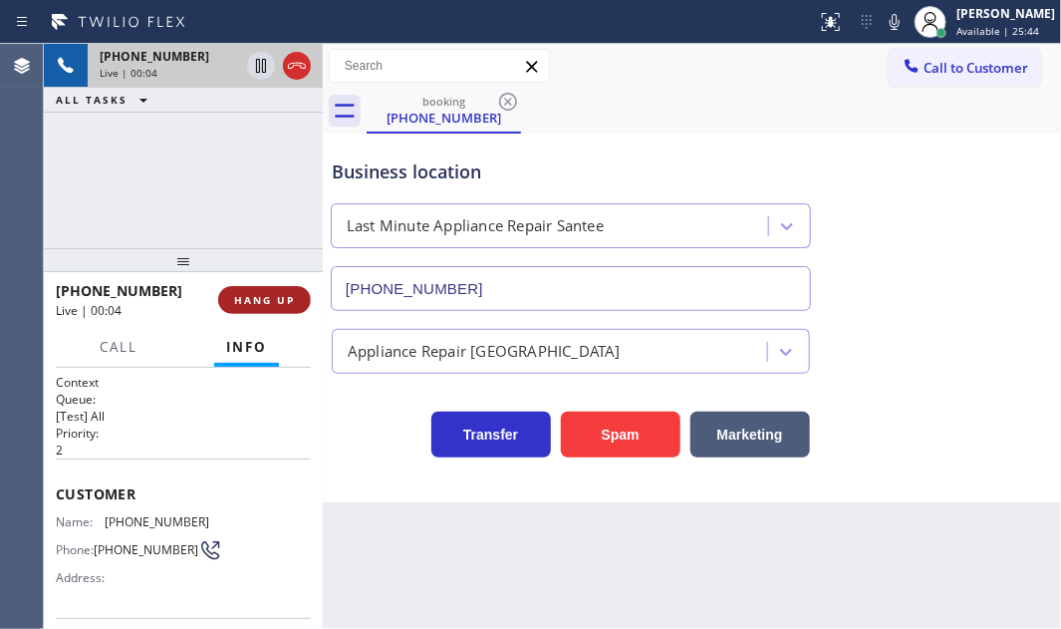
click at [250, 307] on span "HANG UP" at bounding box center [264, 300] width 61 height 14
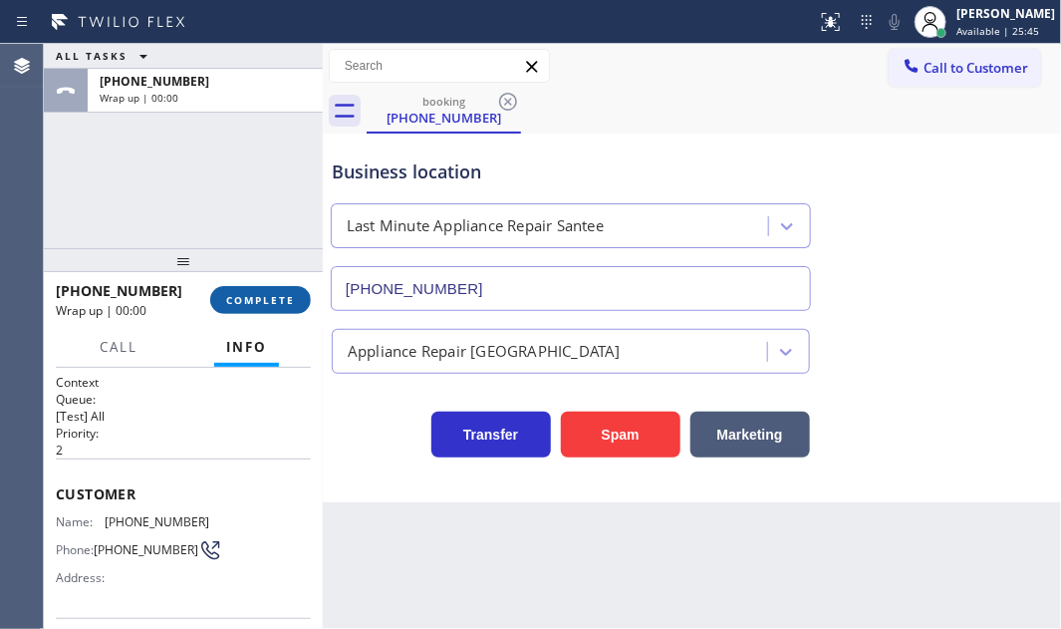
click at [272, 307] on span "COMPLETE" at bounding box center [260, 300] width 69 height 14
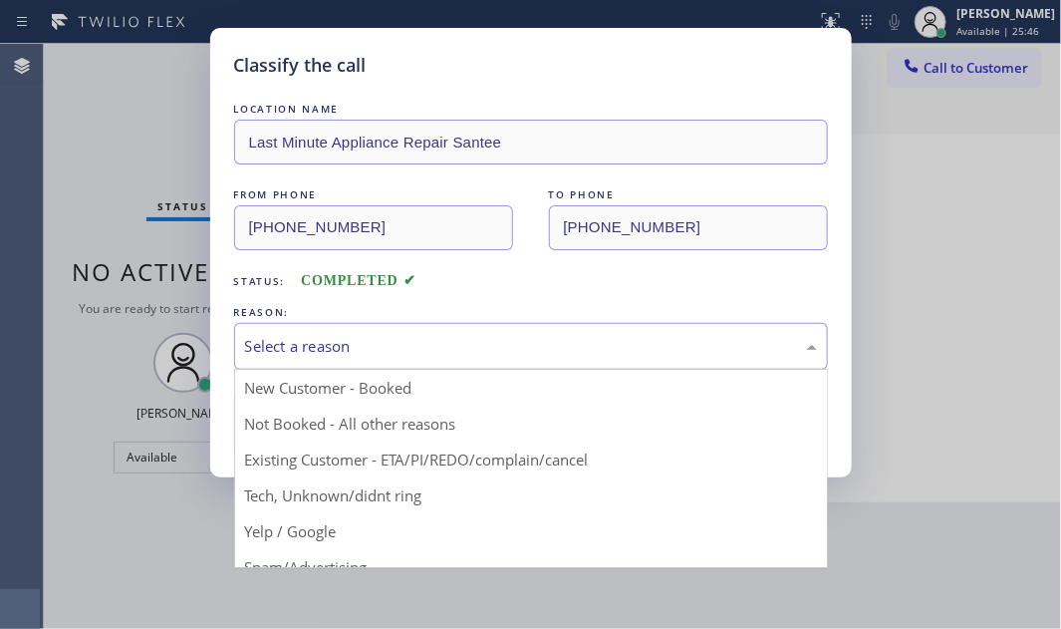
click at [600, 349] on div "Select a reason" at bounding box center [531, 346] width 572 height 23
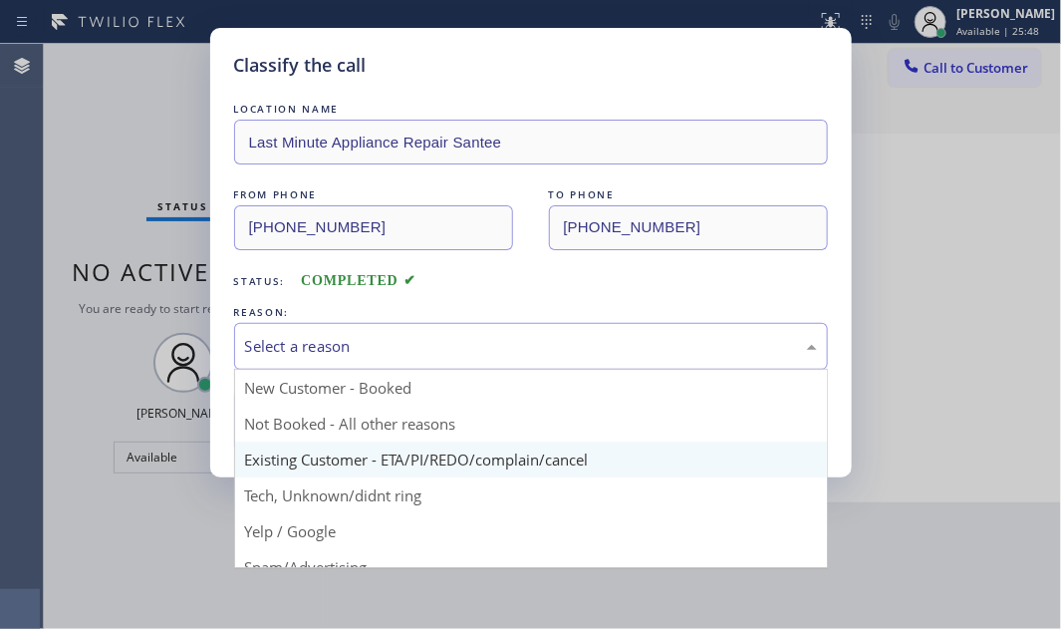
scroll to position [90, 0]
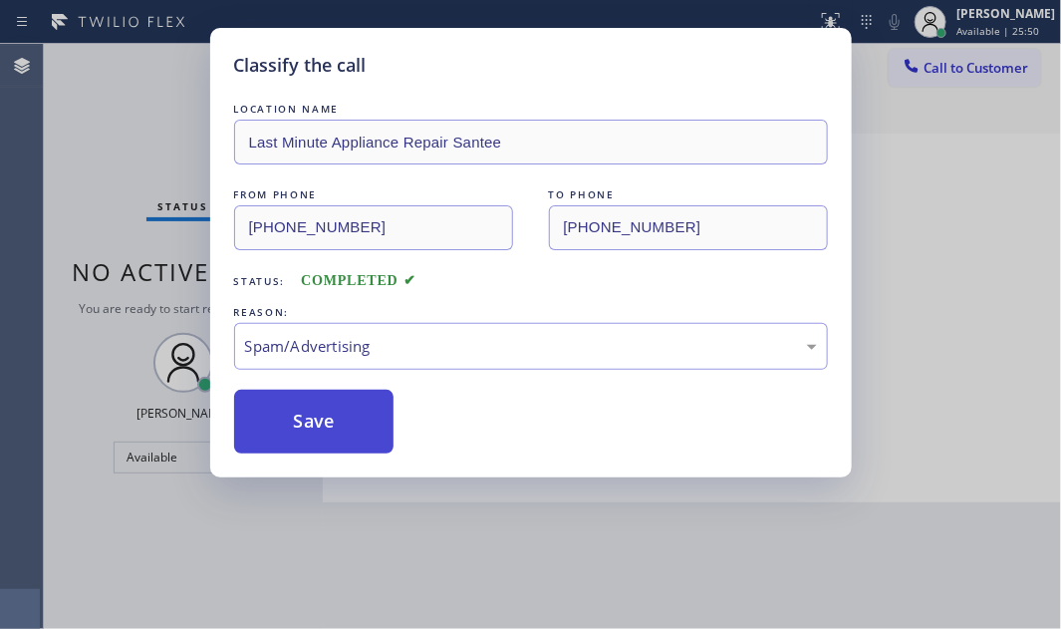
click at [317, 437] on button "Save" at bounding box center [314, 421] width 160 height 64
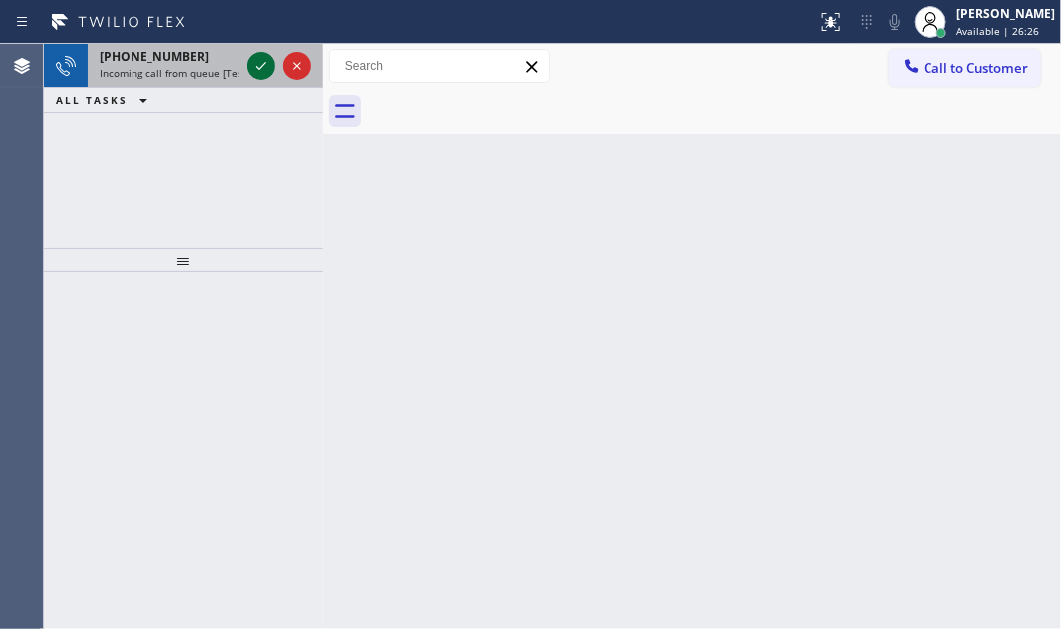
click at [254, 58] on icon at bounding box center [261, 66] width 24 height 24
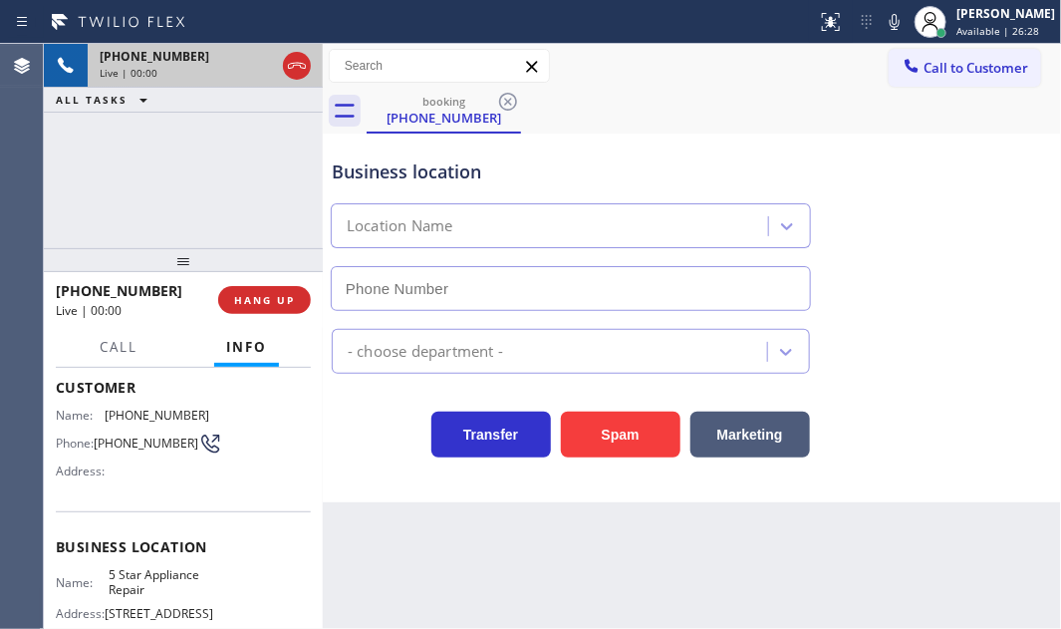
scroll to position [271, 0]
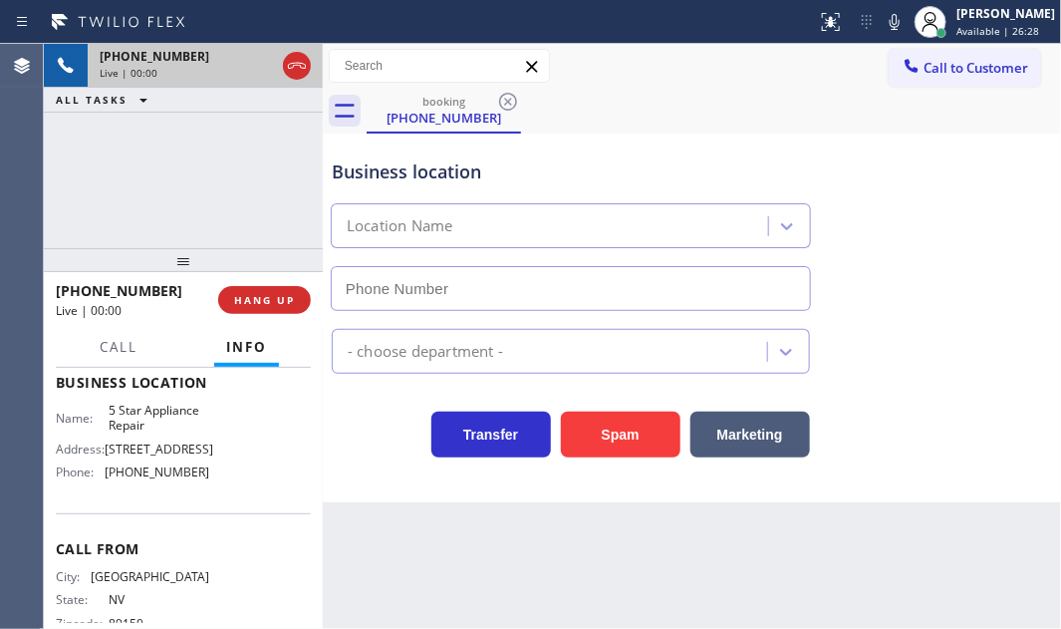
type input "[PHONE_NUMBER]"
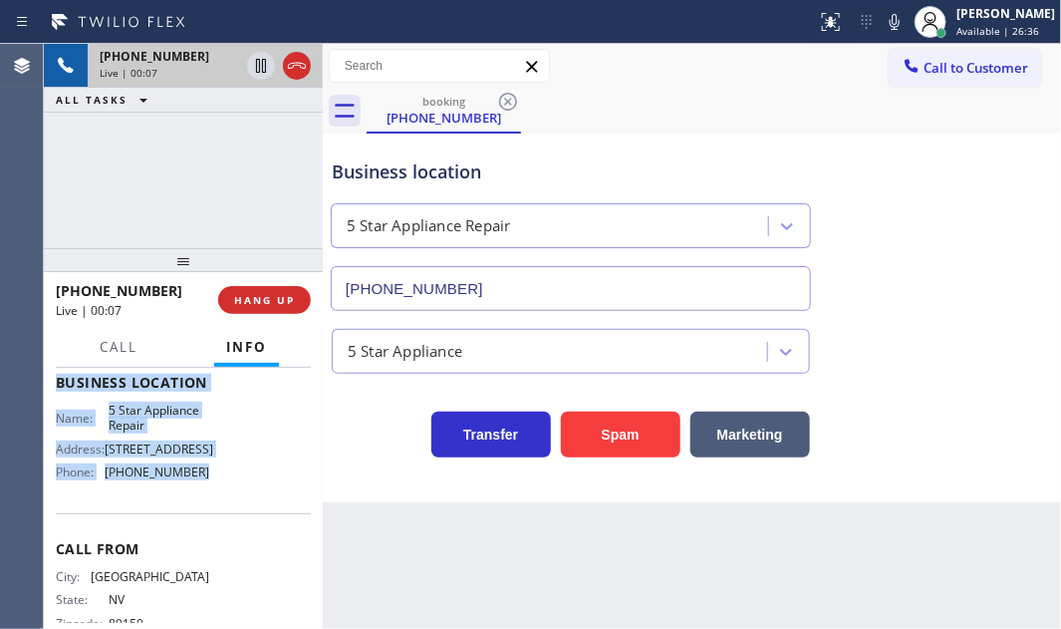
drag, startPoint x: 57, startPoint y: 393, endPoint x: 218, endPoint y: 490, distance: 188.1
click at [206, 494] on div "Context Queue: [Test] All Priority: 1 Customer Name: [PHONE_NUMBER] Phone: [PHO…" at bounding box center [183, 383] width 255 height 561
copy div "Customer Name: [PHONE_NUMBER] Phone: [PHONE_NUMBER] Address: Business location …"
click at [260, 62] on icon at bounding box center [261, 66] width 24 height 24
click at [267, 65] on icon at bounding box center [261, 66] width 24 height 24
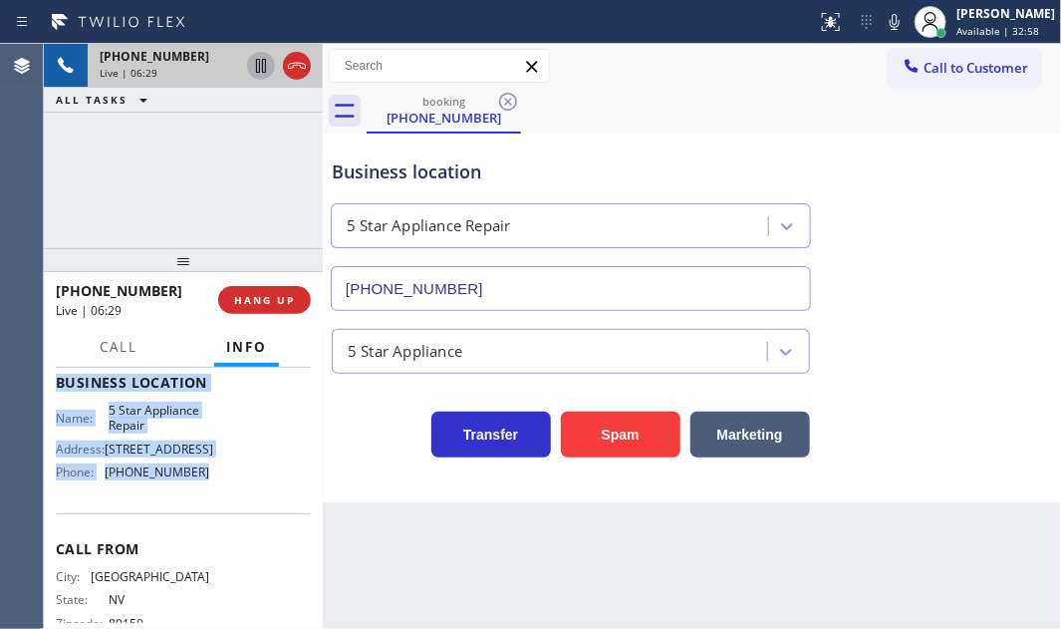
click at [279, 56] on div at bounding box center [279, 66] width 72 height 44
click at [289, 64] on icon at bounding box center [297, 66] width 18 height 6
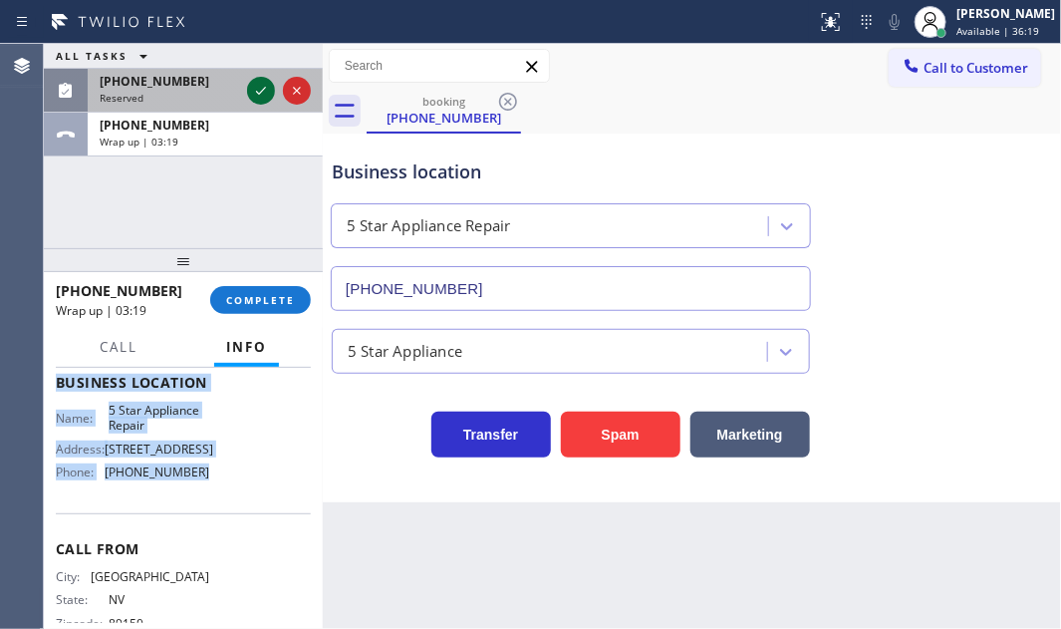
click at [253, 92] on icon at bounding box center [261, 91] width 24 height 24
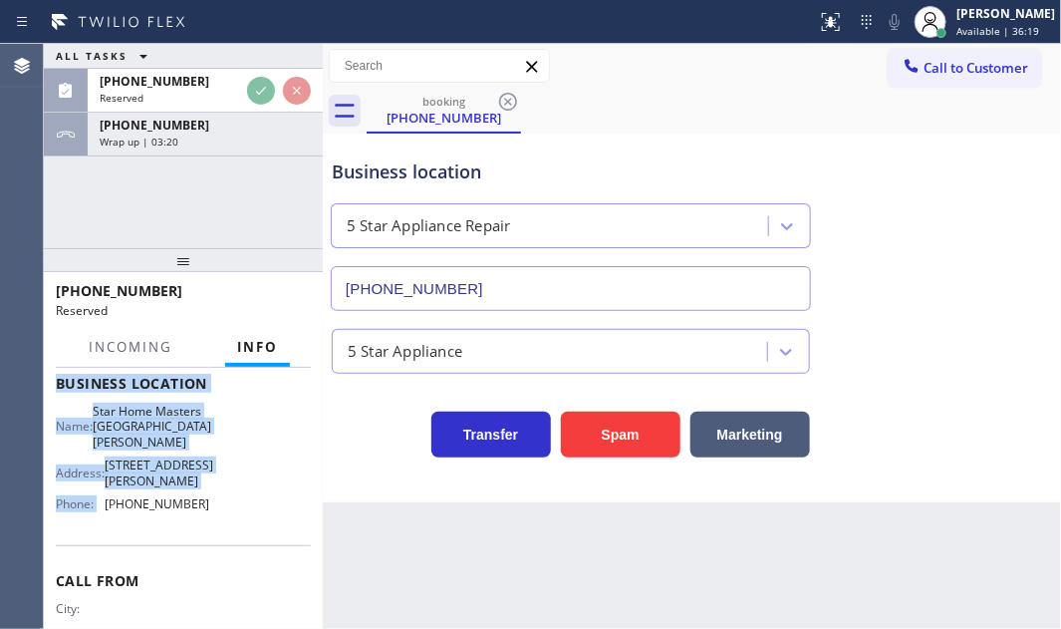
scroll to position [288, 0]
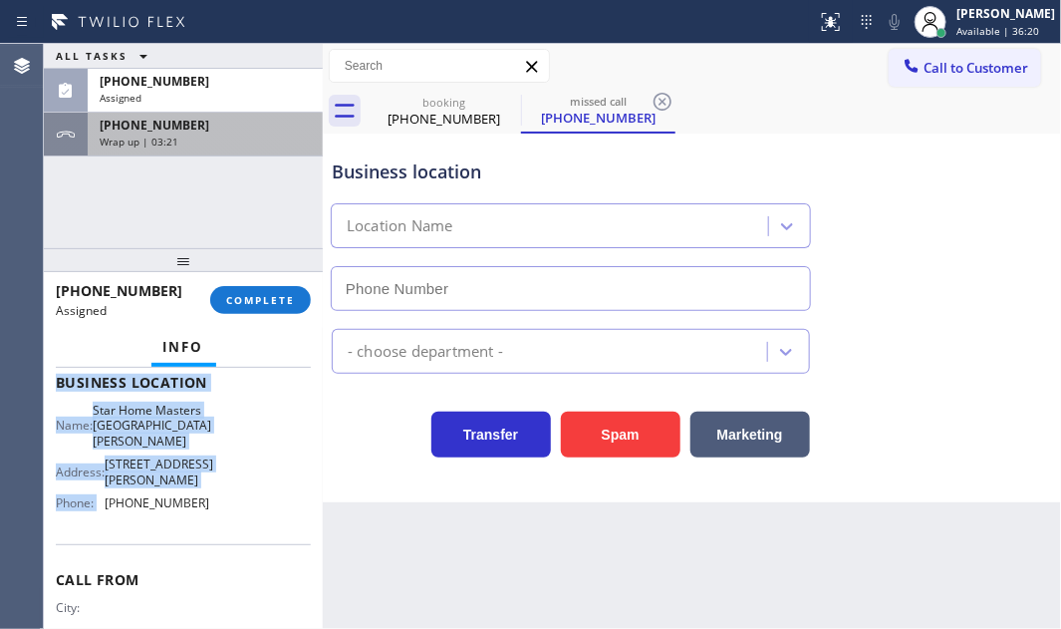
type input "[PHONE_NUMBER]"
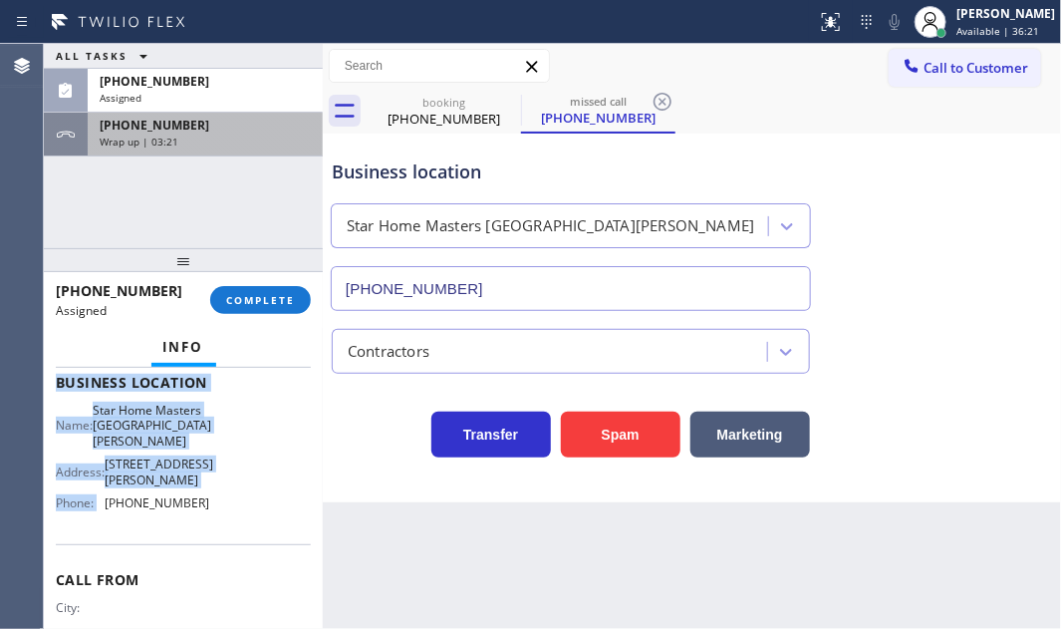
click at [222, 137] on div "Wrap up | 03:21" at bounding box center [205, 141] width 211 height 14
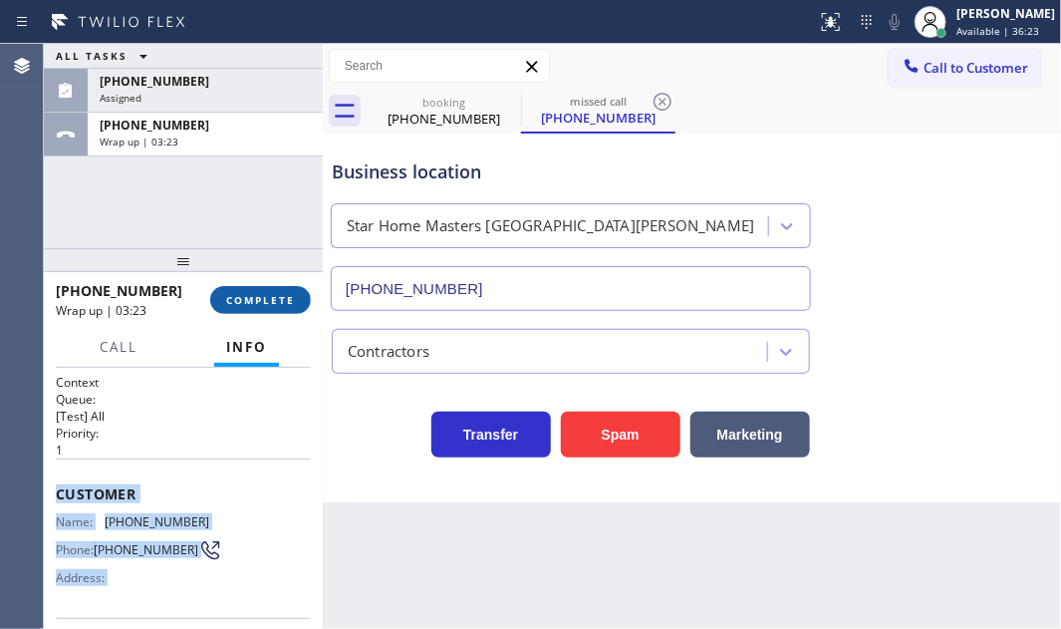
click at [256, 299] on span "COMPLETE" at bounding box center [260, 300] width 69 height 14
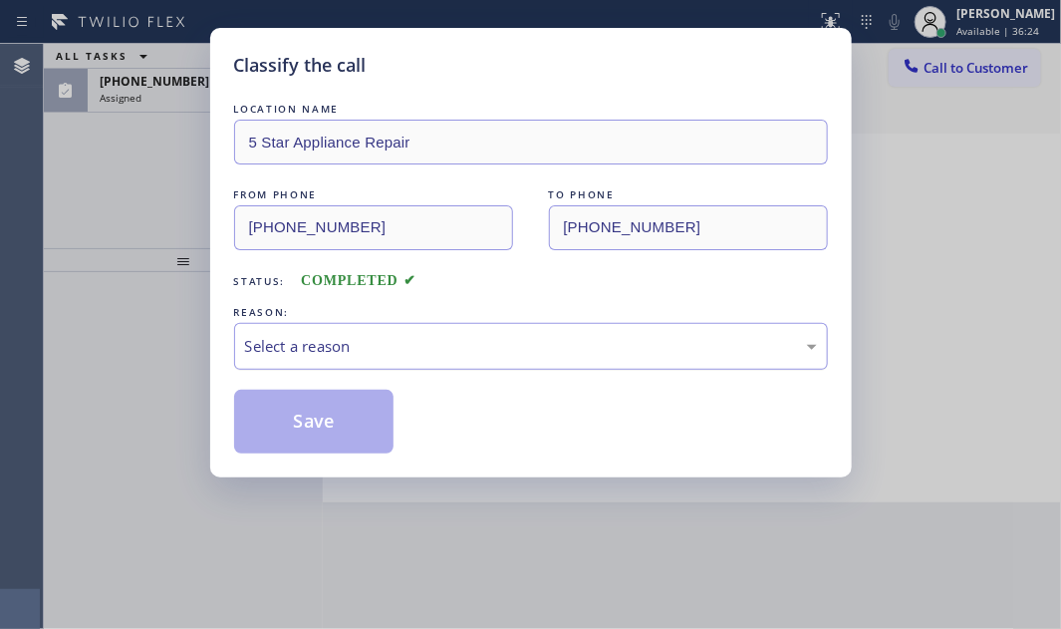
click at [547, 344] on div "Select a reason" at bounding box center [531, 346] width 572 height 23
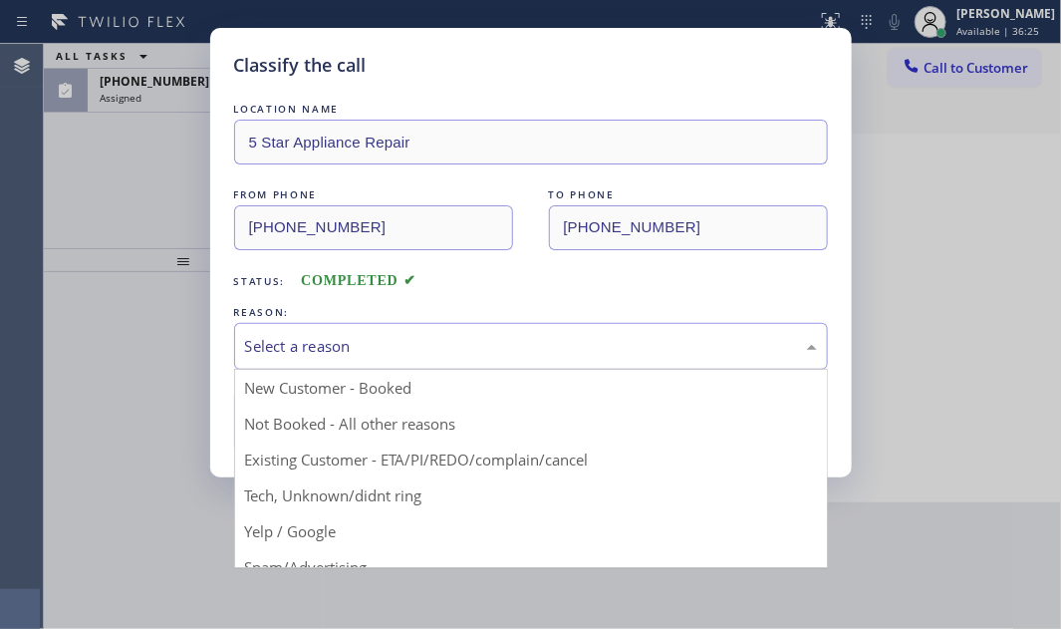
drag, startPoint x: 367, startPoint y: 388, endPoint x: 355, endPoint y: 390, distance: 12.1
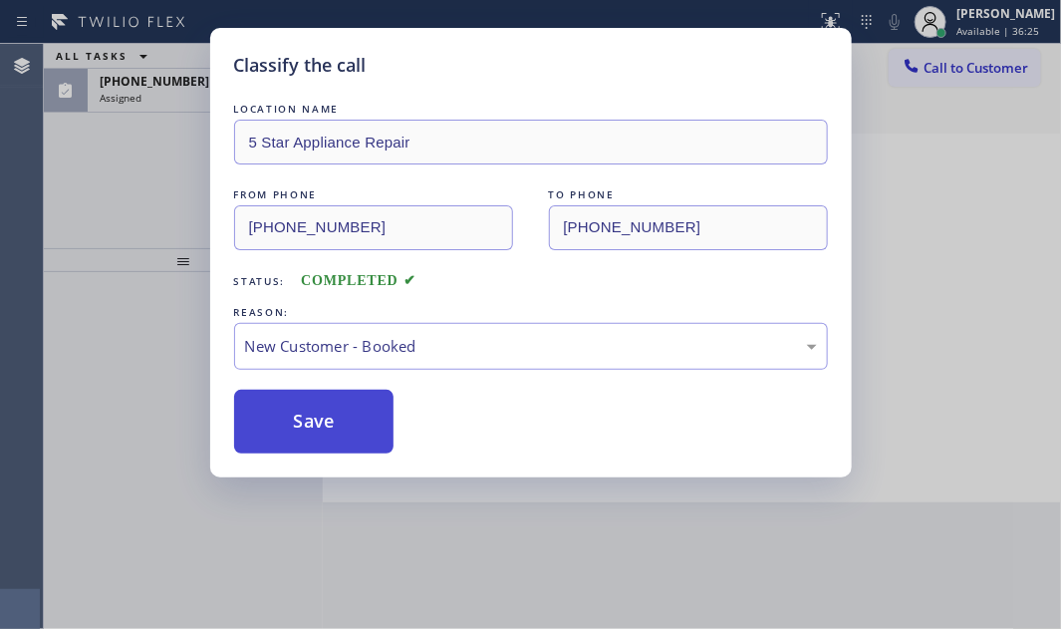
click at [323, 398] on button "Save" at bounding box center [314, 421] width 160 height 64
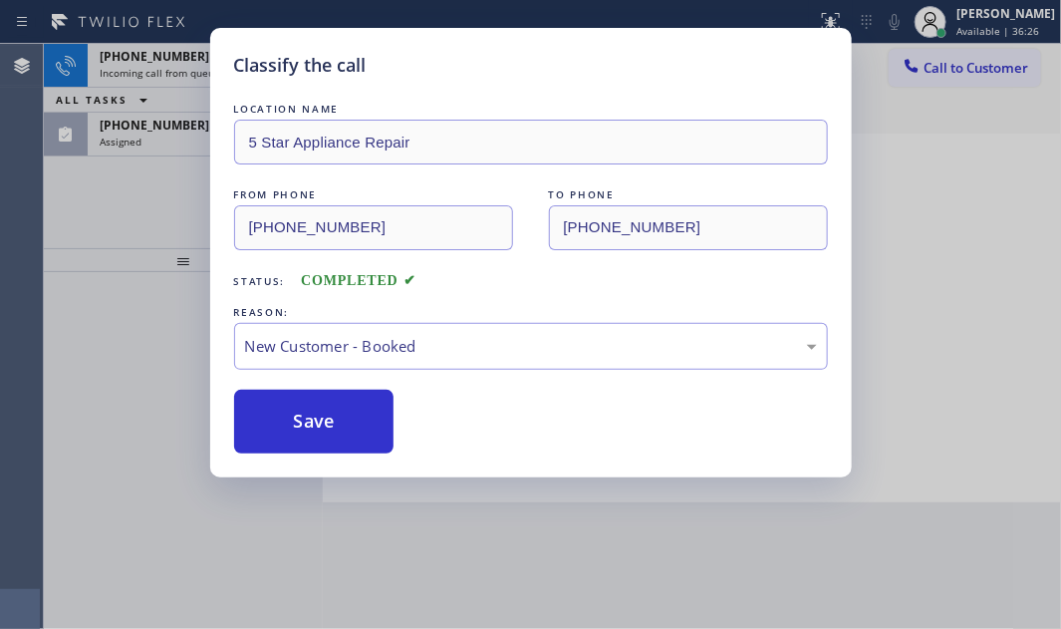
click at [156, 139] on div "Classify the call LOCATION NAME Repair Twist of [US_STATE] FROM PHONE [PHONE_NU…" at bounding box center [552, 336] width 1017 height 585
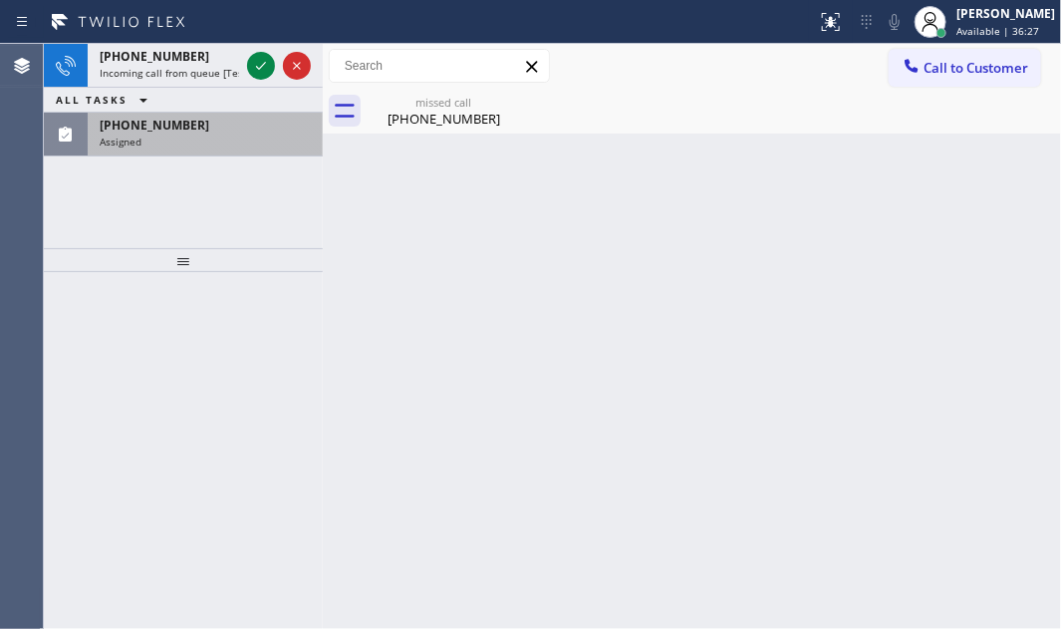
click at [184, 135] on div "Assigned" at bounding box center [205, 141] width 211 height 14
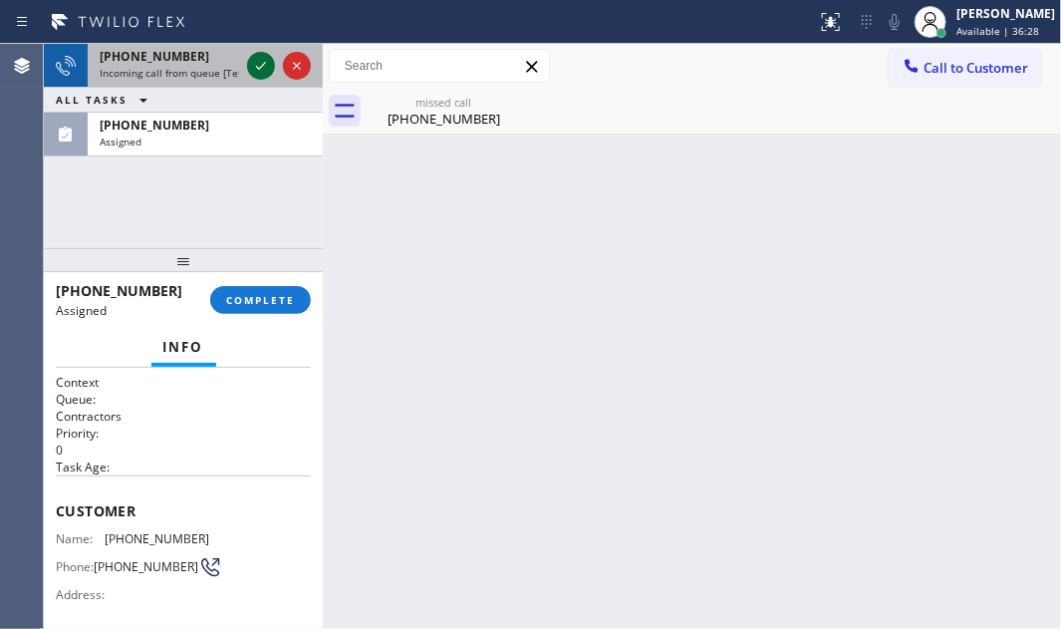
click at [251, 62] on icon at bounding box center [261, 66] width 24 height 24
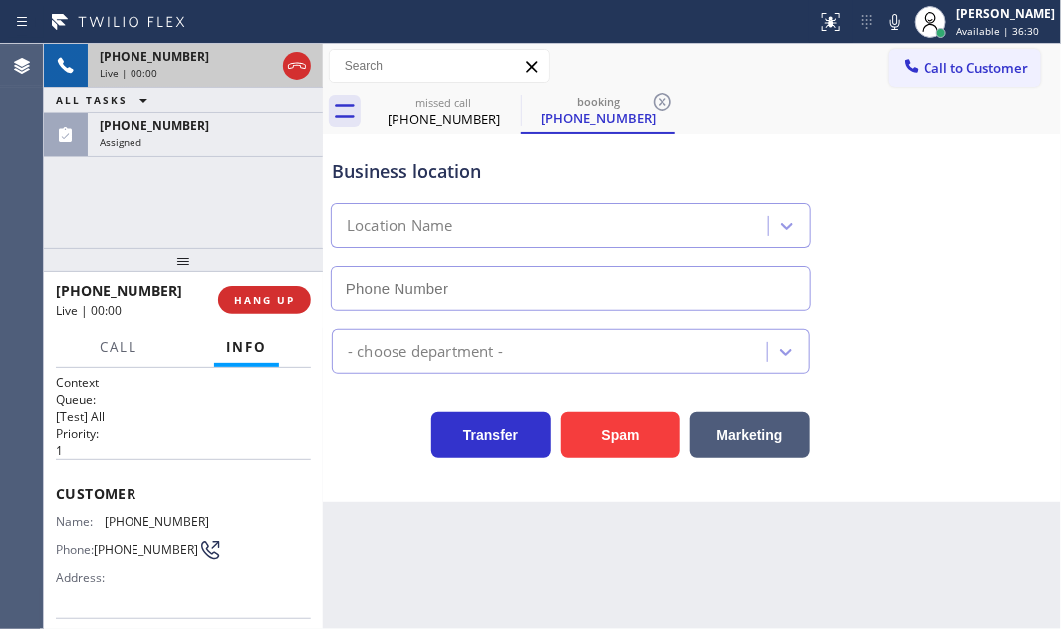
type input "[PHONE_NUMBER]"
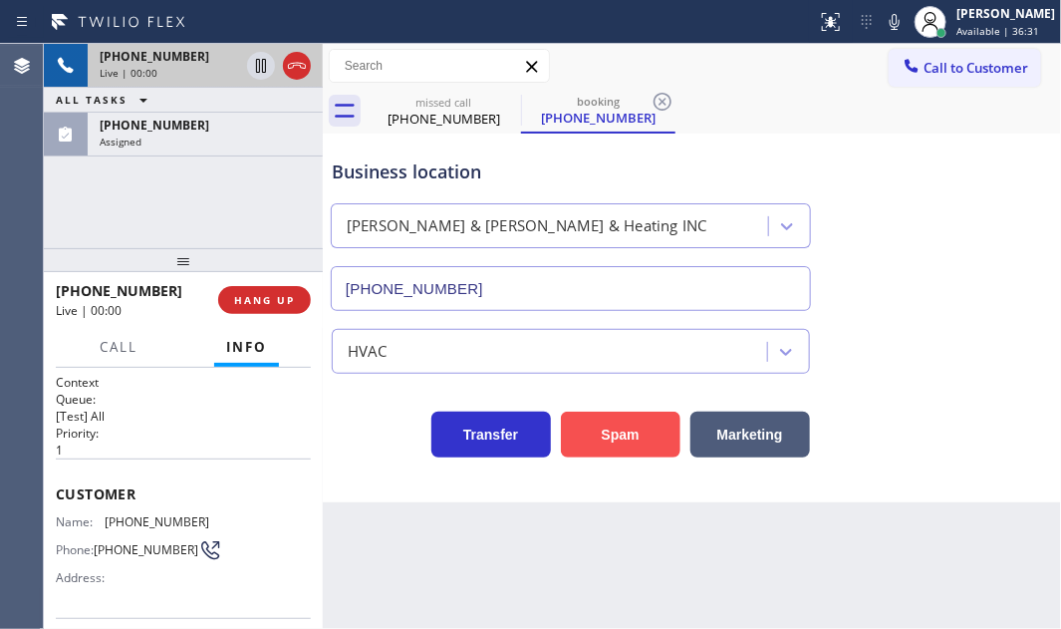
click at [639, 436] on button "Spam" at bounding box center [621, 434] width 120 height 46
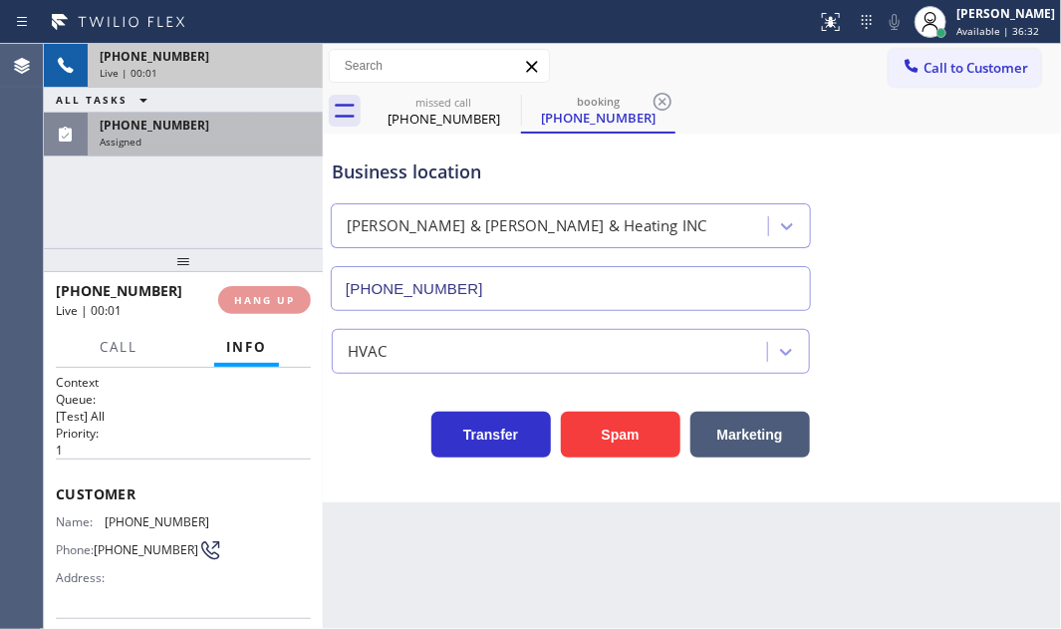
click at [168, 129] on span "[PHONE_NUMBER]" at bounding box center [155, 125] width 110 height 17
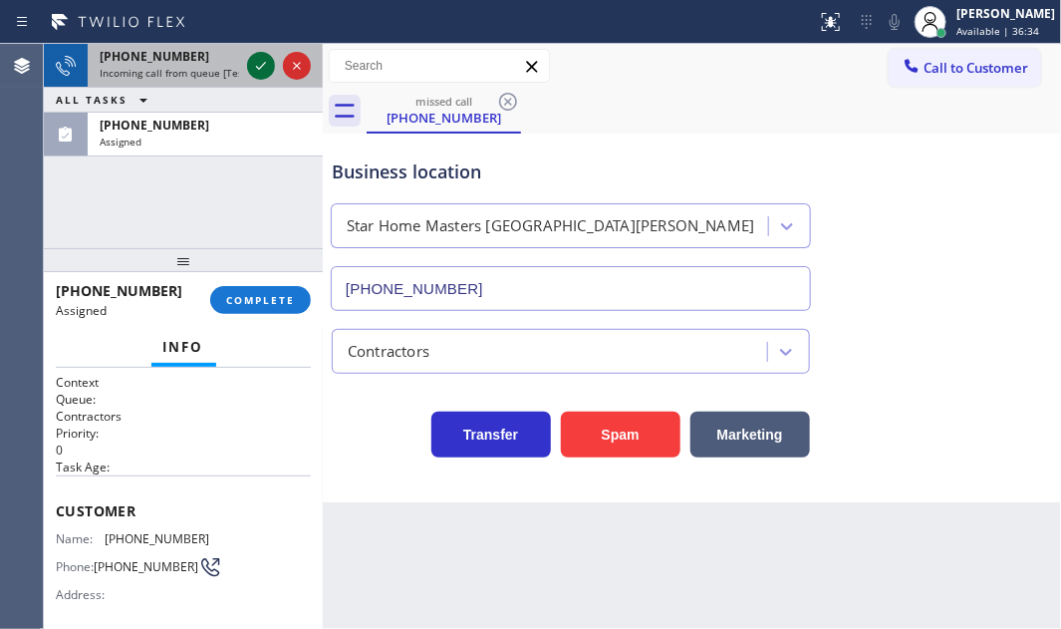
click at [261, 61] on icon at bounding box center [261, 66] width 24 height 24
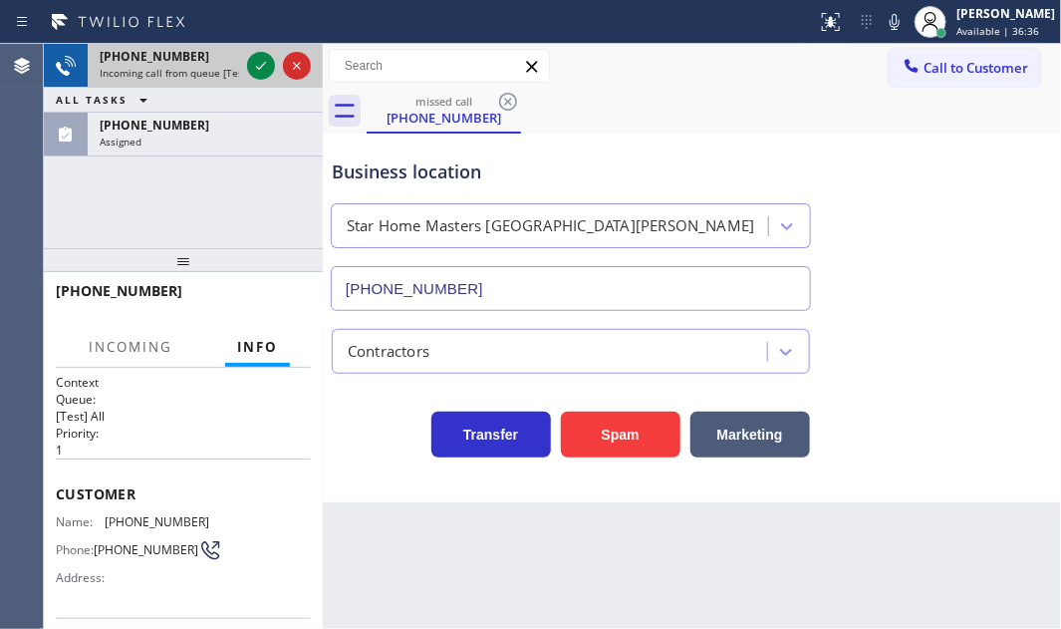
click at [202, 73] on div "Incoming call from queue [Test] All" at bounding box center [169, 73] width 139 height 14
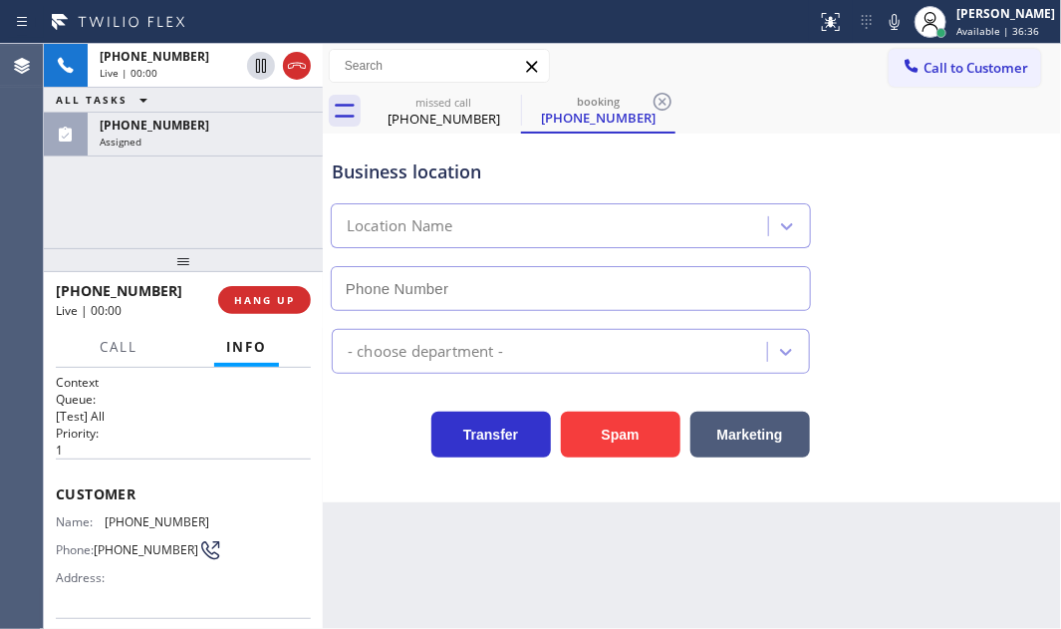
type input "[PHONE_NUMBER]"
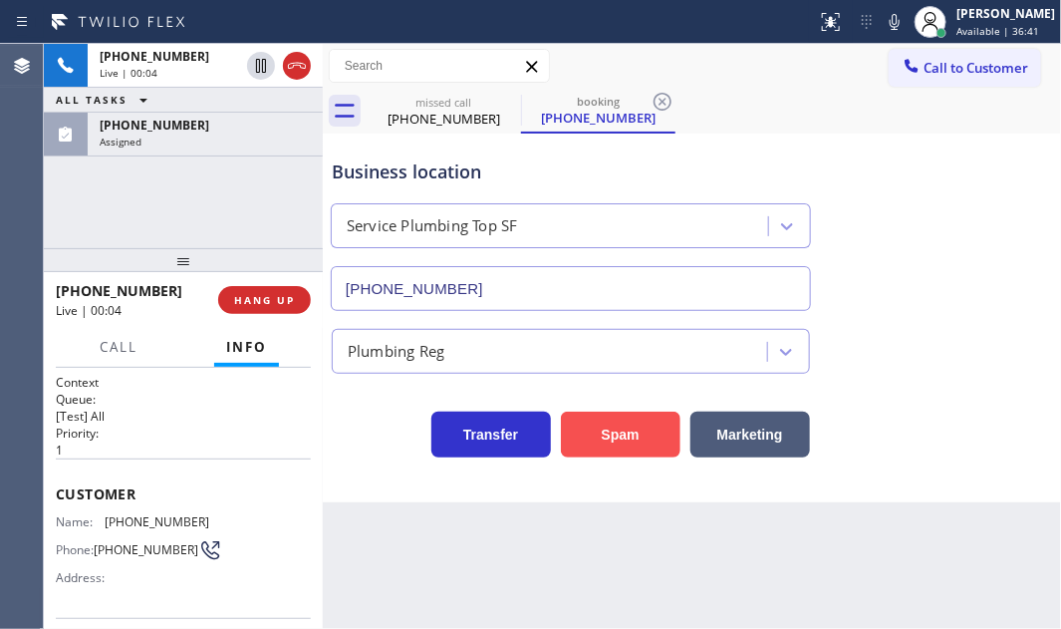
click at [628, 444] on button "Spam" at bounding box center [621, 434] width 120 height 46
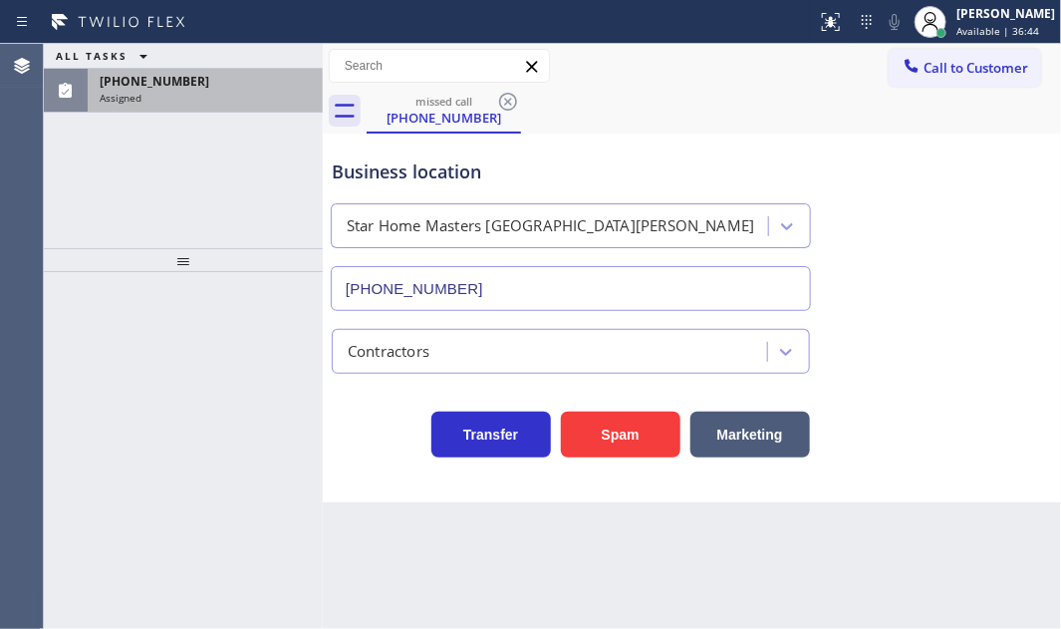
click at [229, 99] on div "Assigned" at bounding box center [205, 98] width 211 height 14
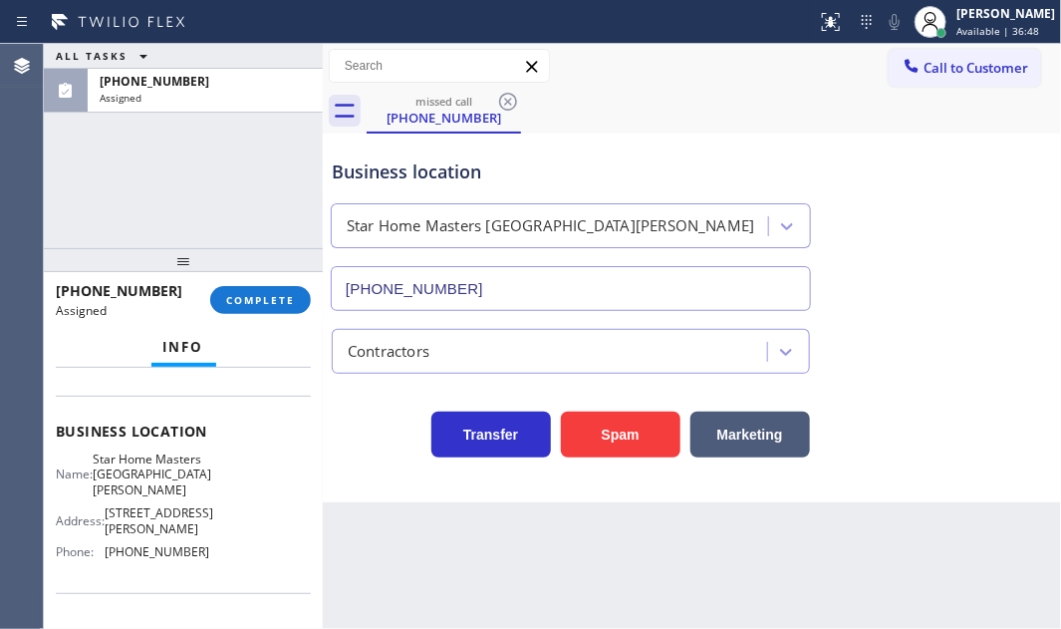
scroll to position [271, 0]
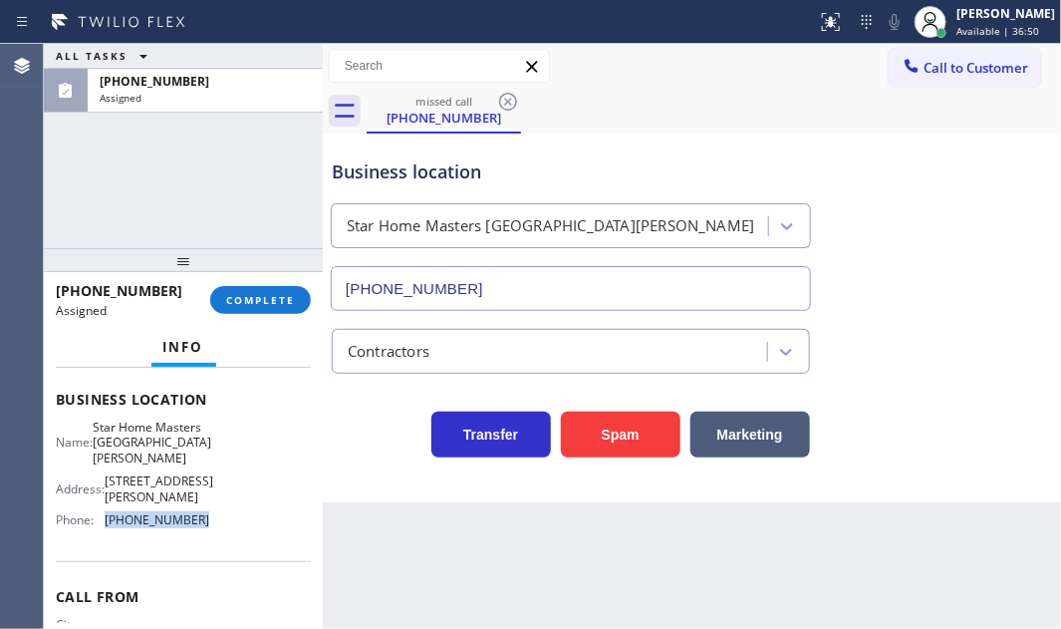
drag, startPoint x: 190, startPoint y: 518, endPoint x: 99, endPoint y: 518, distance: 91.6
click at [99, 518] on div "Phone: [PHONE_NUMBER]" at bounding box center [132, 519] width 153 height 15
copy div "[PHONE_NUMBER]"
click at [930, 54] on button "Call to Customer" at bounding box center [965, 68] width 152 height 38
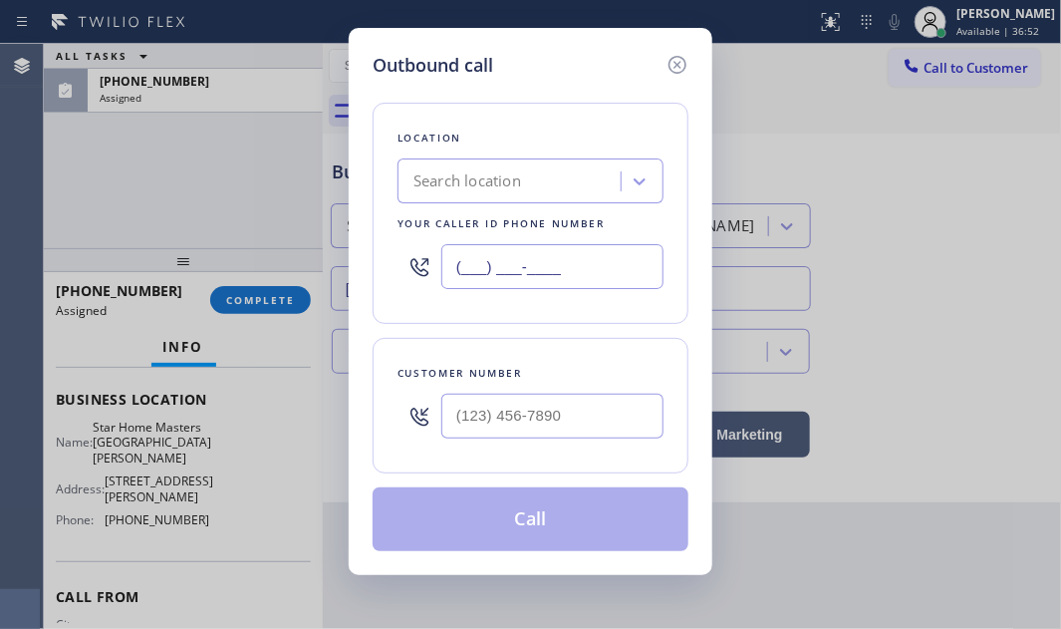
click at [544, 260] on input "(___) ___-____" at bounding box center [552, 266] width 222 height 45
paste input "310) 905-8345"
type input "[PHONE_NUMBER]"
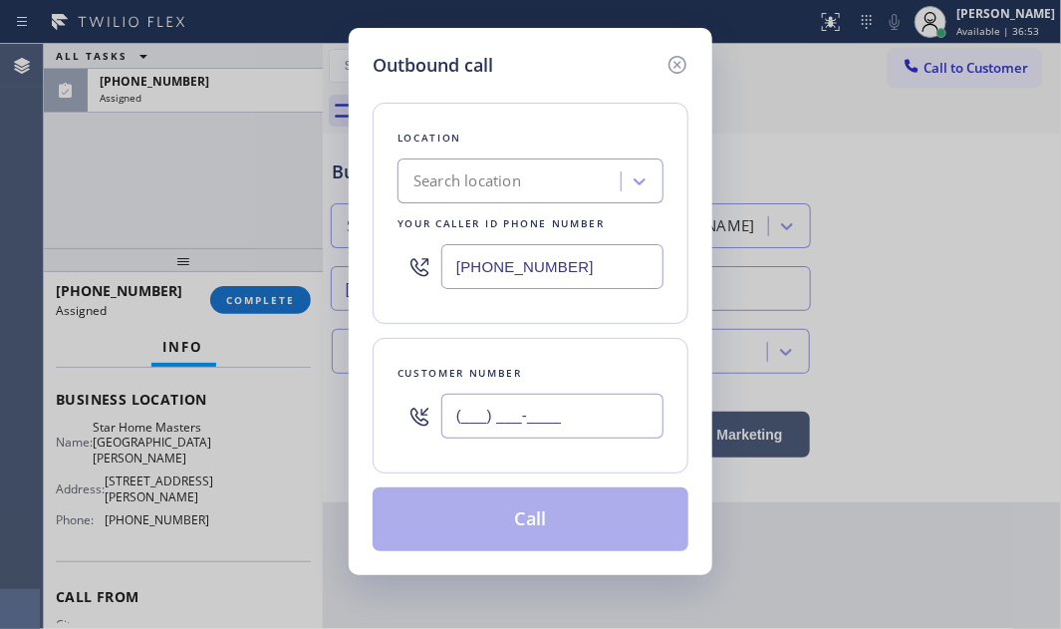
click at [520, 409] on input "(___) ___-____" at bounding box center [552, 415] width 222 height 45
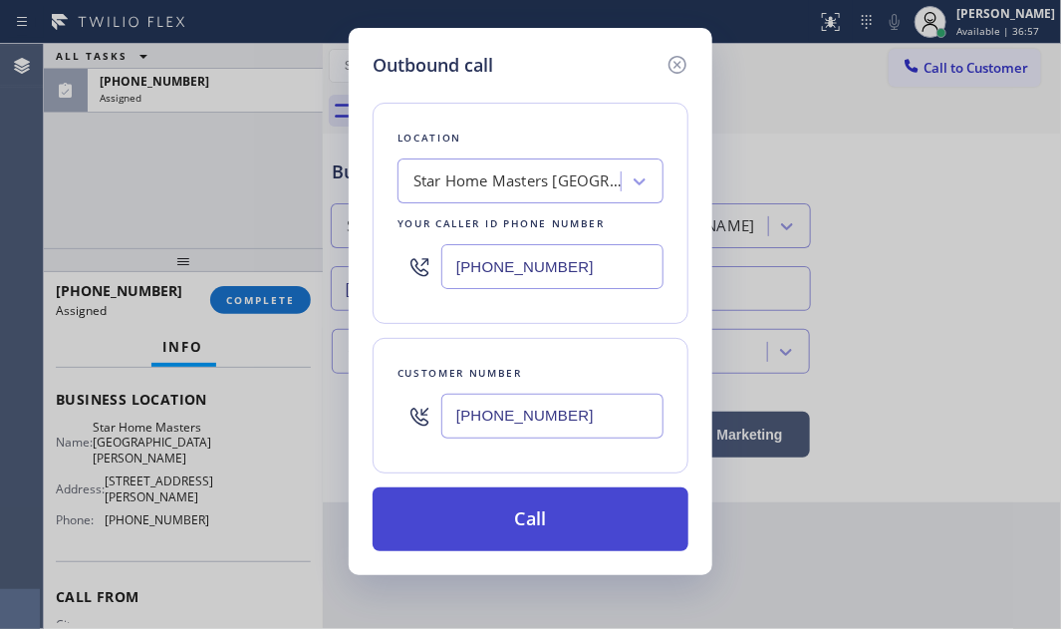
type input "[PHONE_NUMBER]"
click at [586, 504] on button "Call" at bounding box center [531, 519] width 316 height 64
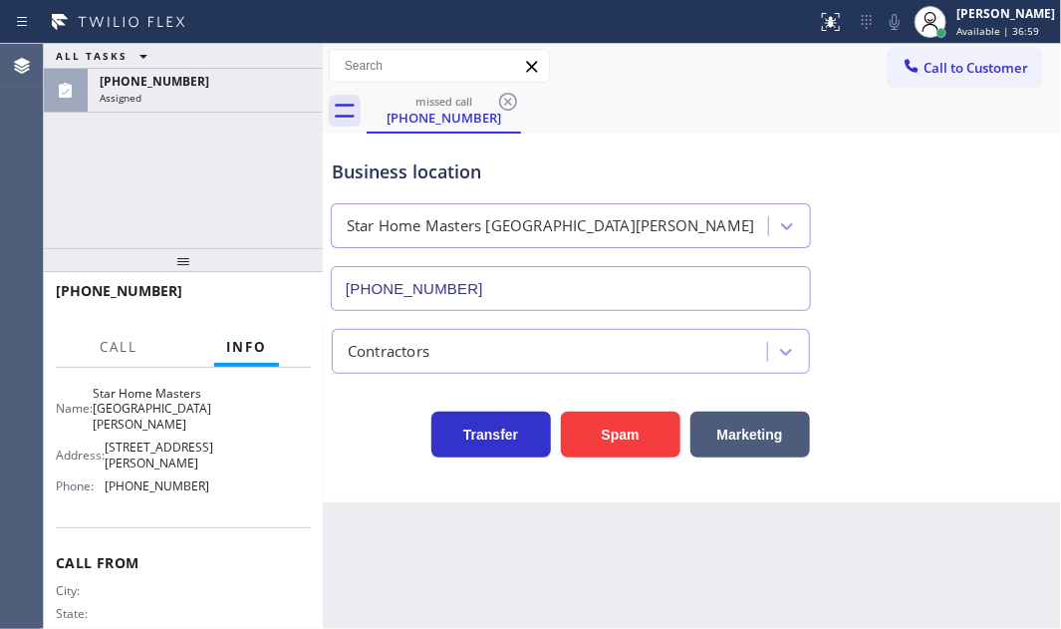
scroll to position [255, 0]
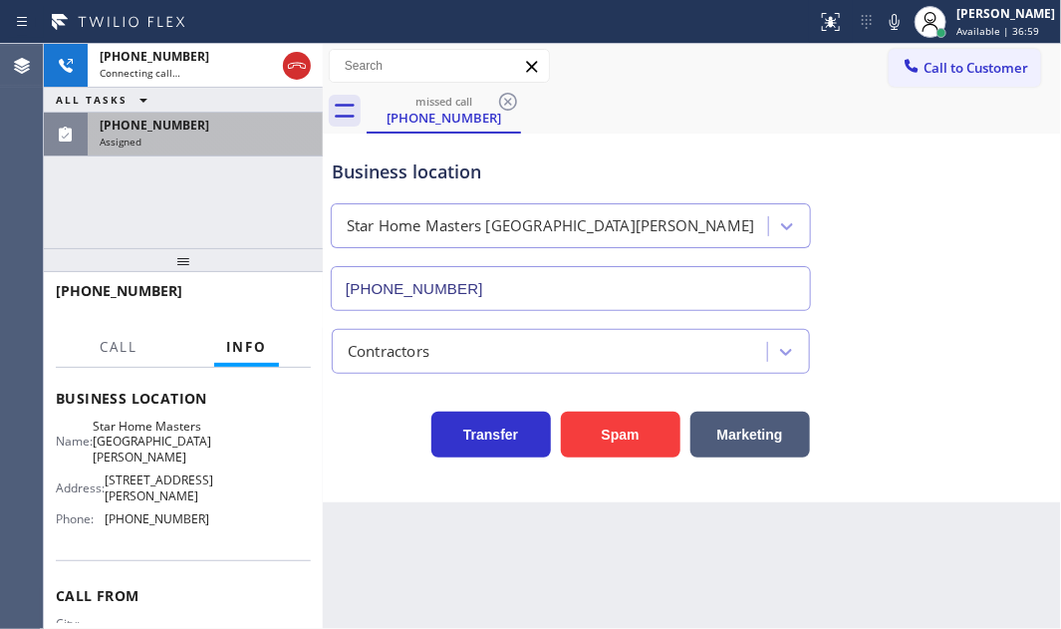
click at [277, 115] on div "[PHONE_NUMBER] Assigned" at bounding box center [201, 135] width 227 height 44
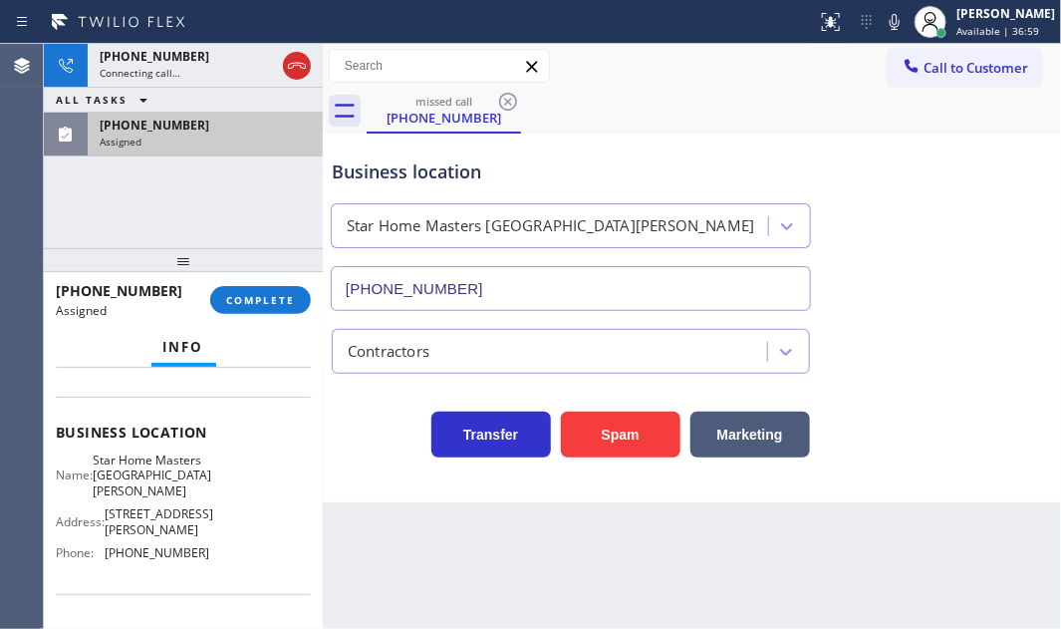
scroll to position [288, 0]
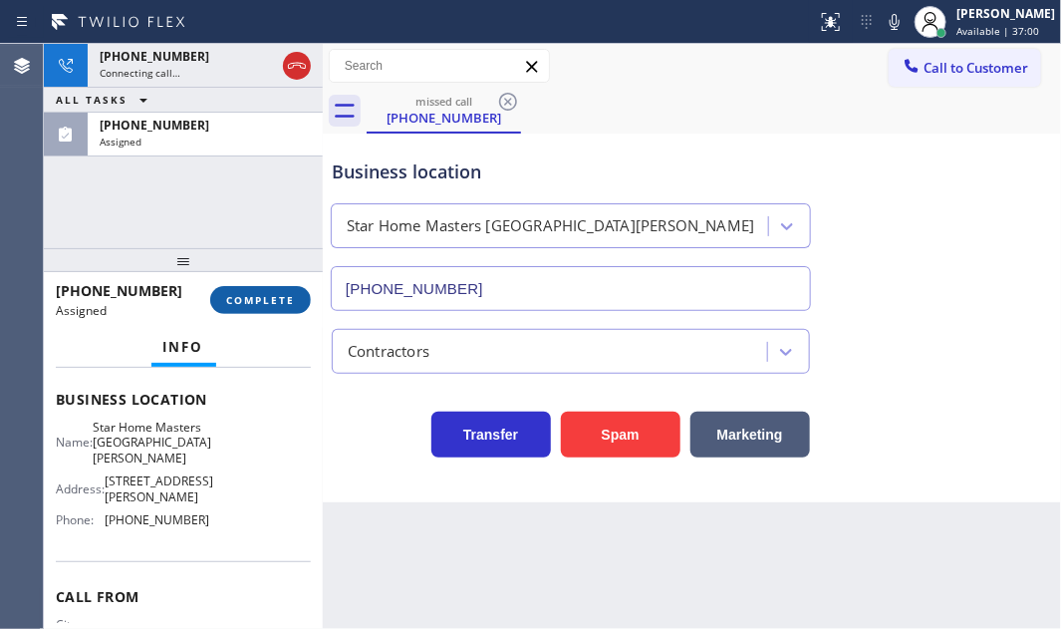
click at [263, 292] on button "COMPLETE" at bounding box center [260, 300] width 101 height 28
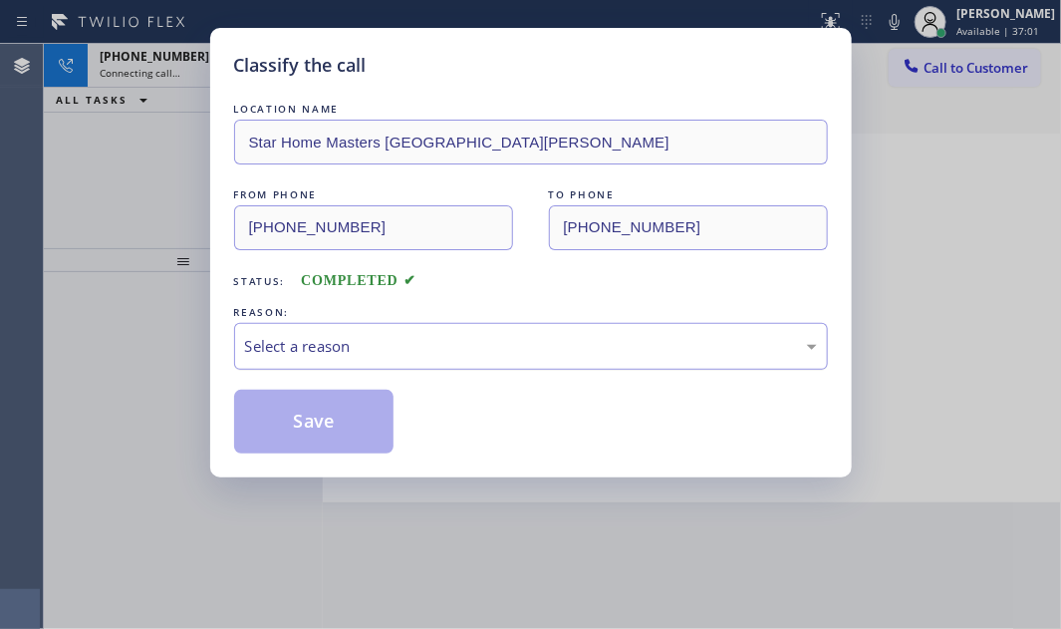
drag, startPoint x: 509, startPoint y: 338, endPoint x: 499, endPoint y: 359, distance: 23.2
click at [508, 338] on div "Select a reason" at bounding box center [531, 346] width 572 height 23
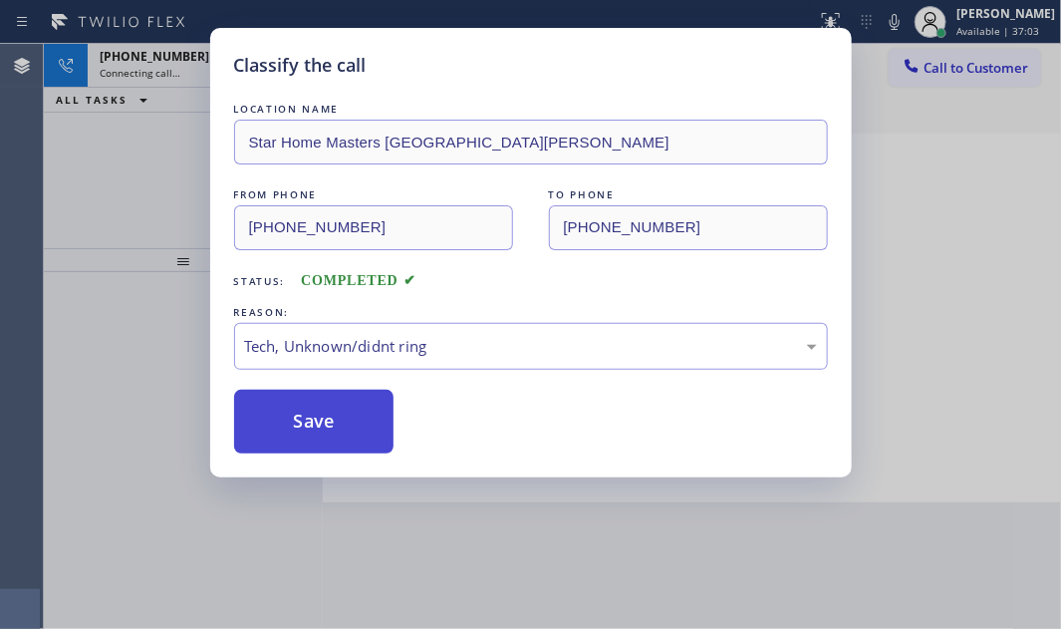
click at [308, 428] on button "Save" at bounding box center [314, 421] width 160 height 64
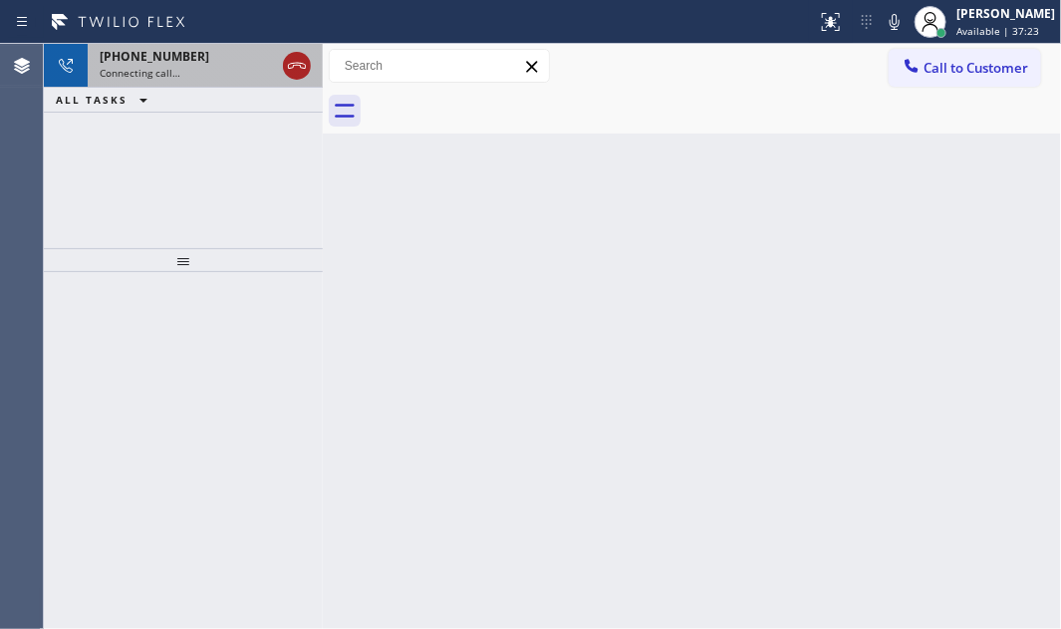
click at [302, 64] on icon at bounding box center [297, 66] width 24 height 24
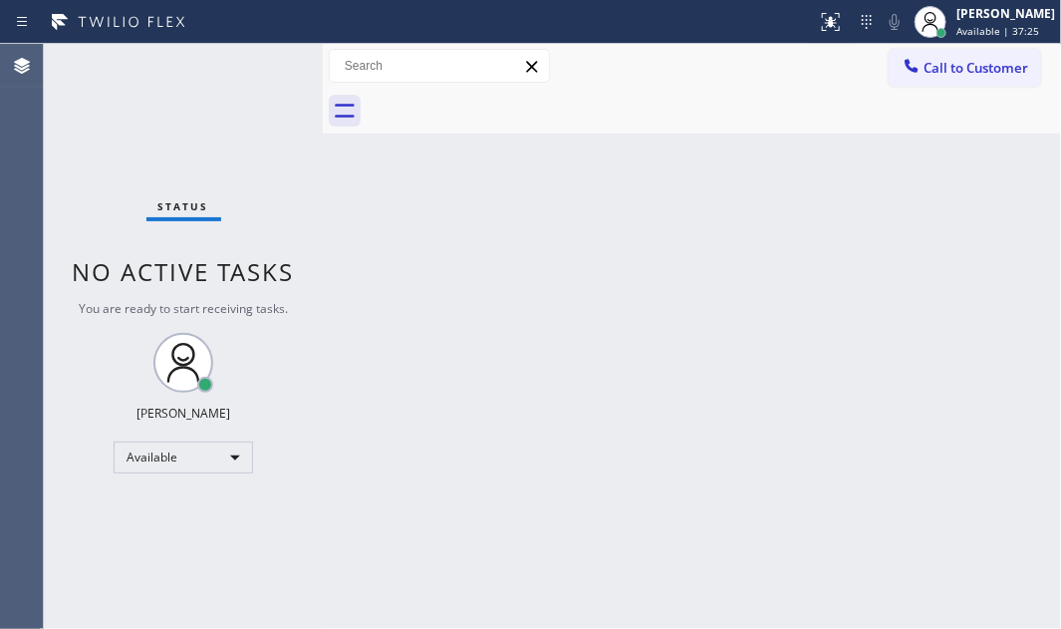
click at [751, 290] on div "Back to Dashboard Change Sender ID Customers Technicians Select a contact Outbo…" at bounding box center [692, 336] width 738 height 585
drag, startPoint x: 727, startPoint y: 440, endPoint x: 813, endPoint y: 449, distance: 86.1
click at [733, 440] on div "Back to Dashboard Change Sender ID Customers Technicians Select a contact Outbo…" at bounding box center [692, 336] width 738 height 585
click at [817, 223] on div "Back to Dashboard Change Sender ID Customers Technicians Select a contact Outbo…" at bounding box center [692, 336] width 738 height 585
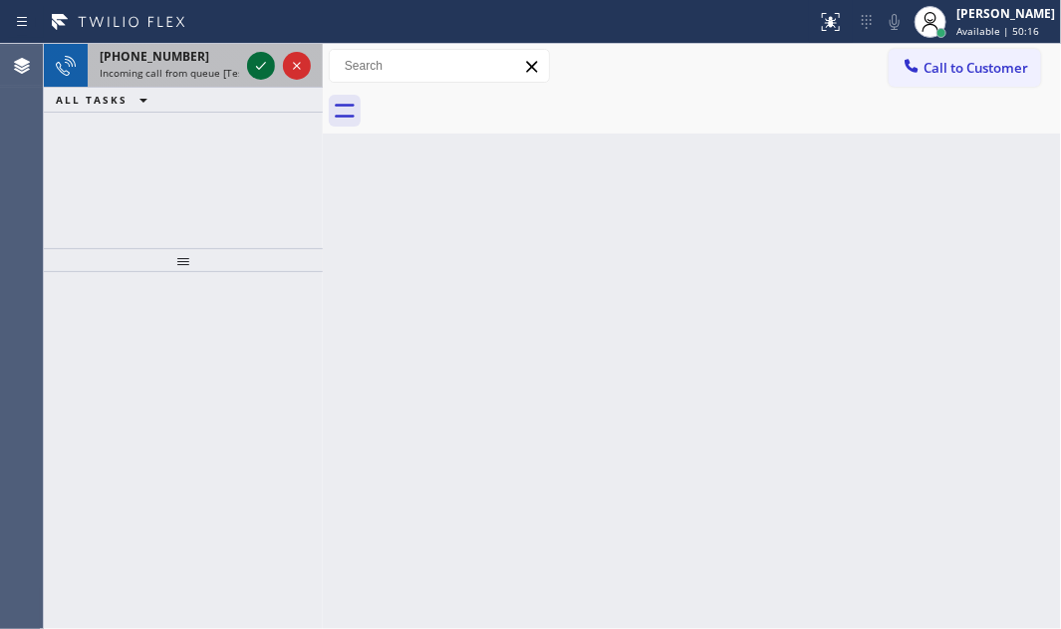
click at [256, 63] on icon at bounding box center [261, 66] width 24 height 24
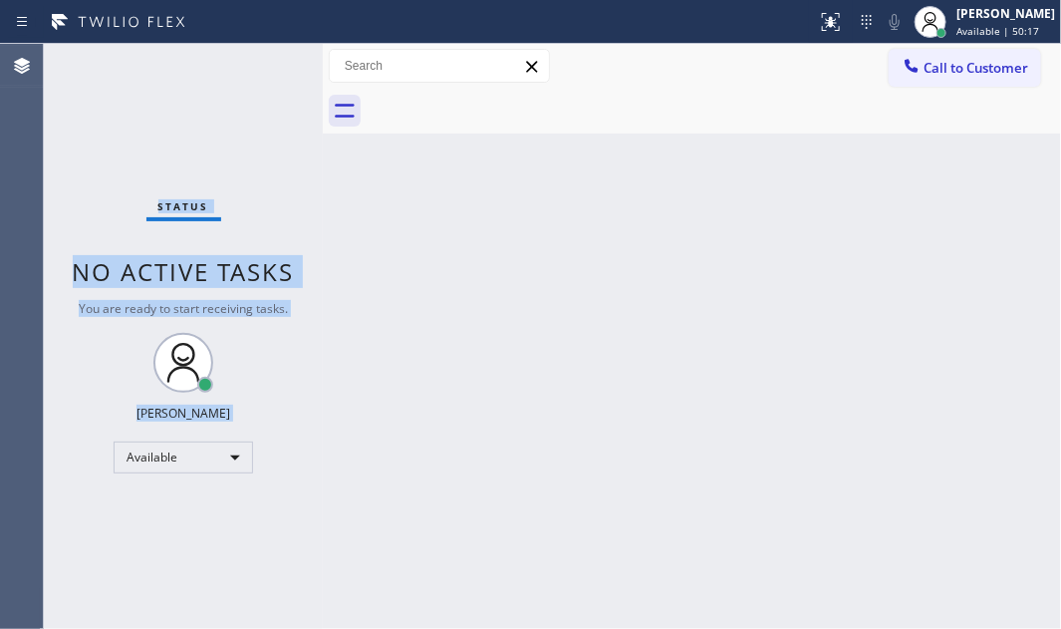
click at [256, 62] on div "Status No active tasks You are ready to start receiving tasks. [PERSON_NAME] Av…" at bounding box center [183, 336] width 279 height 585
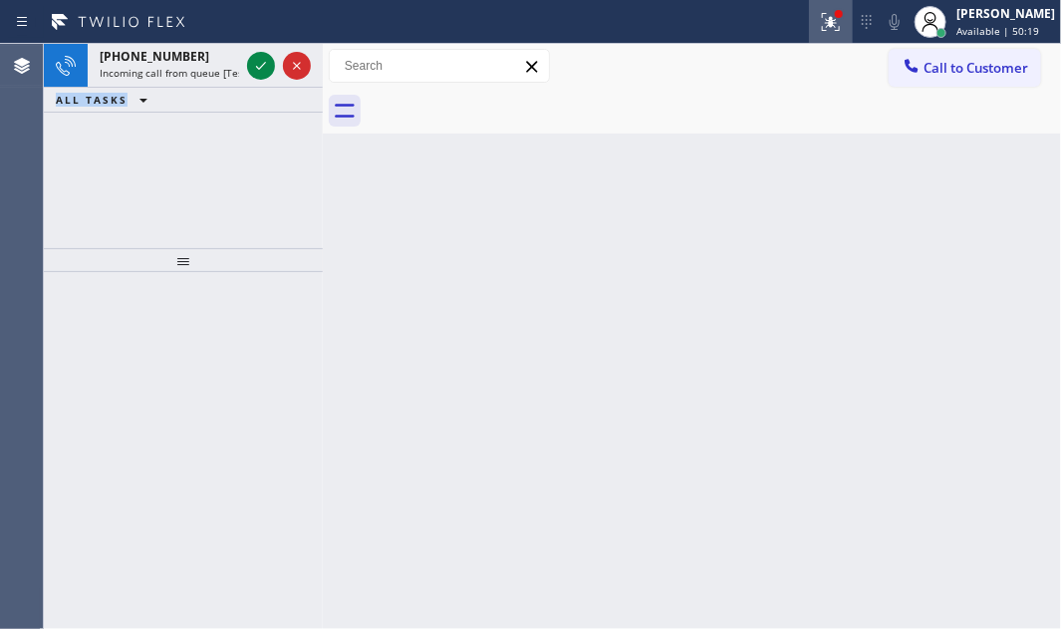
click at [825, 22] on icon at bounding box center [831, 19] width 12 height 7
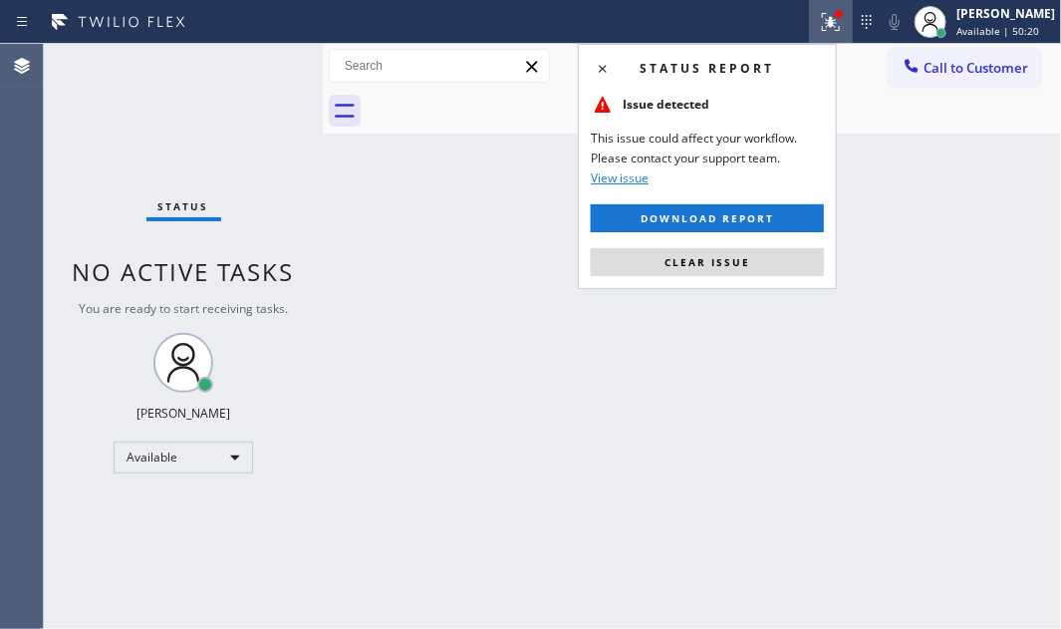
click at [254, 67] on div "Status No active tasks You are ready to start receiving tasks. [PERSON_NAME] Av…" at bounding box center [183, 336] width 279 height 585
click at [703, 260] on span "Clear issue" at bounding box center [707, 262] width 86 height 14
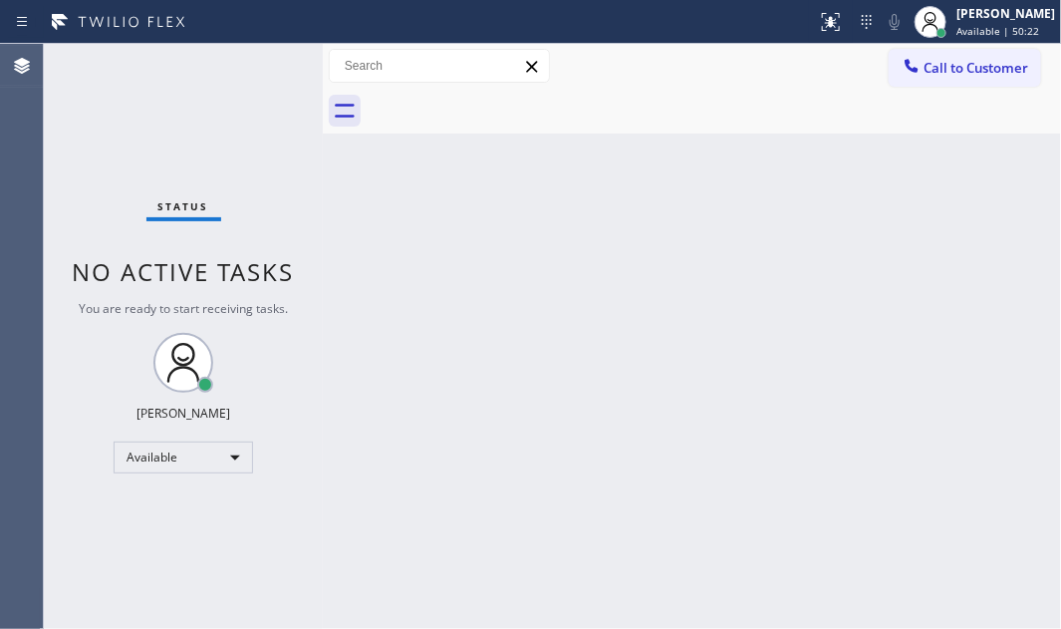
click at [805, 477] on div "Back to Dashboard Change Sender ID Customers Technicians Select a contact Outbo…" at bounding box center [692, 336] width 738 height 585
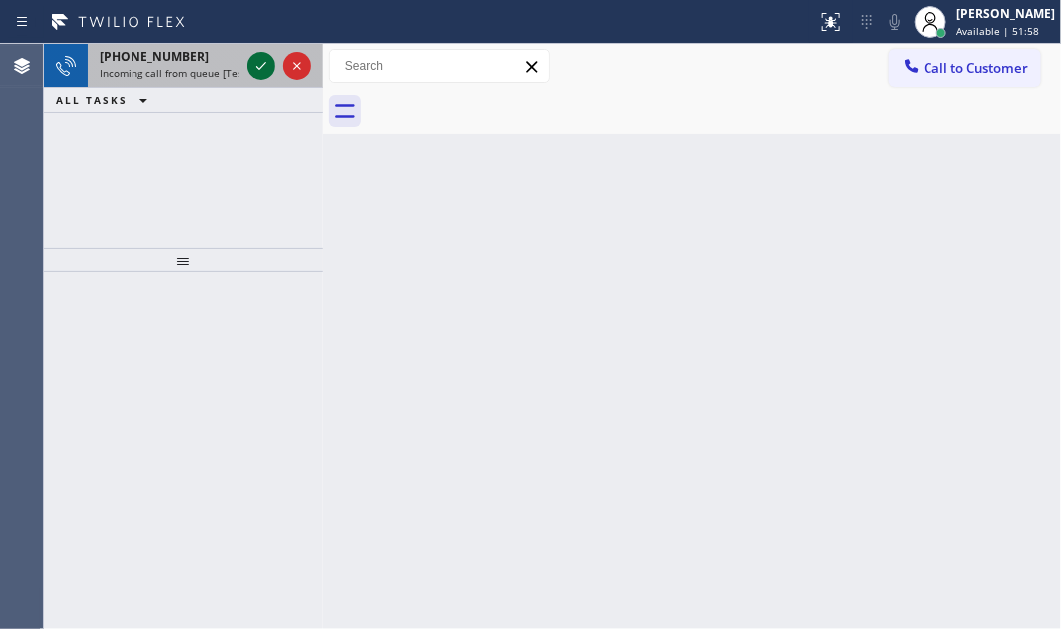
click at [268, 64] on icon at bounding box center [261, 66] width 24 height 24
click at [257, 62] on icon at bounding box center [261, 66] width 24 height 24
click at [248, 57] on div at bounding box center [261, 66] width 28 height 24
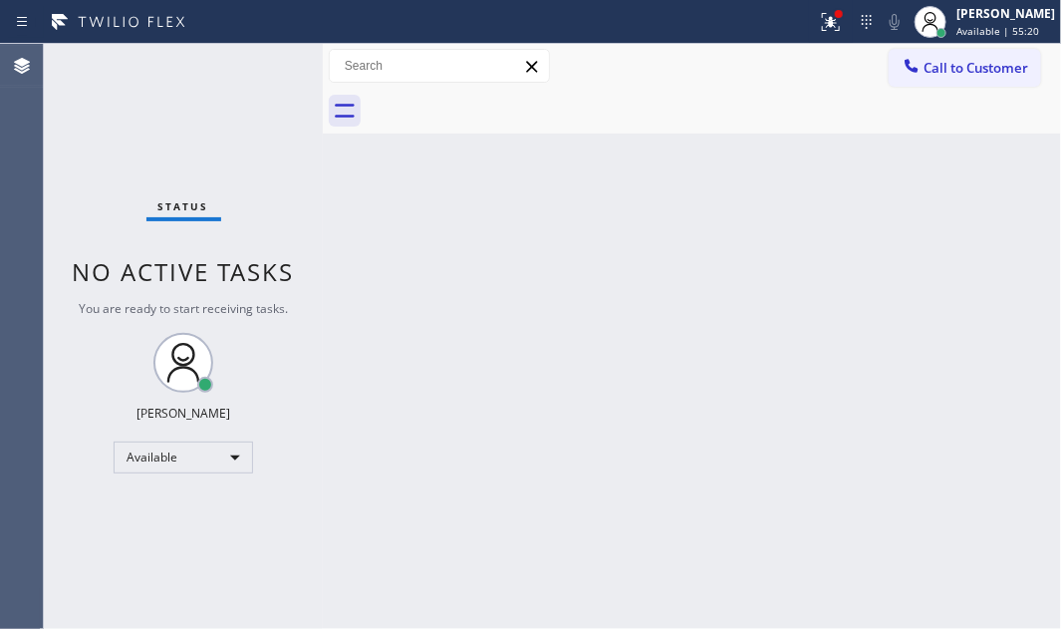
click at [258, 63] on div "Status No active tasks You are ready to start receiving tasks. [PERSON_NAME] Av…" at bounding box center [183, 336] width 279 height 585
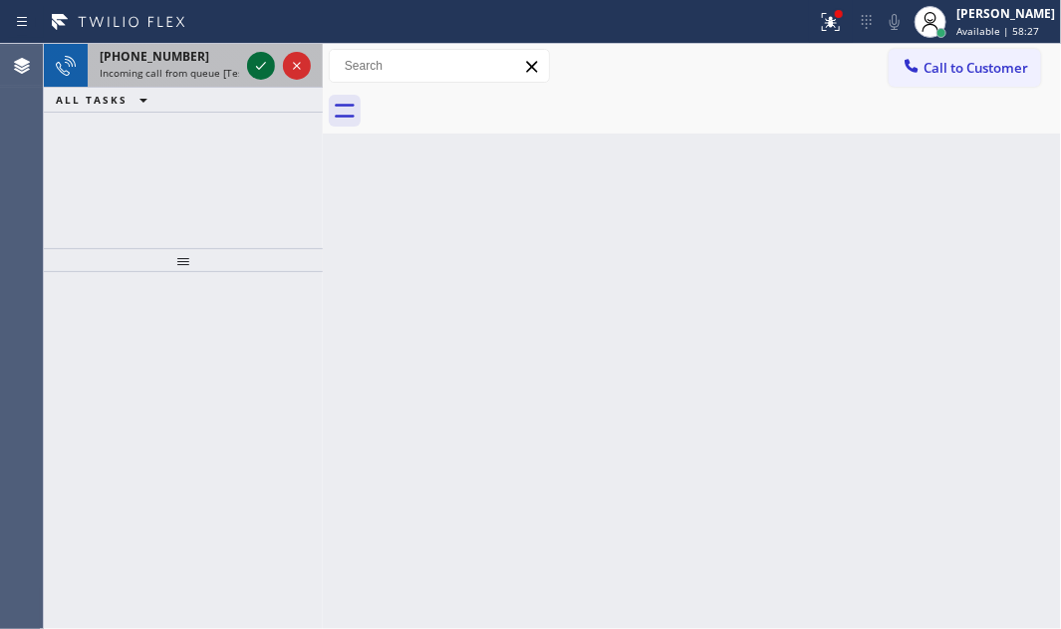
click at [263, 69] on icon at bounding box center [261, 66] width 24 height 24
click at [262, 68] on icon at bounding box center [261, 66] width 24 height 24
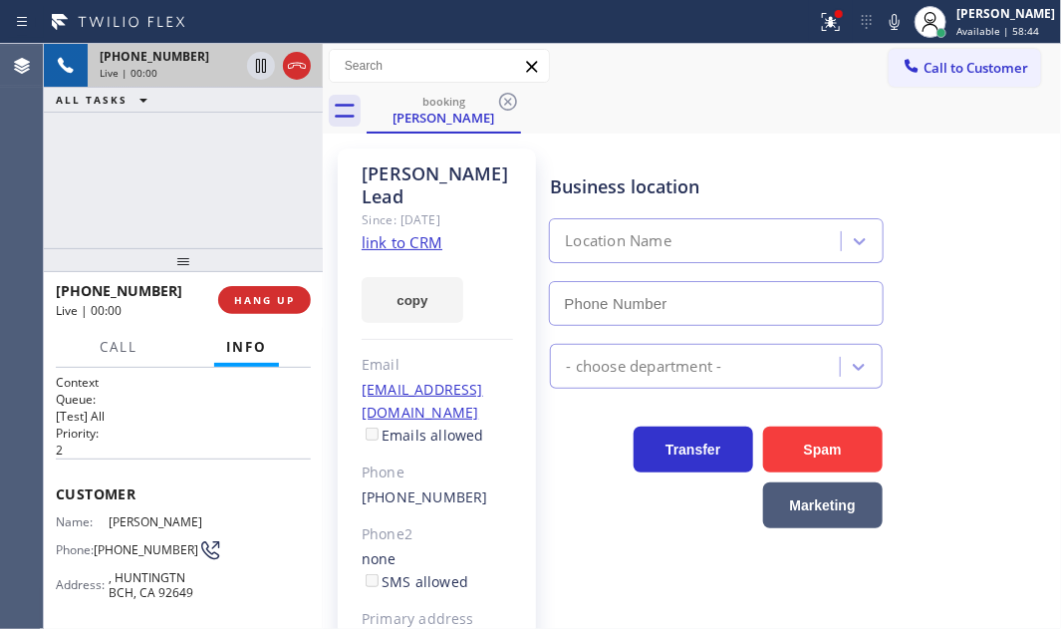
type input "[PHONE_NUMBER]"
click at [426, 232] on link "link to CRM" at bounding box center [402, 242] width 81 height 20
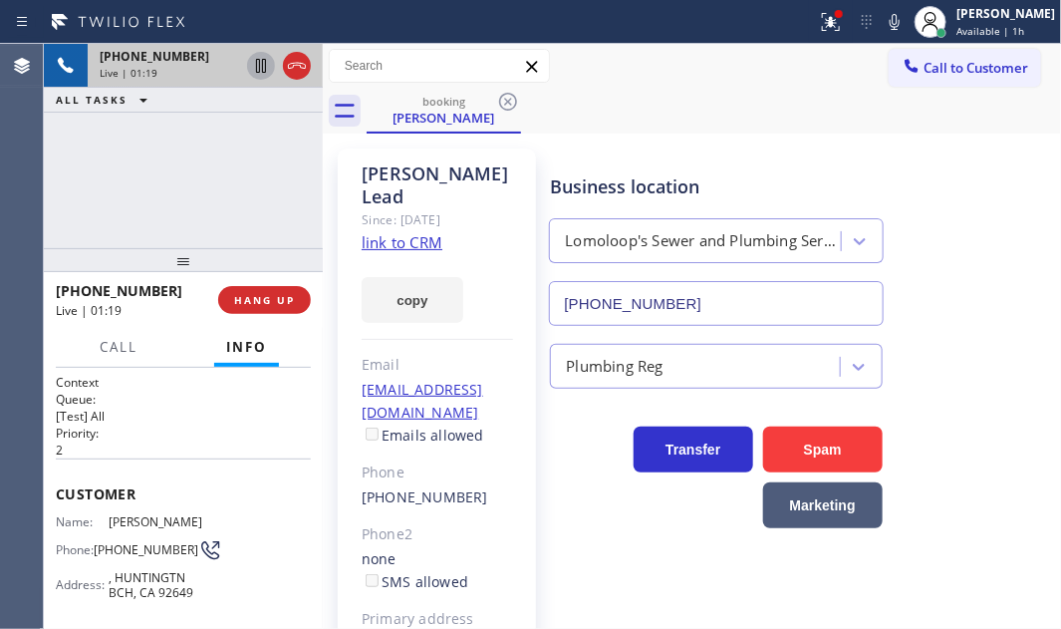
click at [263, 66] on icon at bounding box center [261, 66] width 24 height 24
click at [258, 68] on icon at bounding box center [261, 66] width 14 height 14
click at [264, 66] on icon at bounding box center [261, 66] width 24 height 24
click at [255, 62] on icon at bounding box center [261, 66] width 24 height 24
click at [305, 60] on icon at bounding box center [297, 66] width 24 height 24
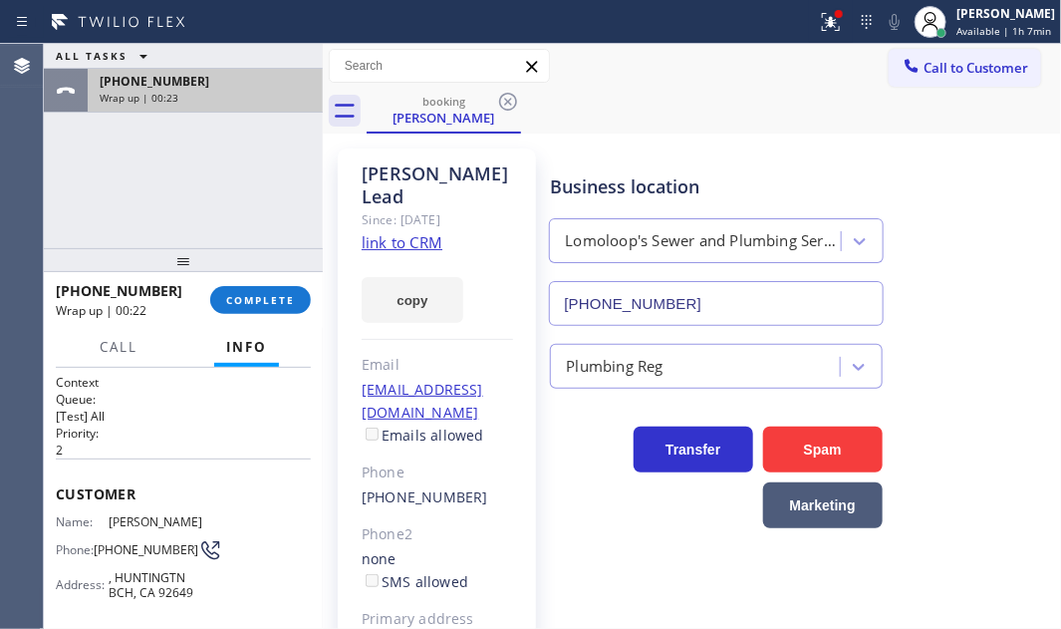
click at [180, 93] on div "Wrap up | 00:23" at bounding box center [205, 98] width 211 height 14
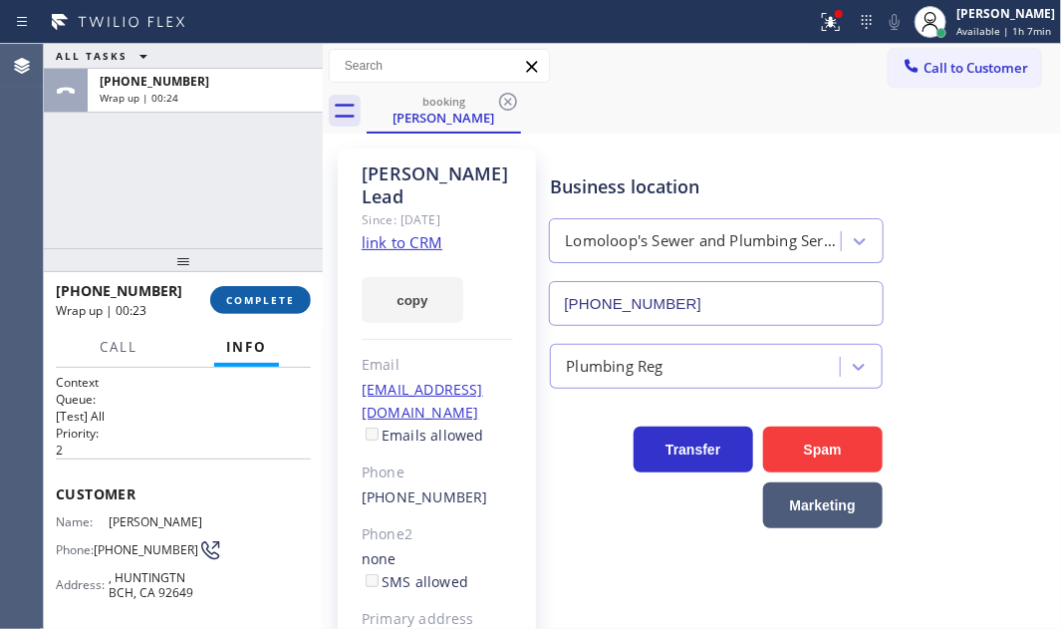
click at [263, 292] on button "COMPLETE" at bounding box center [260, 300] width 101 height 28
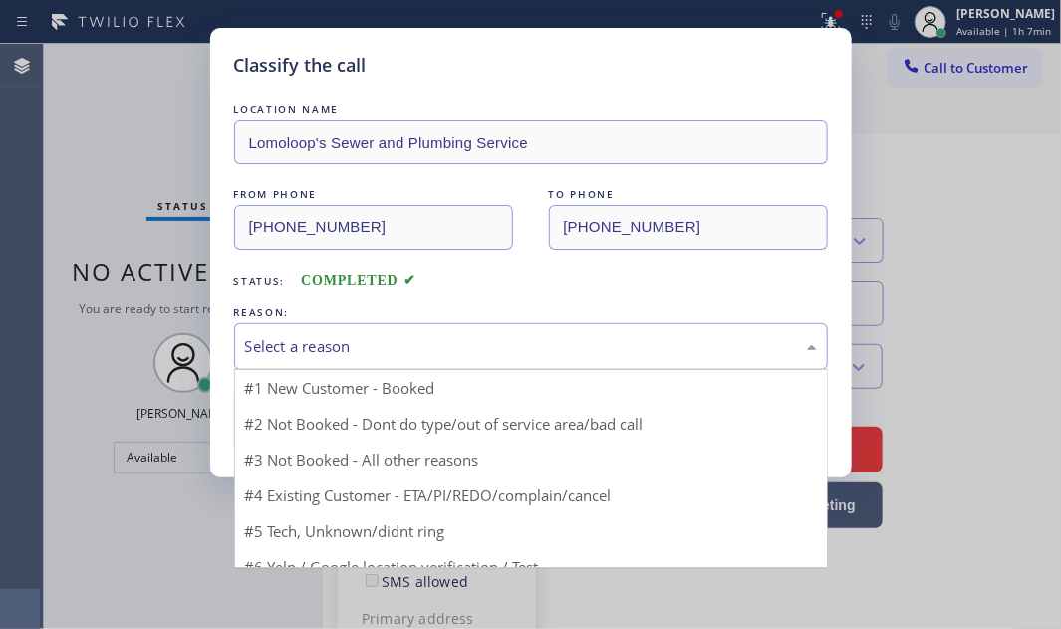
click at [405, 345] on div "Select a reason" at bounding box center [531, 346] width 572 height 23
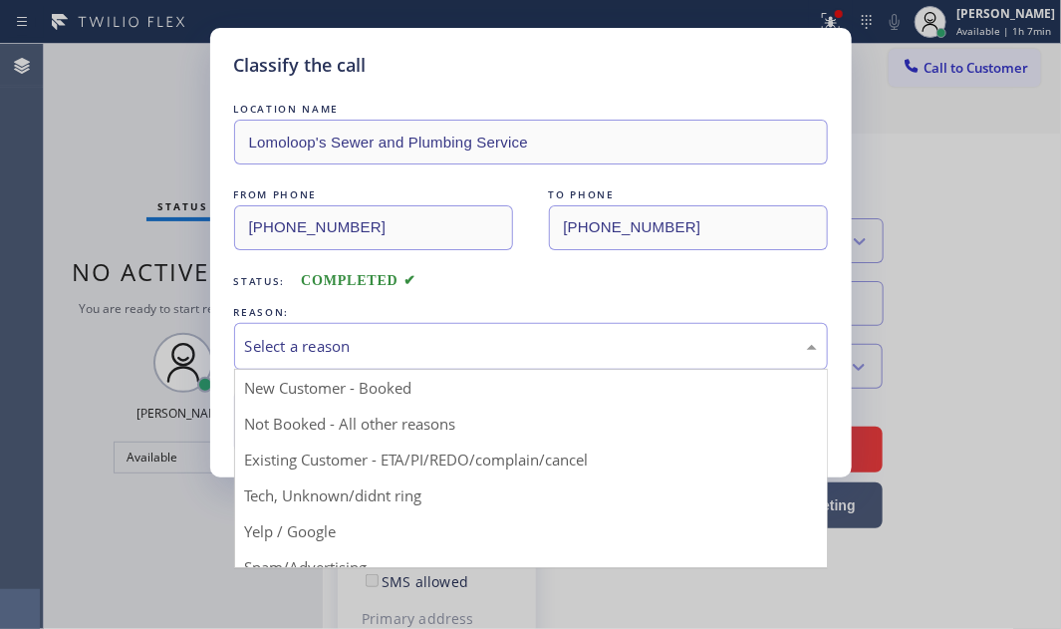
drag, startPoint x: 289, startPoint y: 423, endPoint x: 279, endPoint y: 421, distance: 10.2
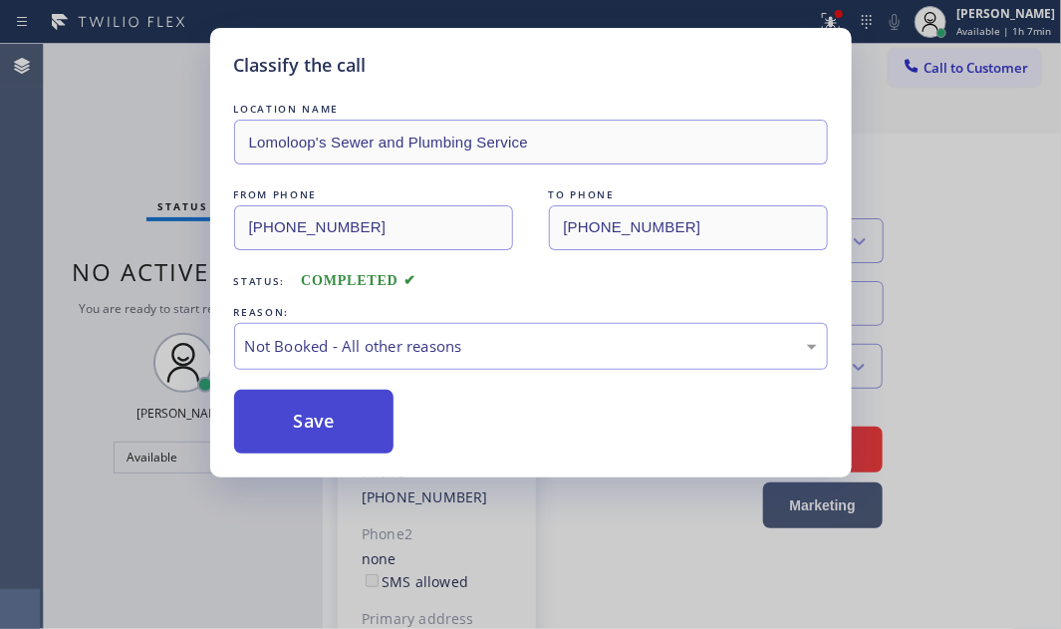
click at [279, 421] on button "Save" at bounding box center [314, 421] width 160 height 64
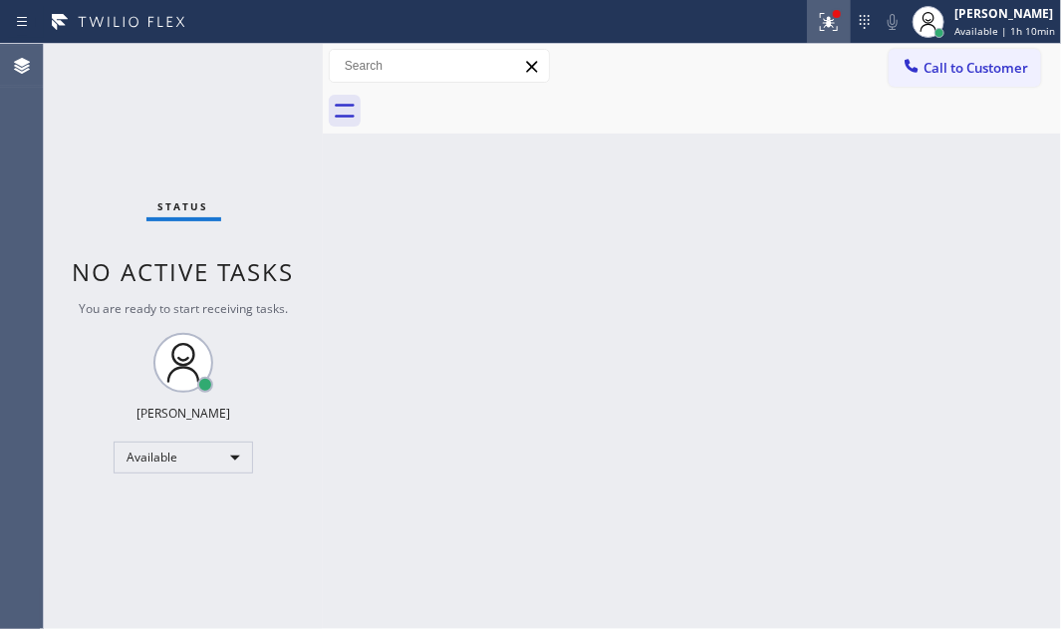
click at [817, 30] on icon at bounding box center [829, 22] width 24 height 24
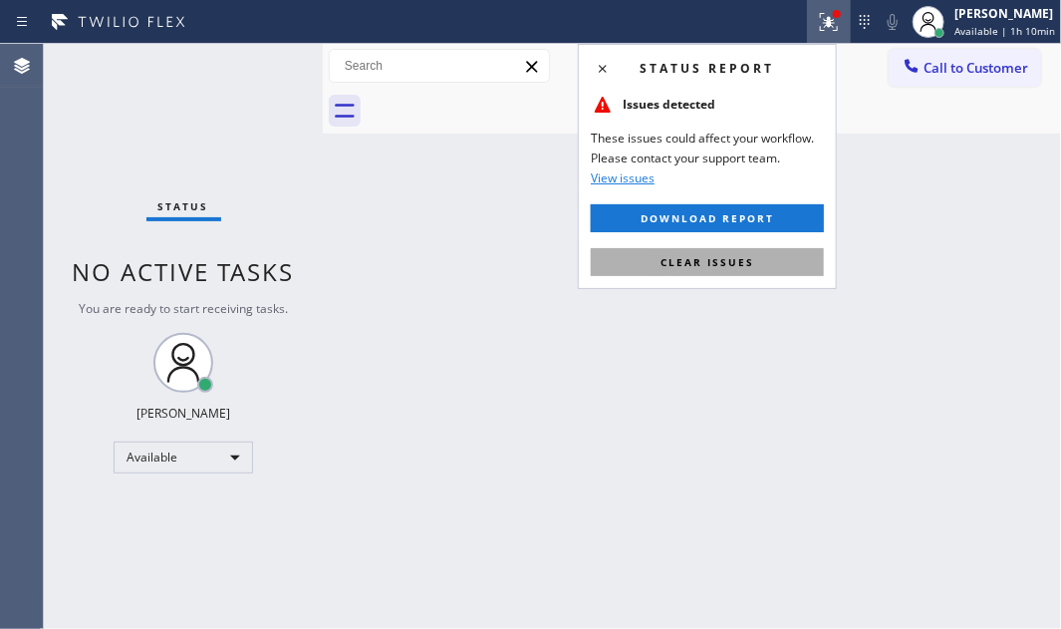
click at [687, 270] on button "Clear issues" at bounding box center [707, 262] width 233 height 28
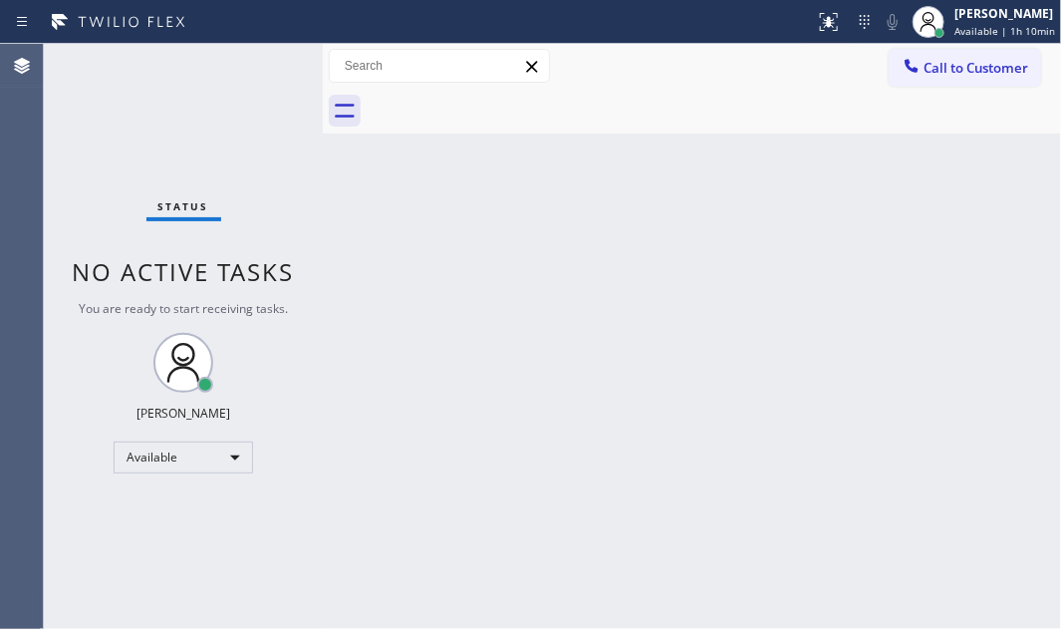
click at [260, 70] on div "Status No active tasks You are ready to start receiving tasks. [PERSON_NAME] Av…" at bounding box center [183, 336] width 279 height 585
click at [255, 60] on div "Status No active tasks You are ready to start receiving tasks. [PERSON_NAME] Av…" at bounding box center [183, 336] width 279 height 585
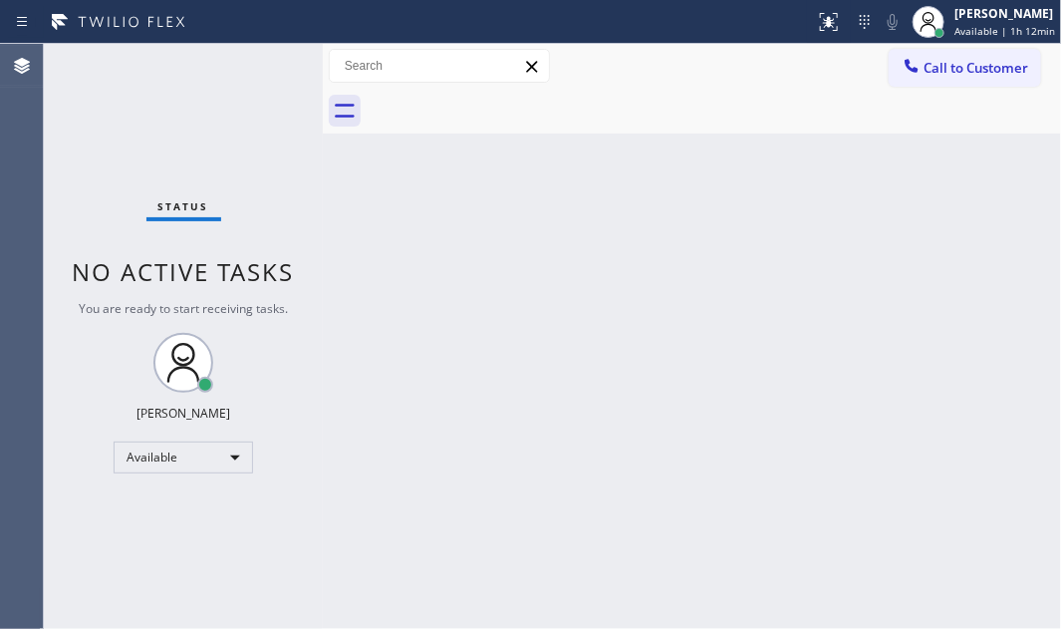
click at [158, 59] on div "Status No active tasks You are ready to start receiving tasks. [PERSON_NAME] Av…" at bounding box center [183, 336] width 279 height 585
click at [990, 74] on span "Call to Customer" at bounding box center [975, 68] width 105 height 18
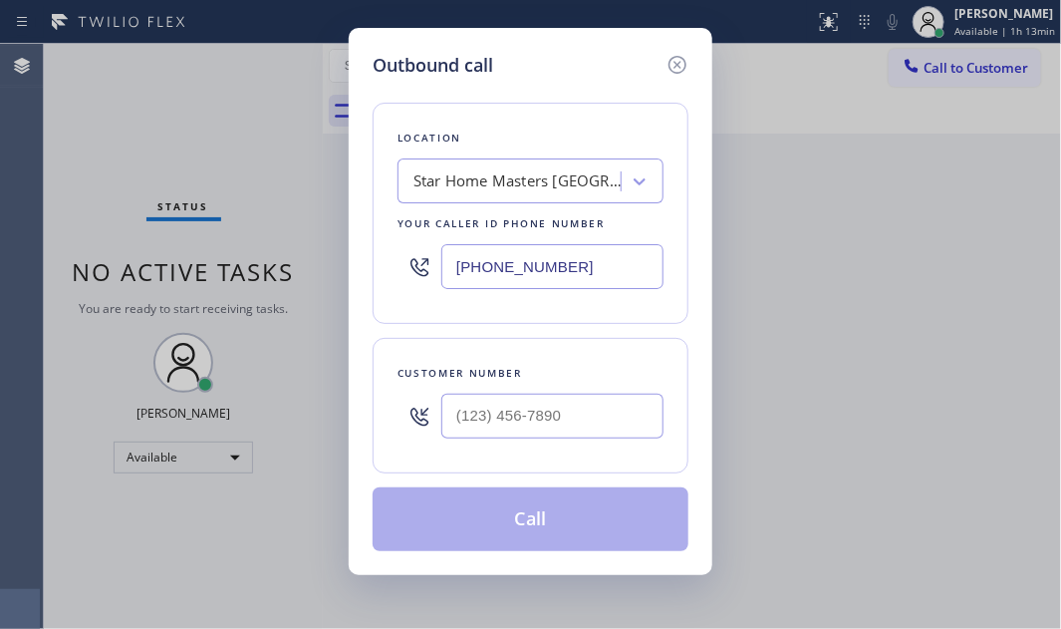
click at [622, 264] on input "[PHONE_NUMBER]" at bounding box center [552, 266] width 222 height 45
paste input "626) 727-8241"
type input "[PHONE_NUMBER]"
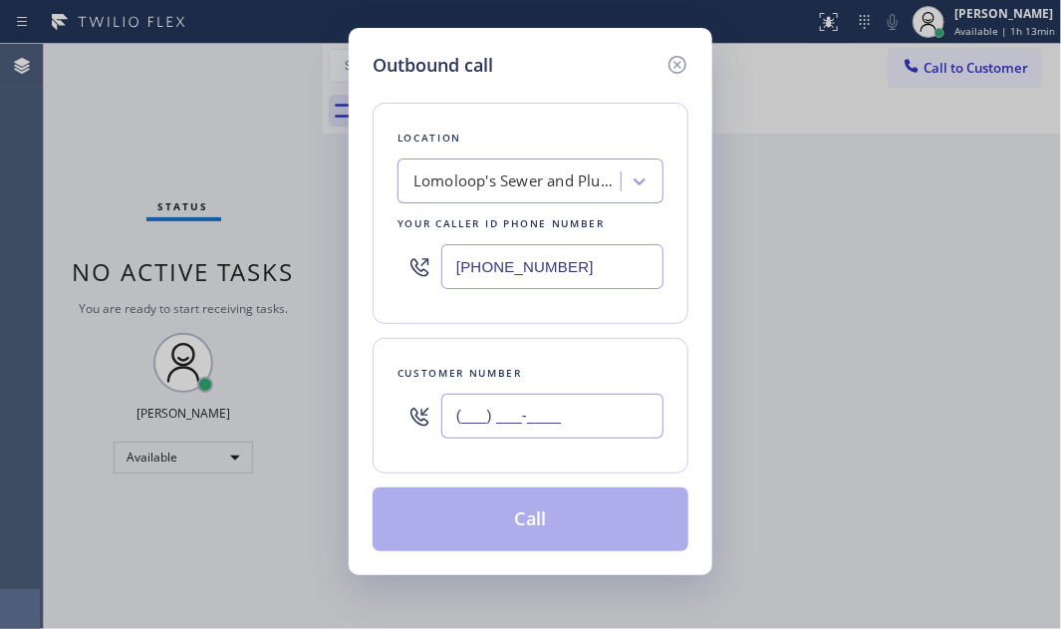
click at [539, 408] on input "(___) ___-____" at bounding box center [552, 415] width 222 height 45
paste input "626) 523-1049"
type input "[PHONE_NUMBER]"
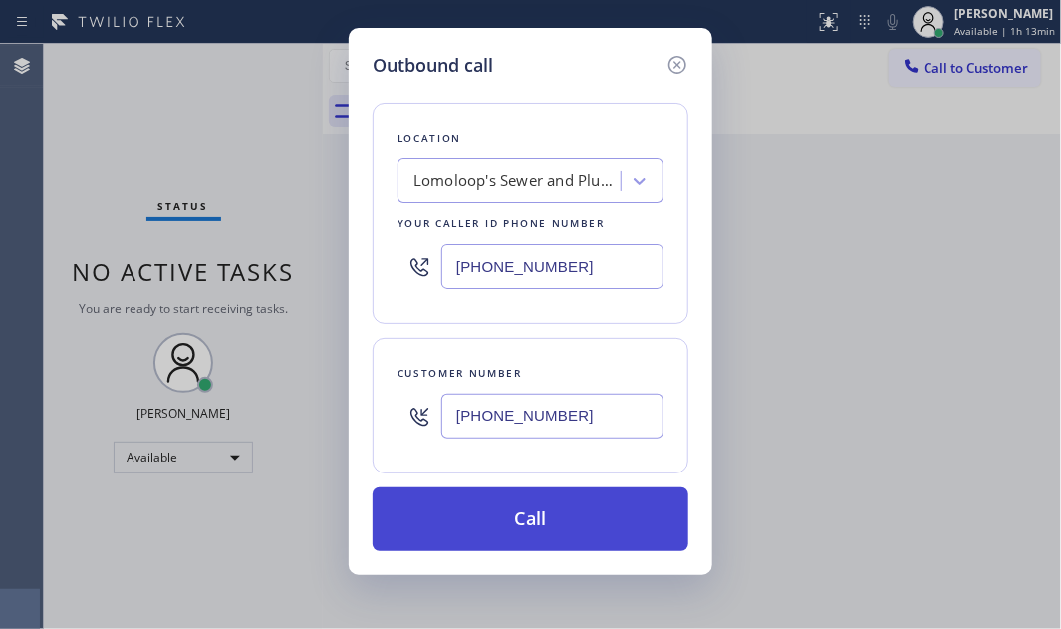
click at [549, 511] on button "Call" at bounding box center [531, 519] width 316 height 64
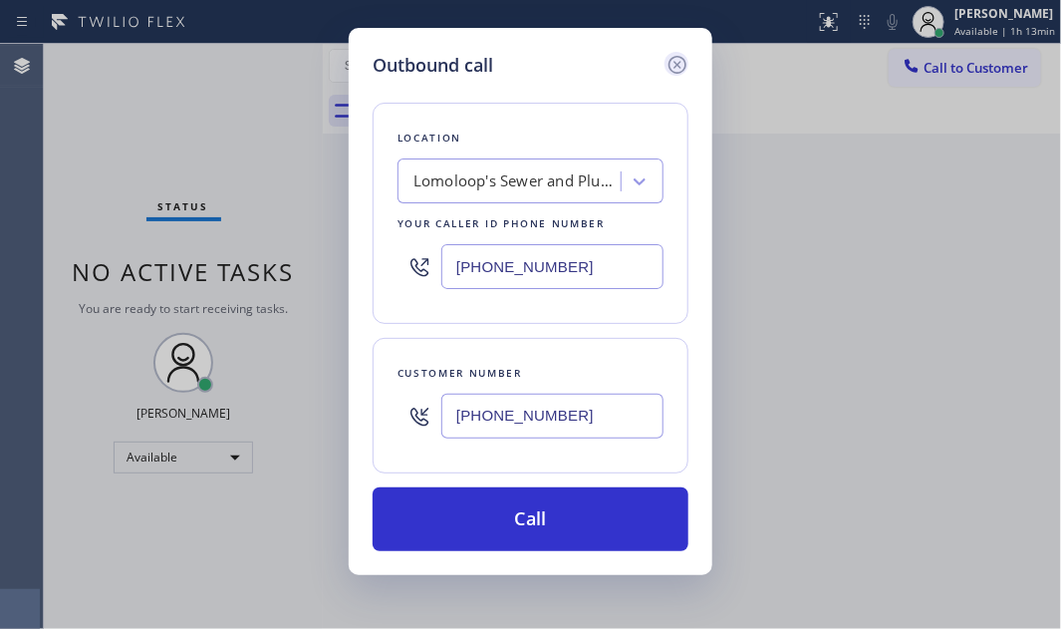
drag, startPoint x: 548, startPoint y: 510, endPoint x: 676, endPoint y: 53, distance: 474.9
click at [547, 502] on button "Call" at bounding box center [531, 519] width 316 height 64
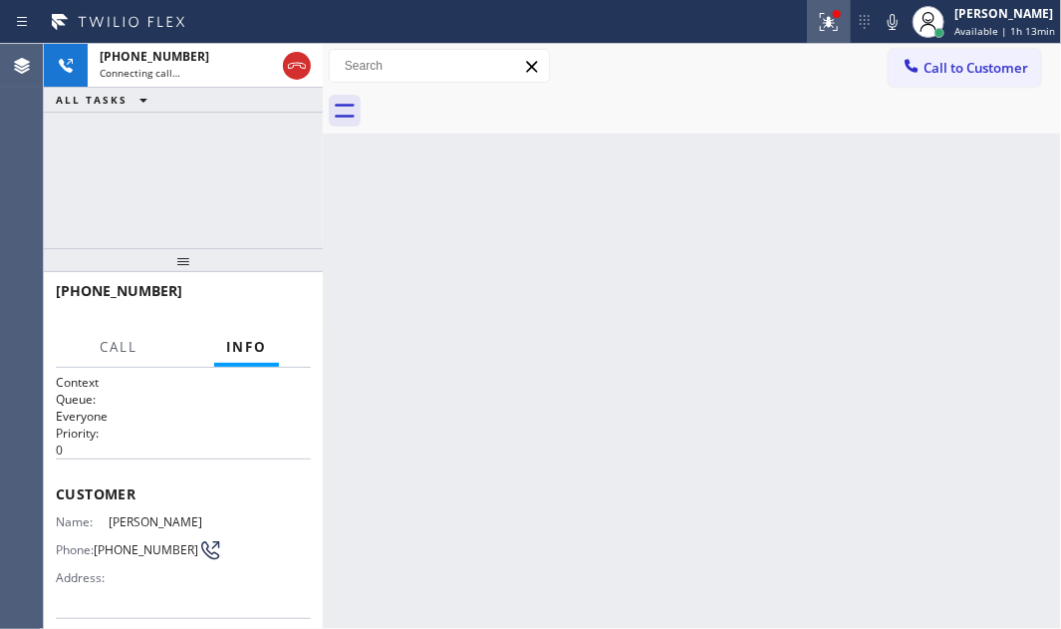
click at [824, 21] on icon at bounding box center [829, 22] width 24 height 24
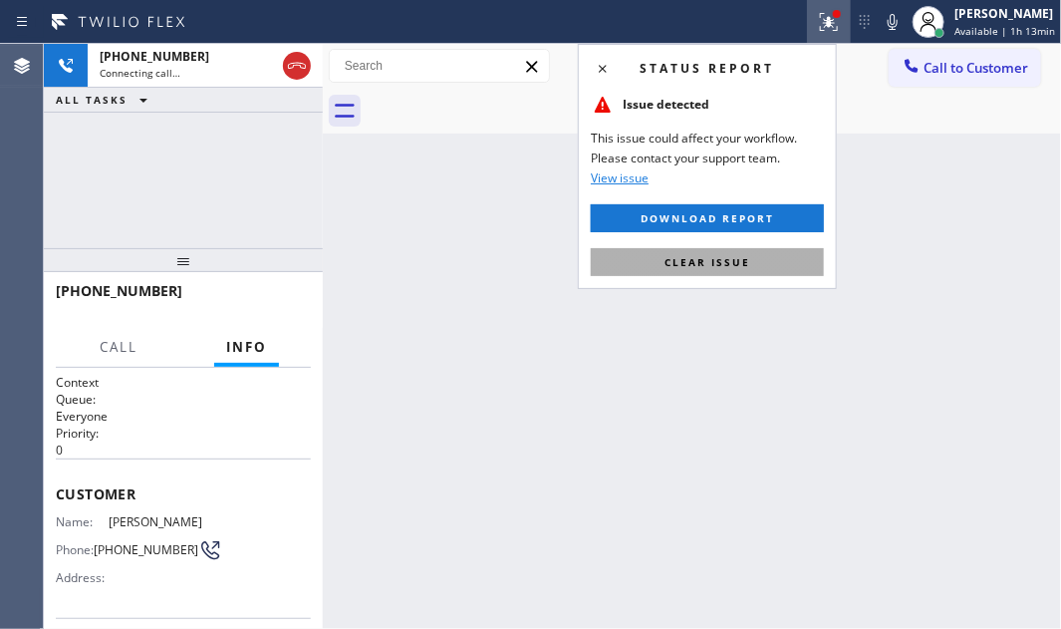
click at [739, 258] on span "Clear issue" at bounding box center [707, 262] width 86 height 14
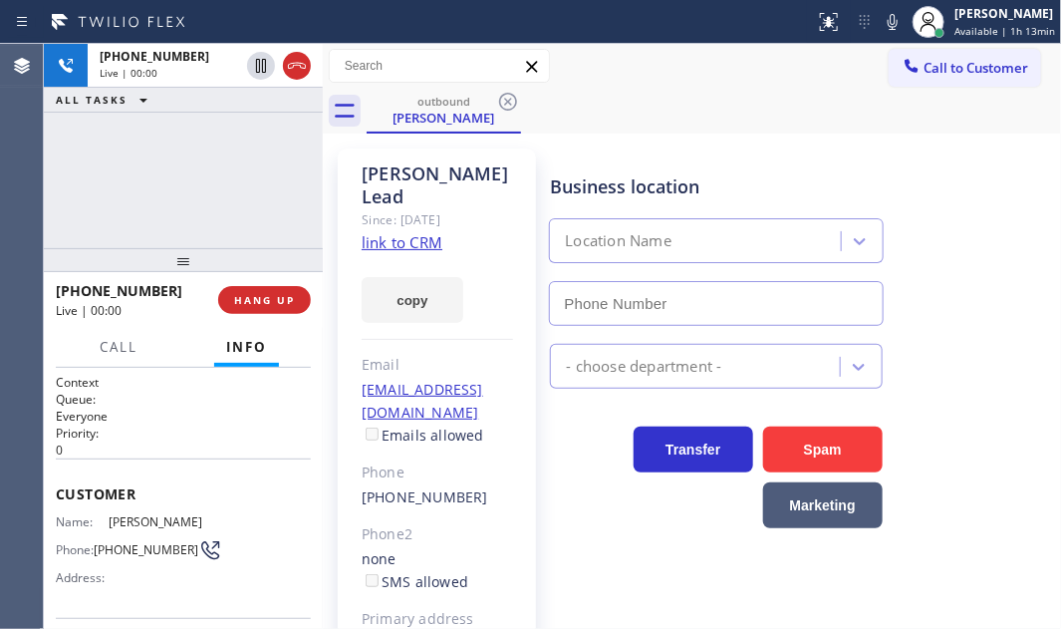
type input "[PHONE_NUMBER]"
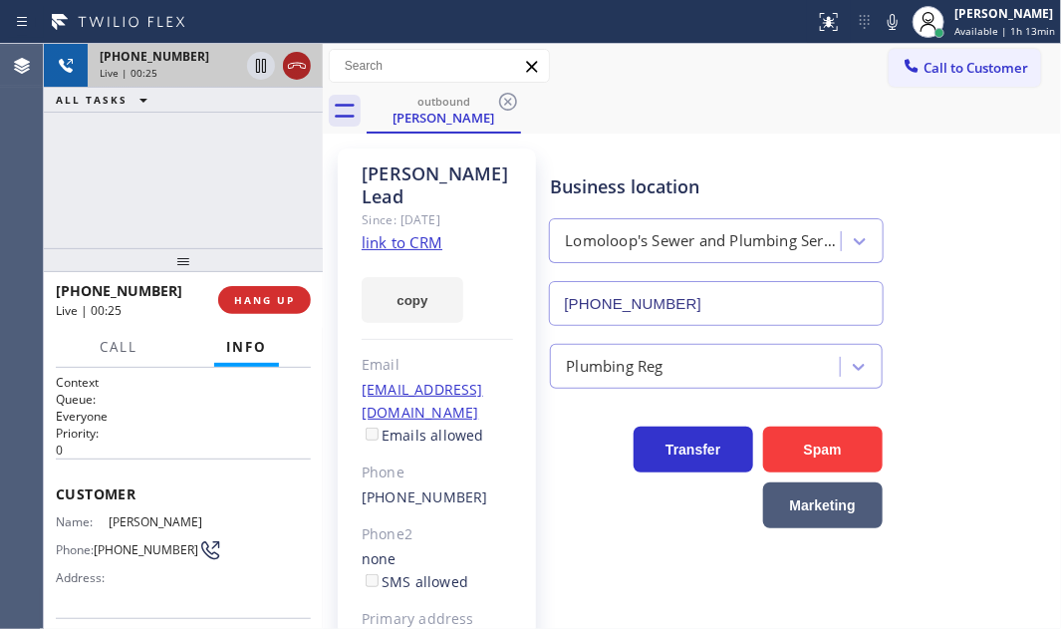
click at [296, 68] on icon at bounding box center [297, 66] width 24 height 24
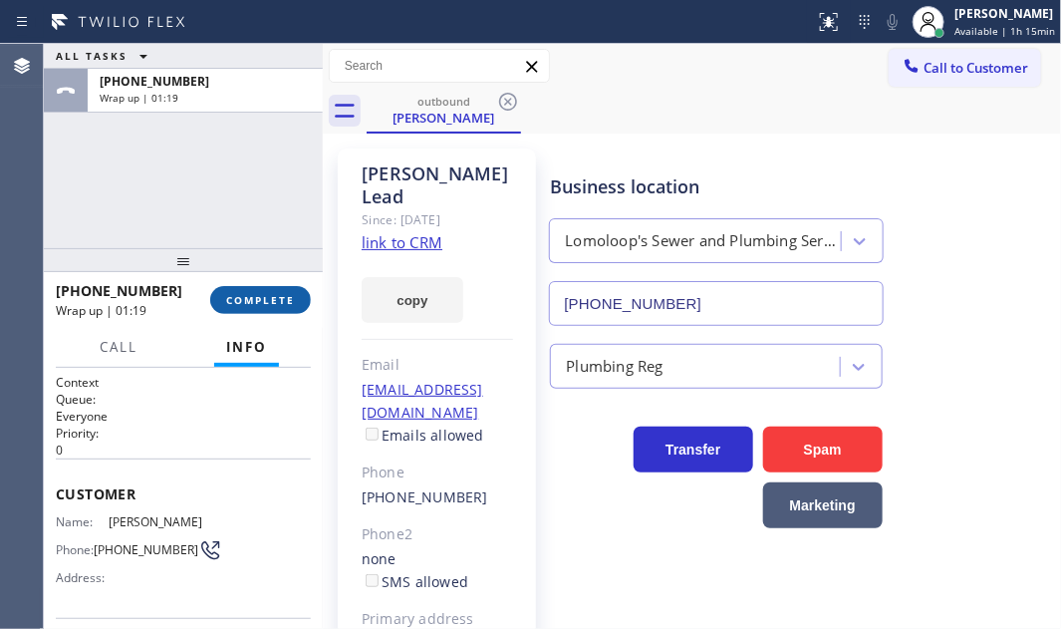
click at [259, 301] on span "COMPLETE" at bounding box center [260, 300] width 69 height 14
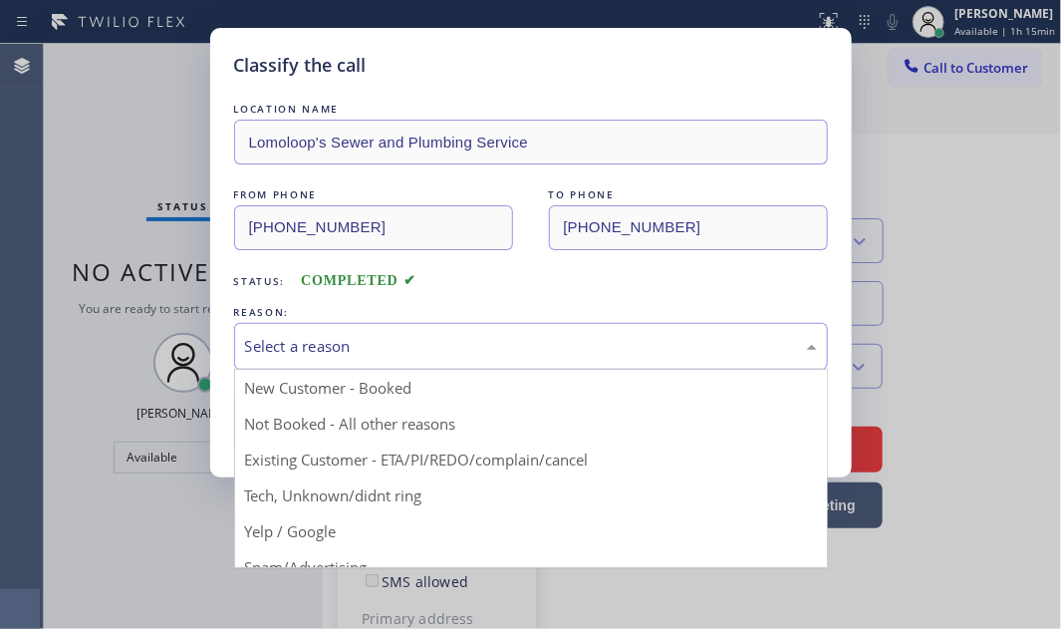
click at [402, 348] on div "Select a reason" at bounding box center [531, 346] width 572 height 23
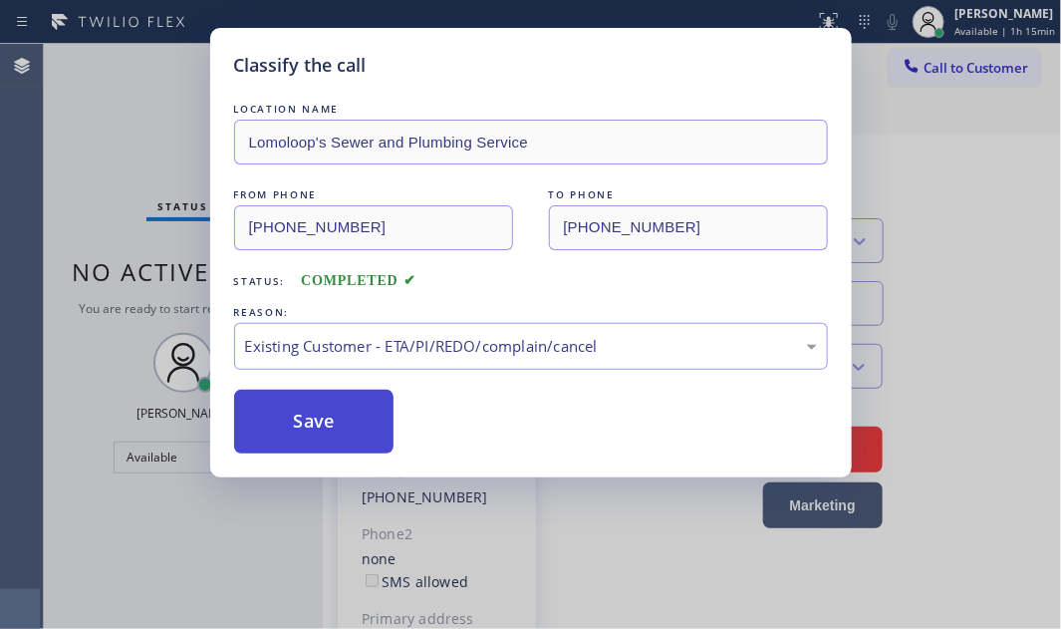
click at [311, 422] on button "Save" at bounding box center [314, 421] width 160 height 64
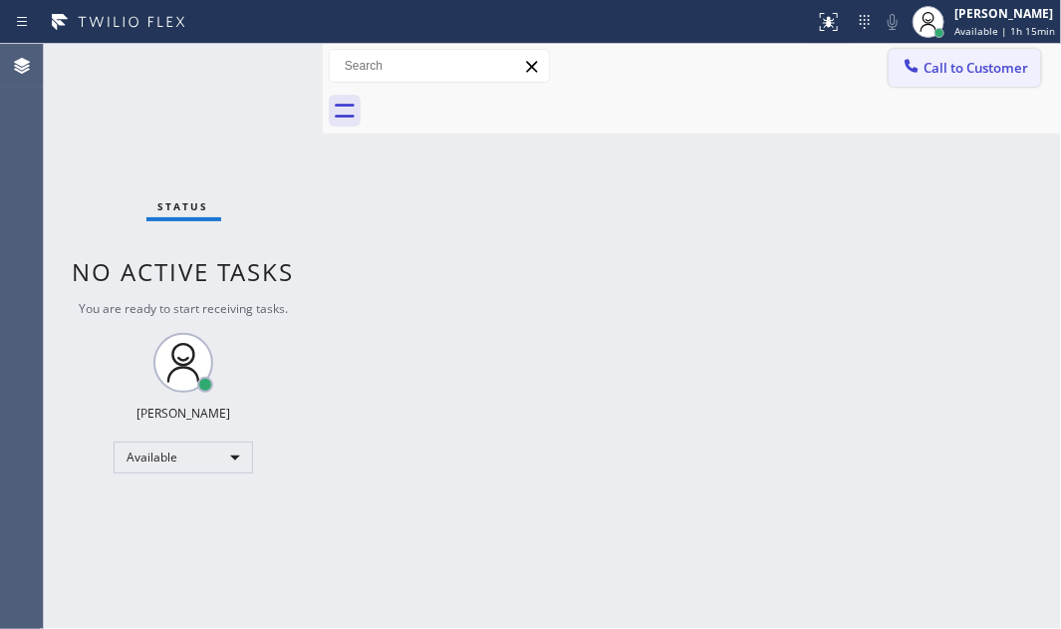
click at [983, 75] on span "Call to Customer" at bounding box center [975, 68] width 105 height 18
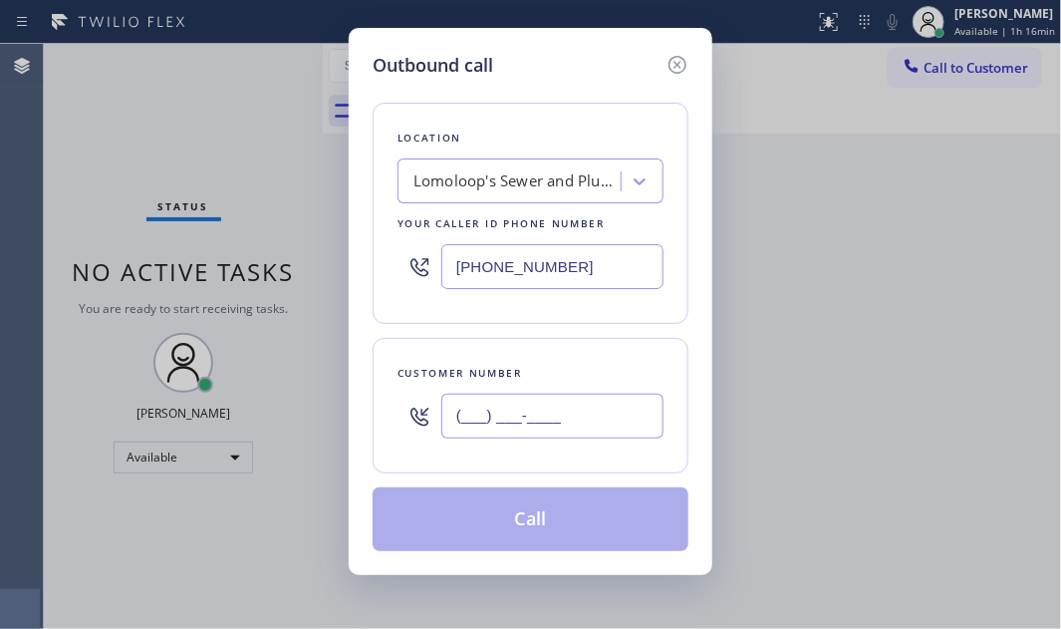
click at [506, 417] on input "(___) ___-____" at bounding box center [552, 415] width 222 height 45
paste input "626) 523-1049"
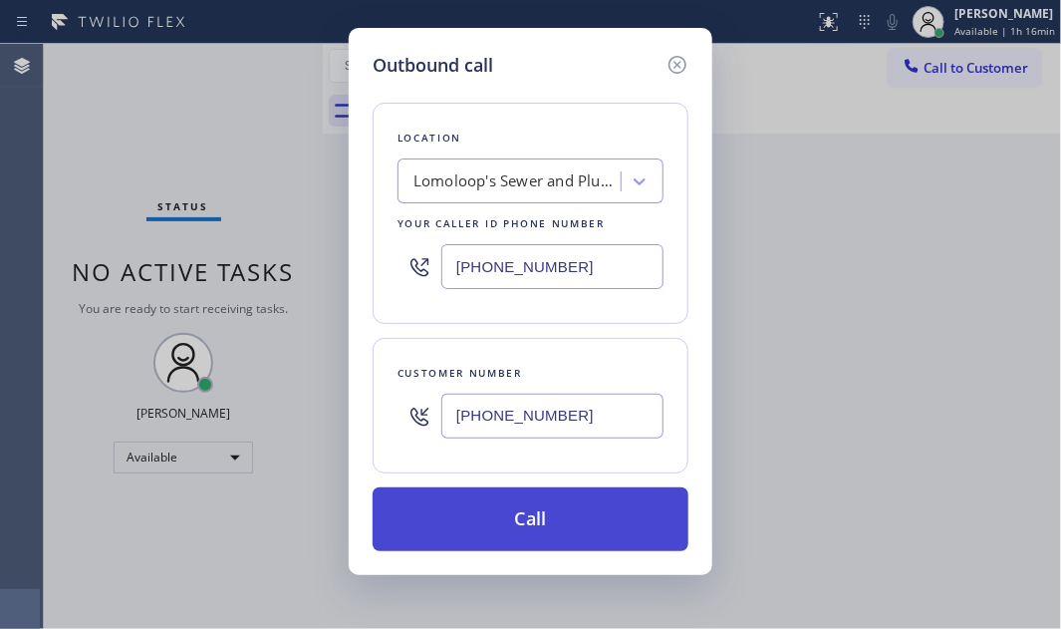
type input "[PHONE_NUMBER]"
click at [577, 530] on button "Call" at bounding box center [531, 519] width 316 height 64
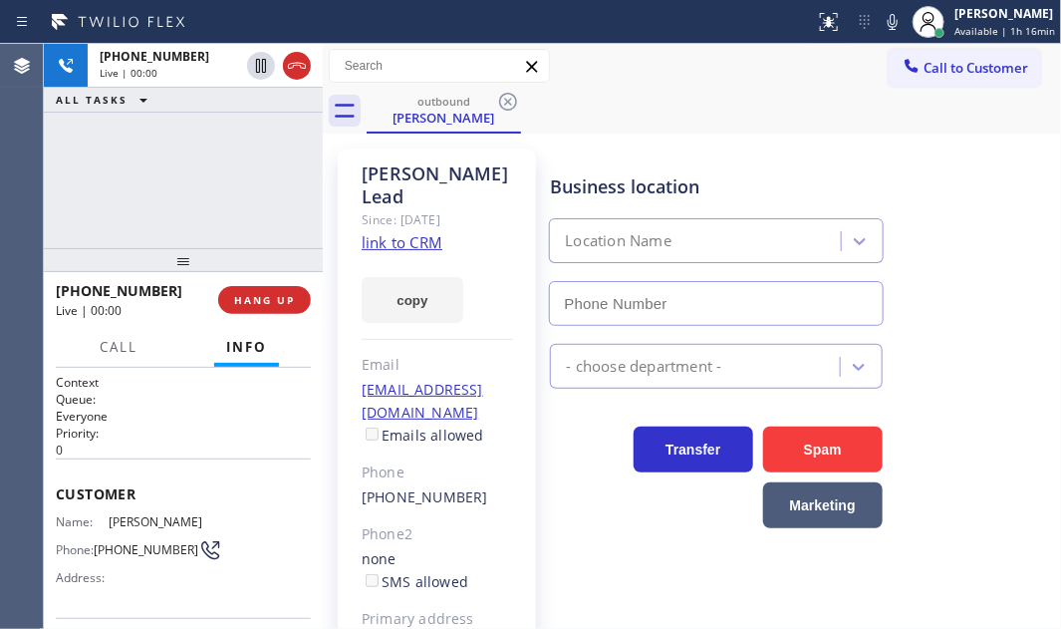
type input "[PHONE_NUMBER]"
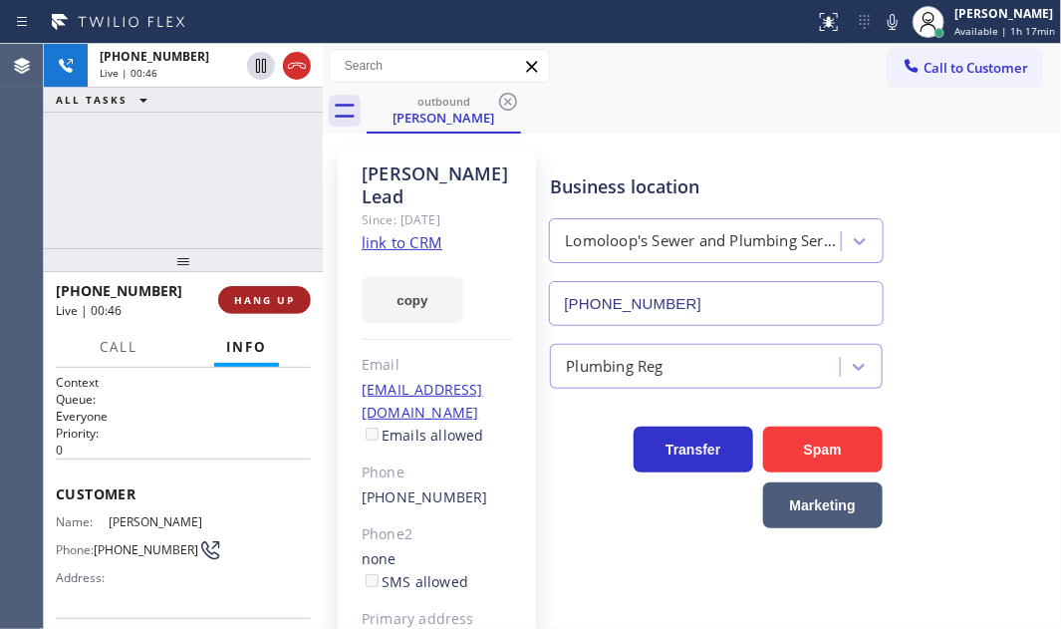
click at [269, 302] on span "HANG UP" at bounding box center [264, 300] width 61 height 14
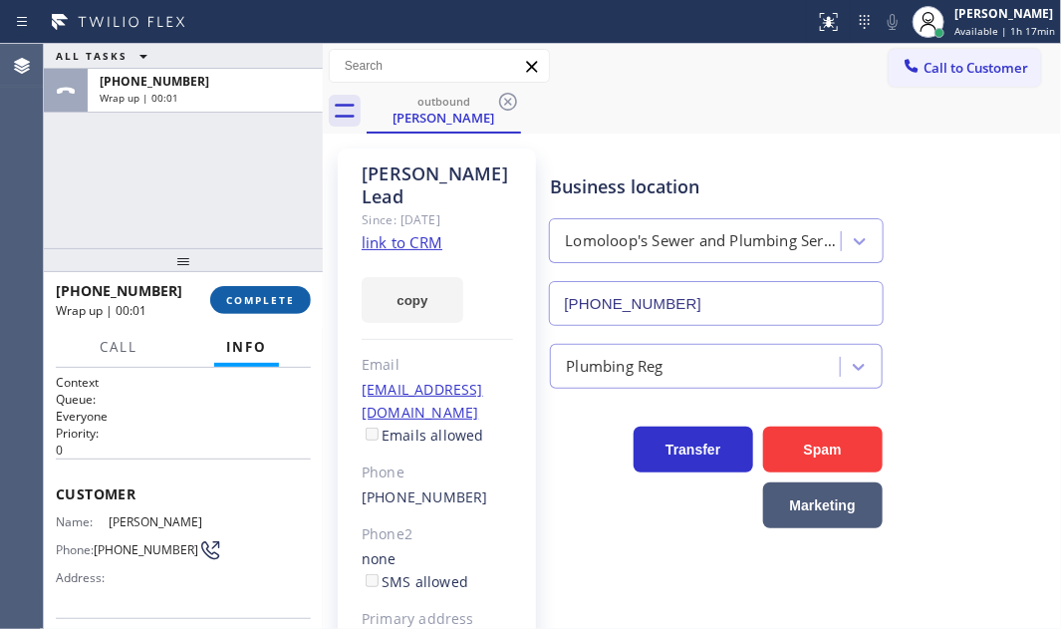
click at [259, 306] on span "COMPLETE" at bounding box center [260, 300] width 69 height 14
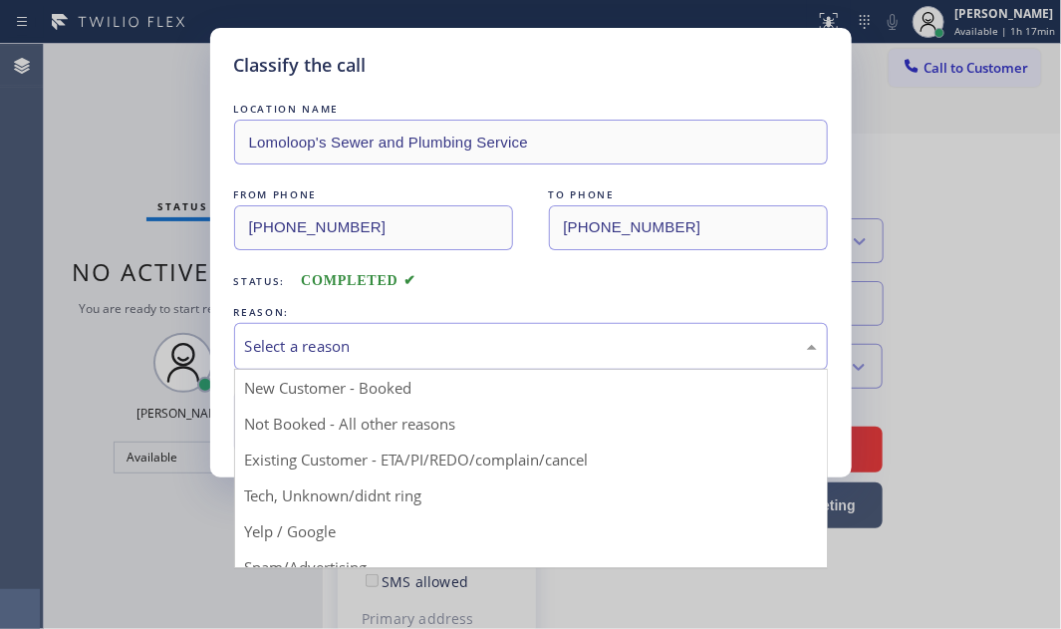
click at [418, 352] on div "Select a reason" at bounding box center [531, 346] width 572 height 23
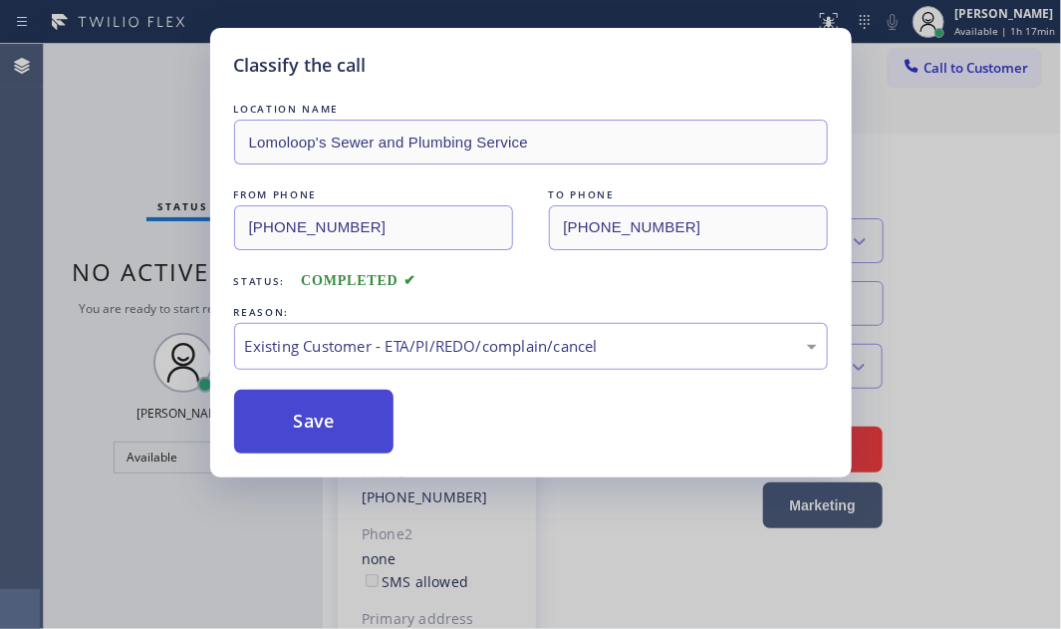
drag, startPoint x: 311, startPoint y: 418, endPoint x: 365, endPoint y: 412, distance: 54.1
click at [320, 418] on button "Save" at bounding box center [314, 421] width 160 height 64
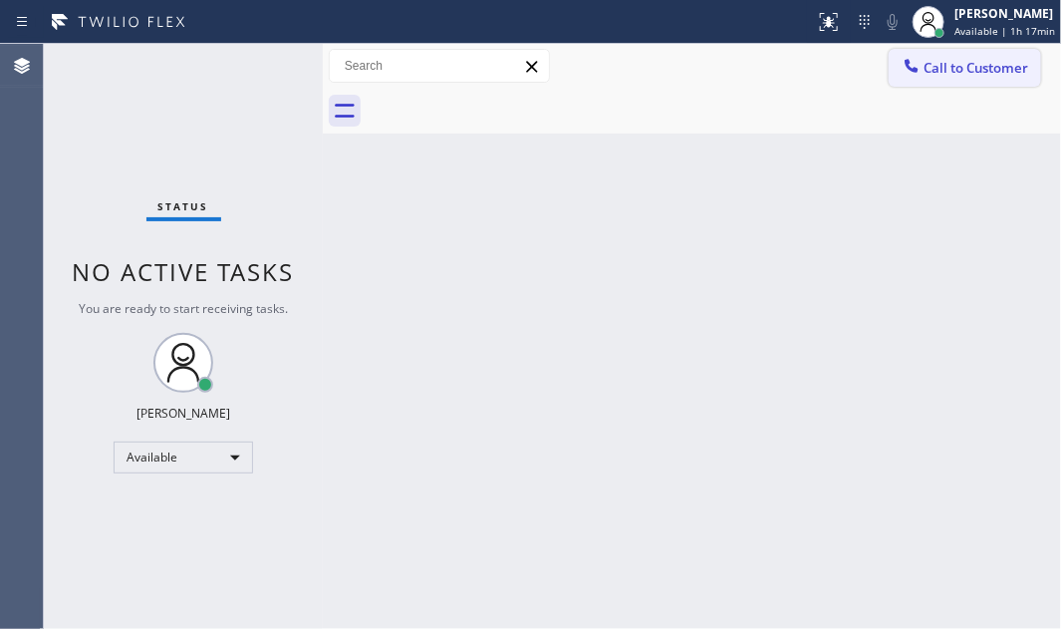
click at [975, 71] on span "Call to Customer" at bounding box center [975, 68] width 105 height 18
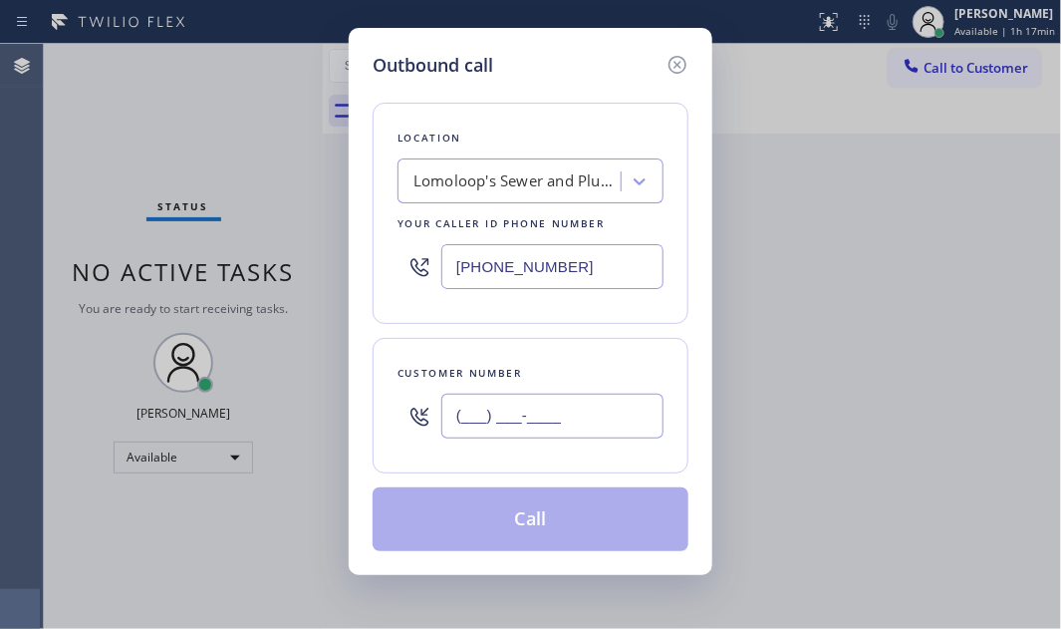
click at [475, 397] on input "(___) ___-____" at bounding box center [552, 415] width 222 height 45
paste input "626) 523-1049"
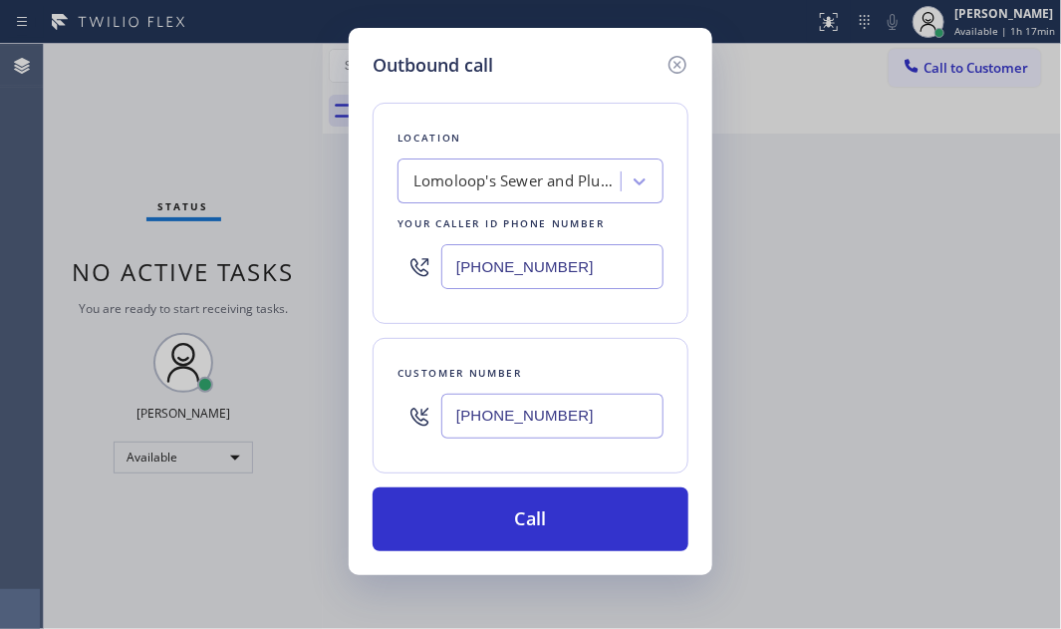
type input "[PHONE_NUMBER]"
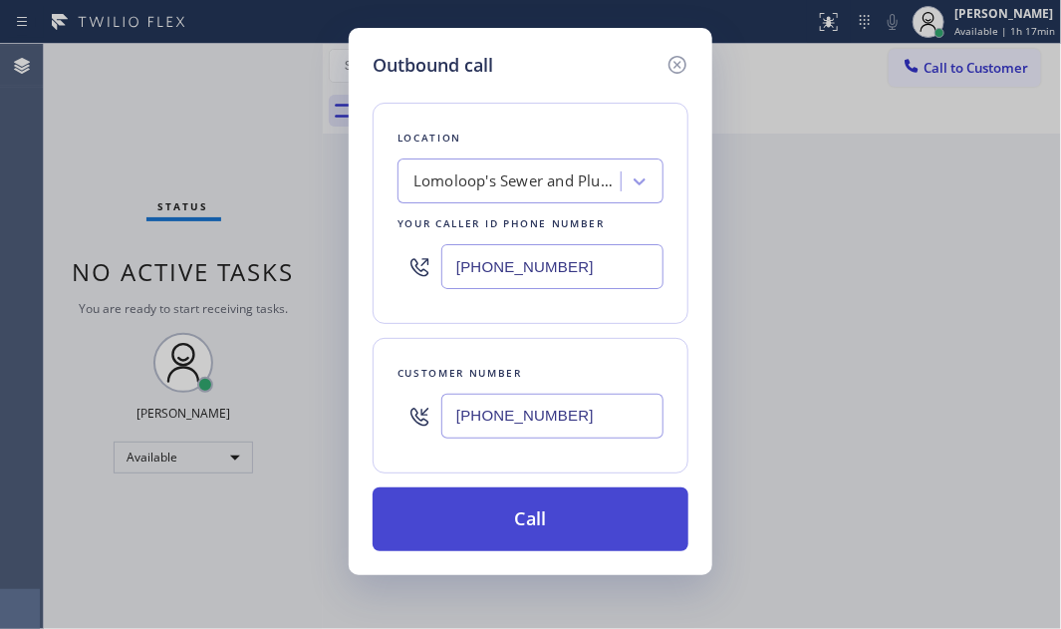
click at [592, 535] on button "Call" at bounding box center [531, 519] width 316 height 64
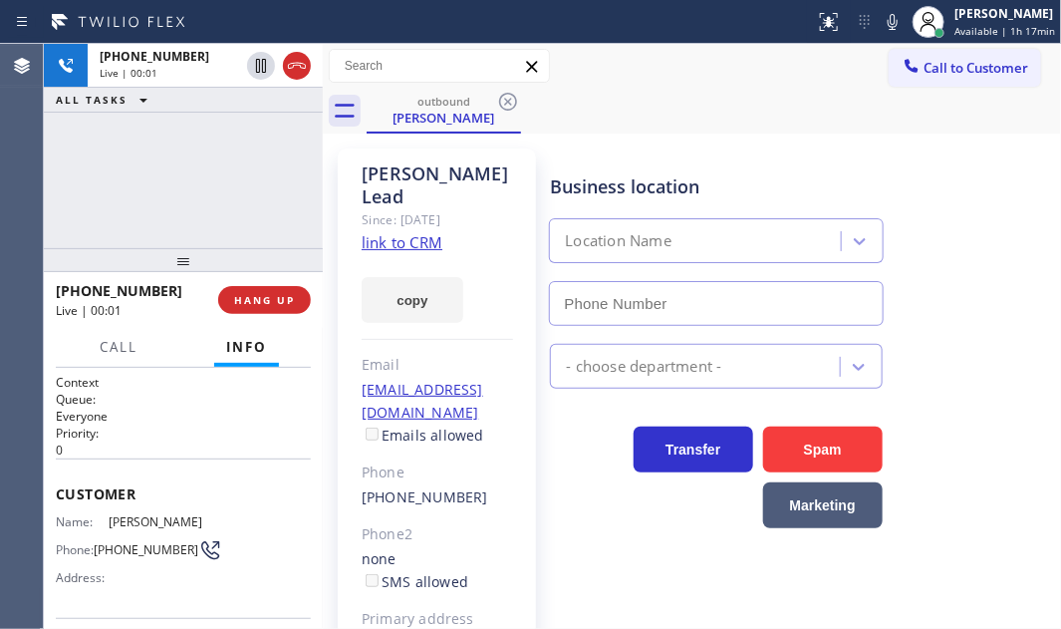
type input "[PHONE_NUMBER]"
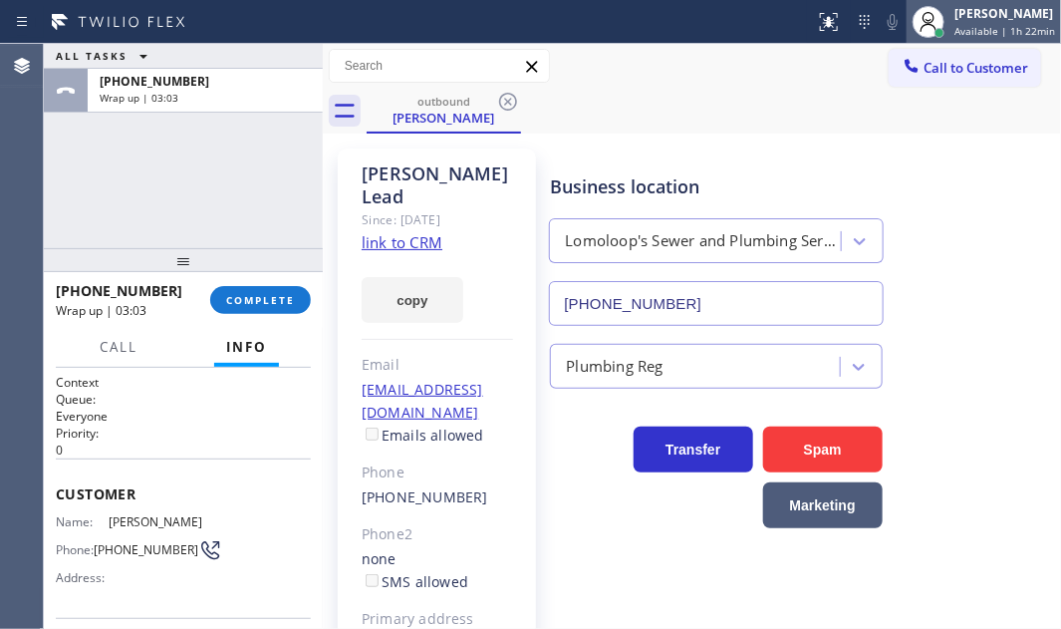
click at [965, 27] on span "Available | 1h 22min" at bounding box center [1004, 31] width 101 height 14
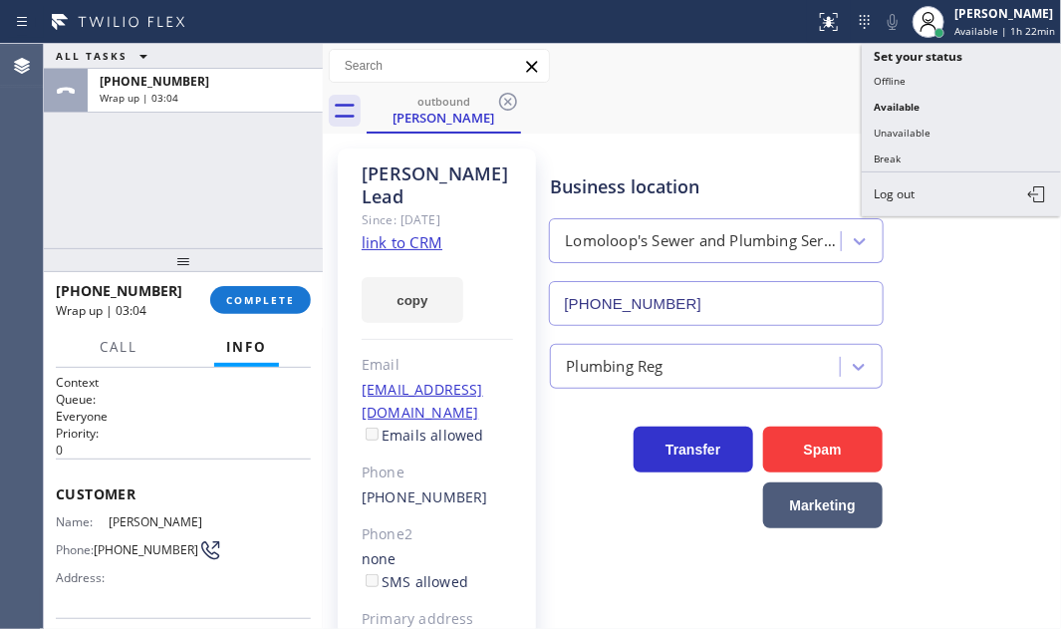
drag, startPoint x: 898, startPoint y: 150, endPoint x: 819, endPoint y: 163, distance: 80.7
click at [895, 151] on button "Break" at bounding box center [961, 158] width 199 height 26
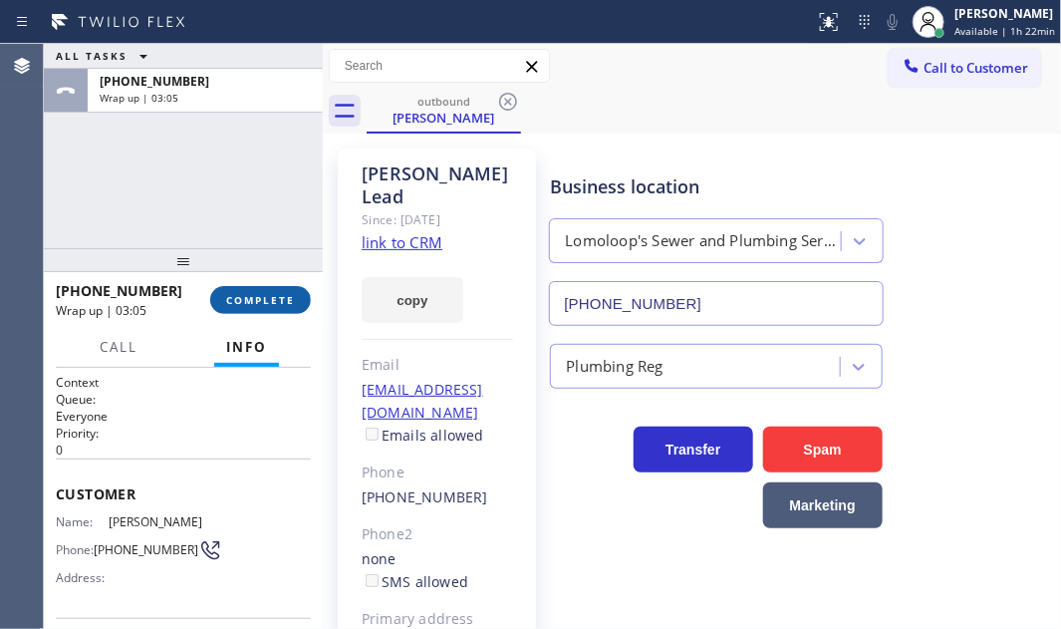
click at [280, 299] on span "COMPLETE" at bounding box center [260, 300] width 69 height 14
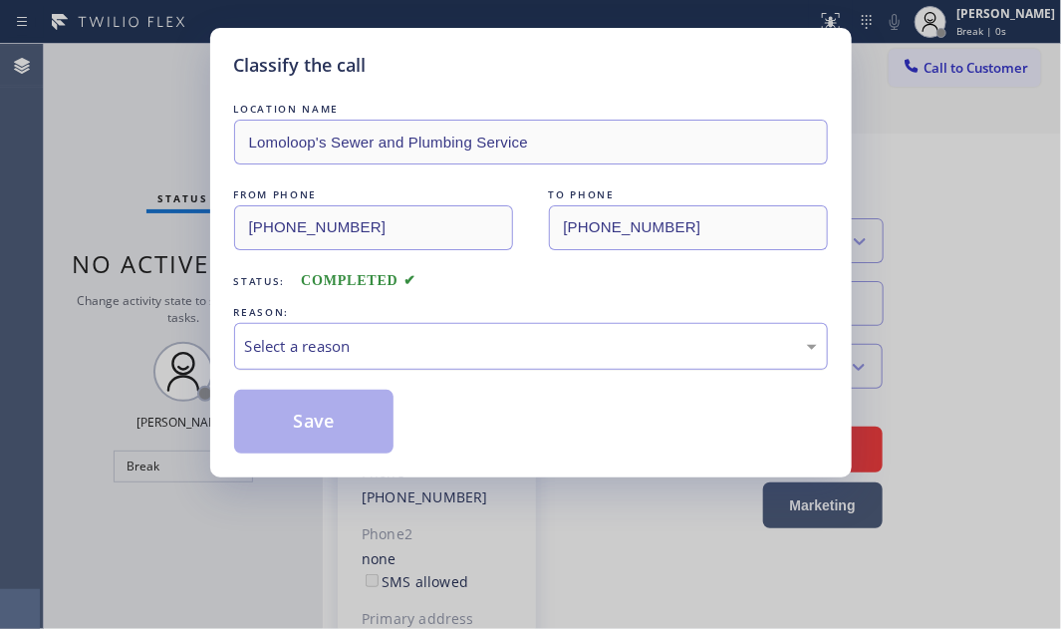
drag, startPoint x: 411, startPoint y: 353, endPoint x: 403, endPoint y: 366, distance: 15.2
click at [409, 357] on div "Select a reason" at bounding box center [531, 346] width 594 height 47
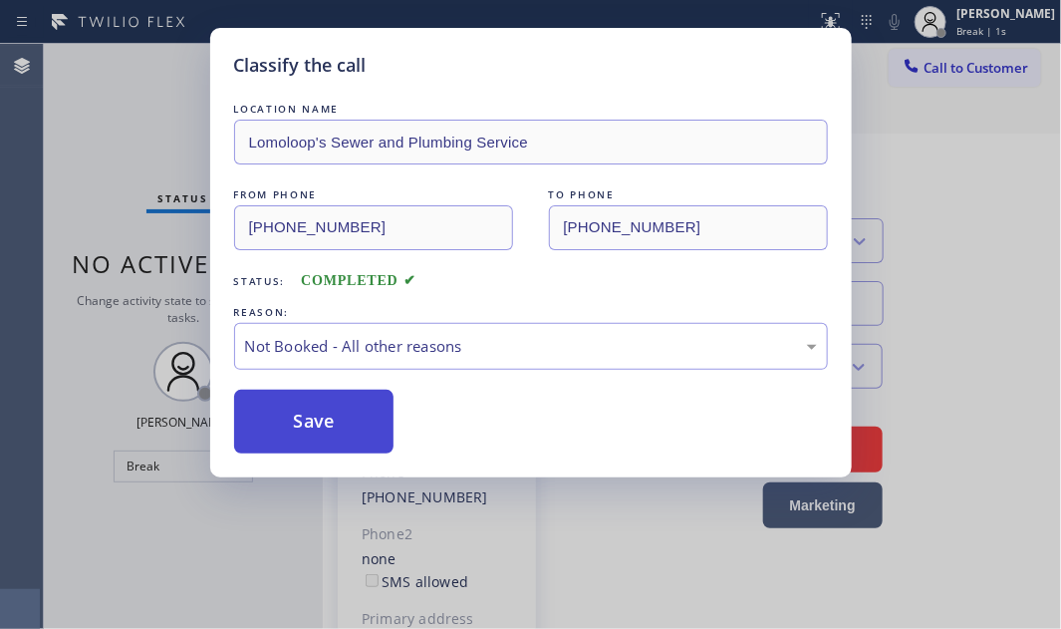
drag, startPoint x: 299, startPoint y: 422, endPoint x: 825, endPoint y: 408, distance: 526.1
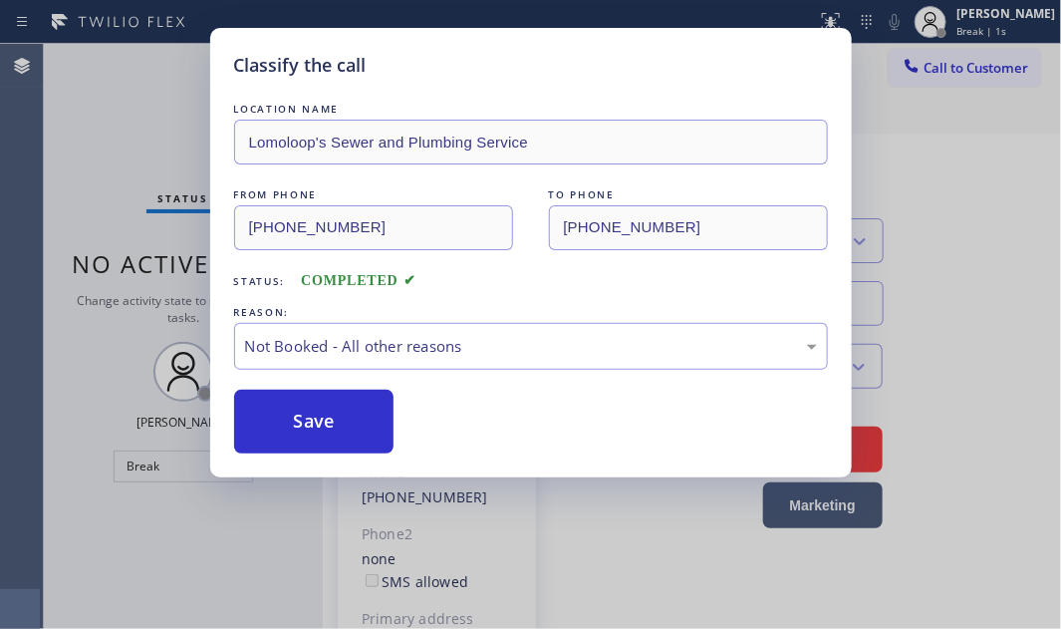
click at [299, 421] on button "Save" at bounding box center [314, 421] width 160 height 64
